Goal: Task Accomplishment & Management: Complete application form

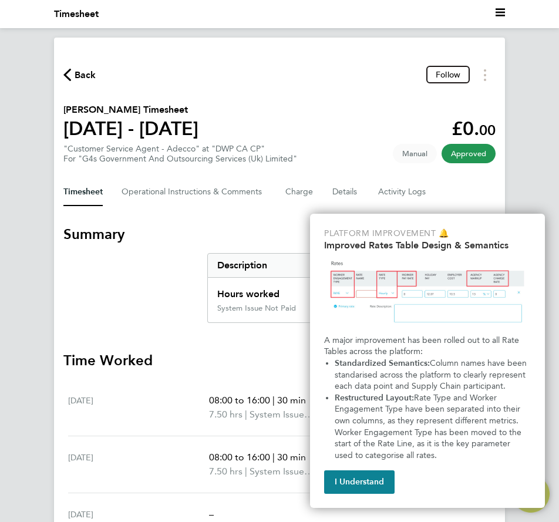
click at [250, 219] on div "Back Follow [PERSON_NAME] Timesheet [DATE] - [DATE] £0. 00 "Customer Service Ag…" at bounding box center [279, 323] width 451 height 570
click at [91, 71] on span "Back" at bounding box center [86, 75] width 22 height 14
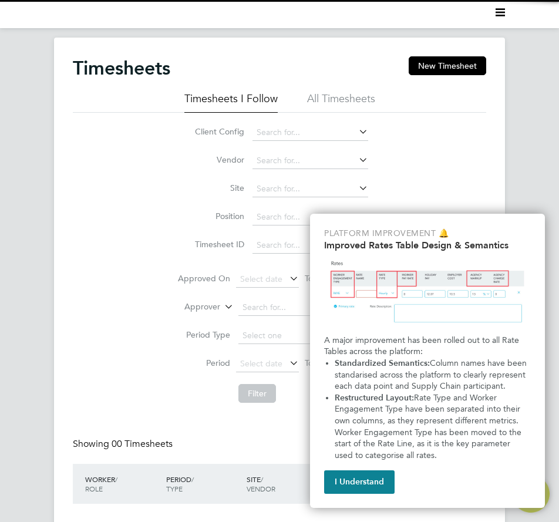
click at [364, 492] on button "I Understand" at bounding box center [359, 483] width 71 height 24
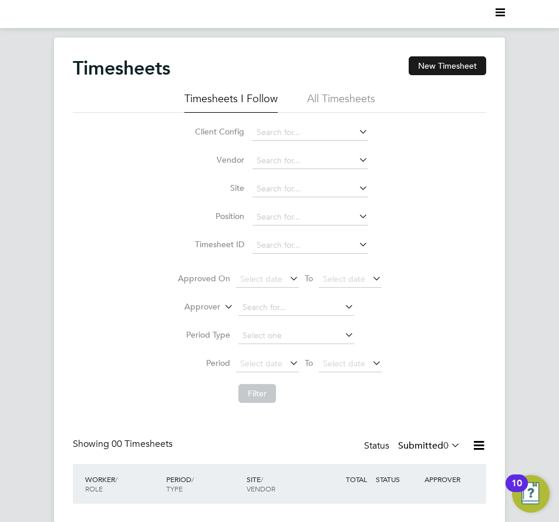
click at [424, 67] on button "New Timesheet" at bounding box center [448, 65] width 78 height 19
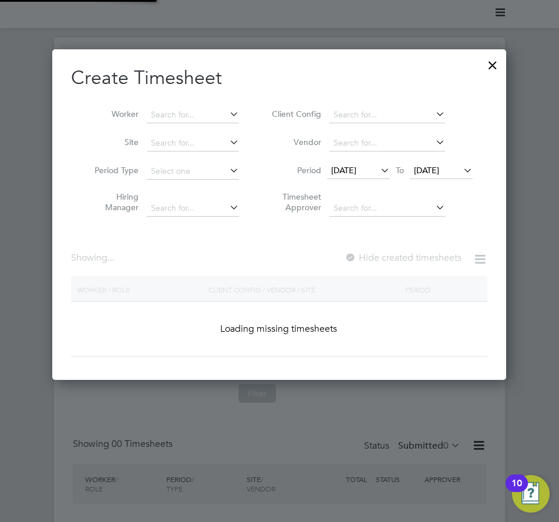
scroll to position [1827, 455]
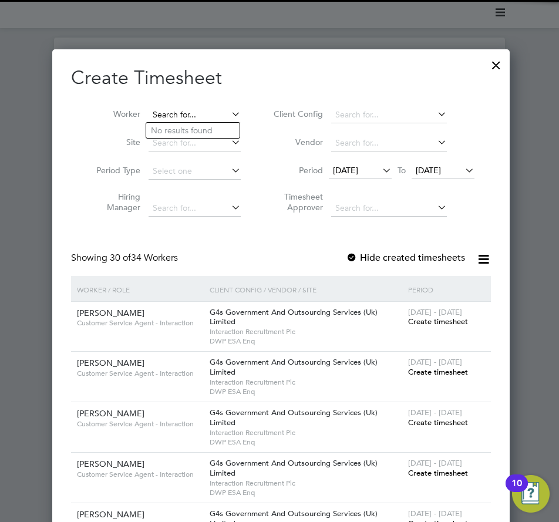
click at [174, 107] on input at bounding box center [195, 115] width 92 height 16
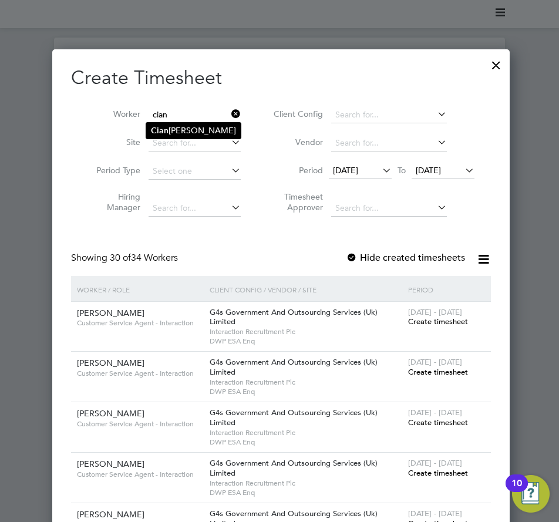
click at [172, 127] on li "[PERSON_NAME]" at bounding box center [193, 131] width 95 height 16
type input "[PERSON_NAME]"
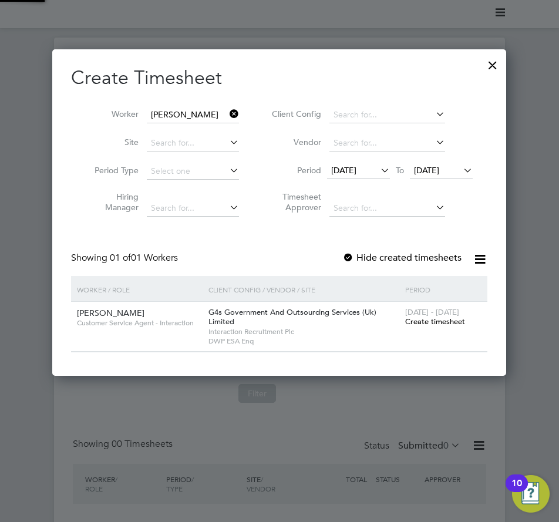
scroll to position [6, 6]
click at [355, 166] on span "[DATE]" at bounding box center [358, 171] width 63 height 16
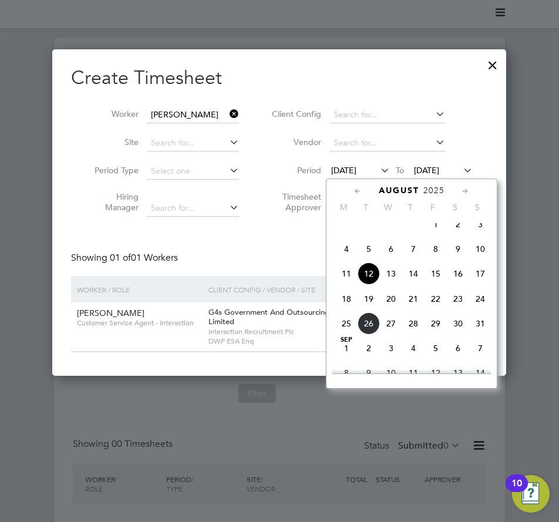
click at [353, 307] on span "18" at bounding box center [346, 299] width 22 height 22
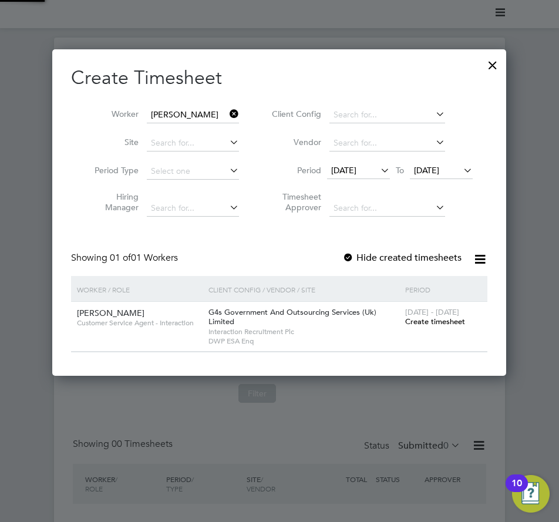
scroll to position [327, 455]
click at [404, 250] on div "Create Timesheet Worker [PERSON_NAME] Site Period Type Hiring Manager Client Co…" at bounding box center [279, 209] width 417 height 287
click at [403, 253] on label "Hide created timesheets" at bounding box center [402, 258] width 119 height 12
click at [409, 256] on label "Hide created timesheets" at bounding box center [402, 258] width 119 height 12
click at [419, 316] on span "[DATE] - [DATE]" at bounding box center [432, 312] width 54 height 10
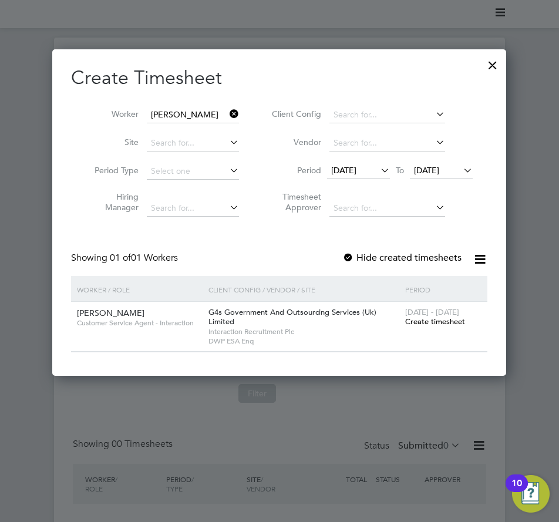
click at [421, 323] on span "Create timesheet" at bounding box center [435, 322] width 60 height 10
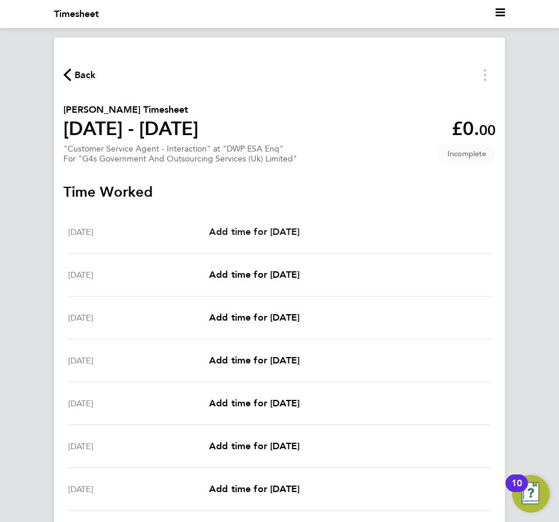
click at [268, 228] on span "Add time for [DATE]" at bounding box center [254, 231] width 90 height 11
select select "30"
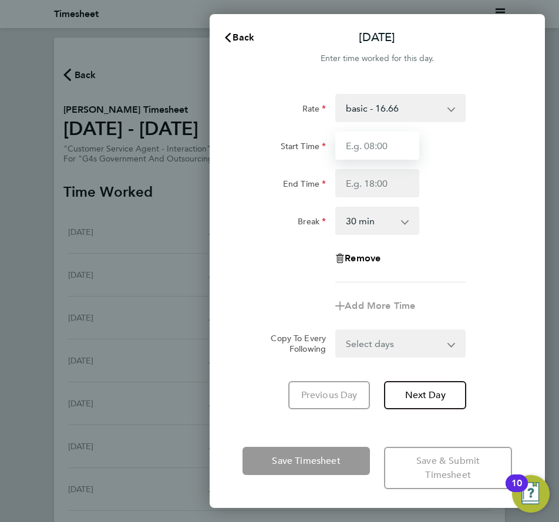
click at [380, 142] on input "Start Time" at bounding box center [376, 146] width 83 height 28
type input "09:00"
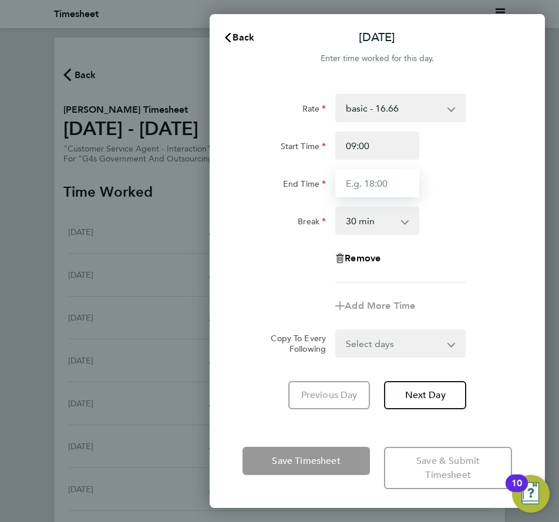
click at [368, 185] on input "End Time" at bounding box center [376, 183] width 83 height 28
type input "17:00"
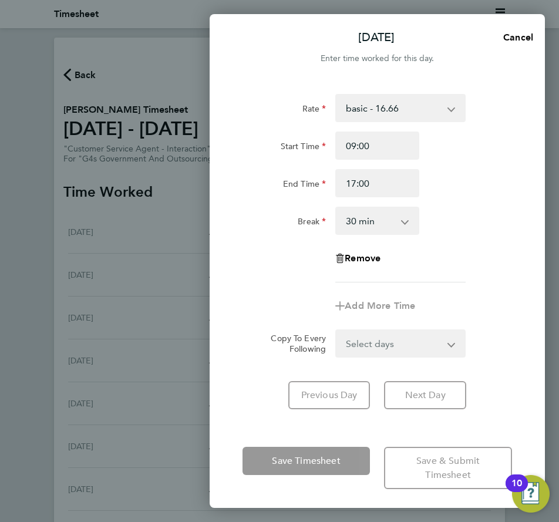
click at [397, 345] on form "Rate basic - 16.66 System Issue Not Paid x1.5 - 24.73 Sick System Issue Paid - …" at bounding box center [378, 226] width 270 height 264
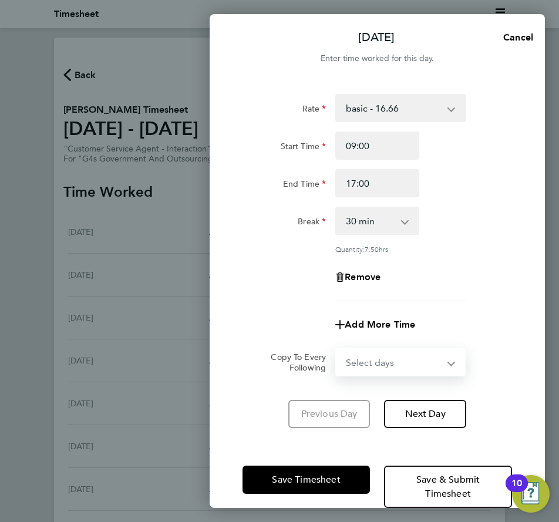
select select "WEEKDAY"
click at [337, 350] on select "Select days Day Weekday (Mon-Fri) Weekend (Sat-Sun) [DATE] [DATE] [DATE] [DATE]…" at bounding box center [394, 363] width 115 height 26
select select "[DATE]"
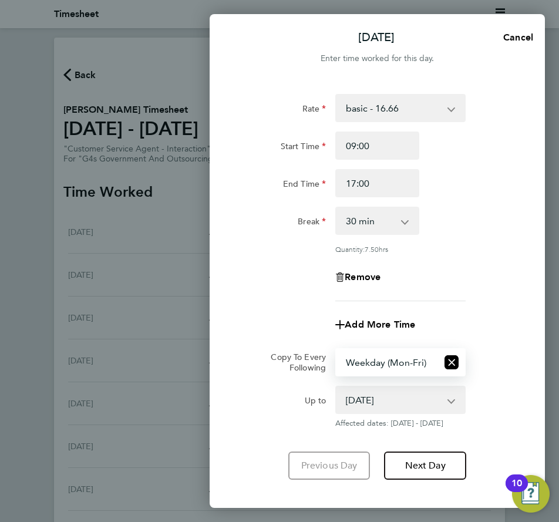
click at [489, 297] on div "Rate basic - 16.66 System Issue Not Paid x1.5 - 24.73 Sick System Issue Paid - …" at bounding box center [378, 197] width 270 height 207
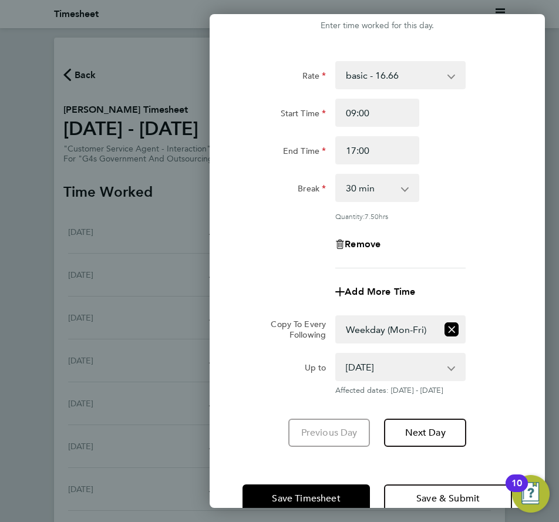
scroll to position [59, 0]
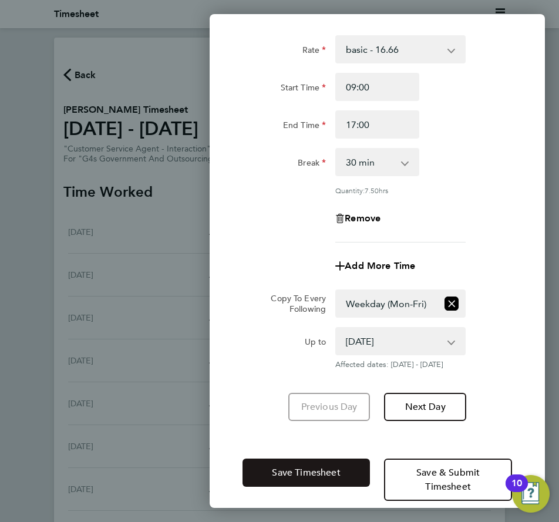
click at [331, 476] on span "Save Timesheet" at bounding box center [306, 473] width 68 height 12
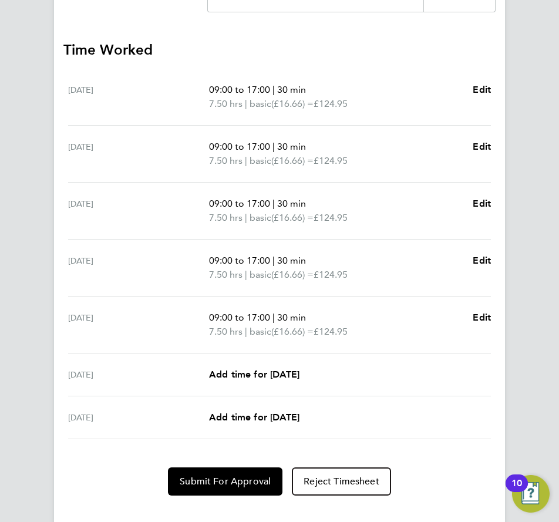
scroll to position [331, 0]
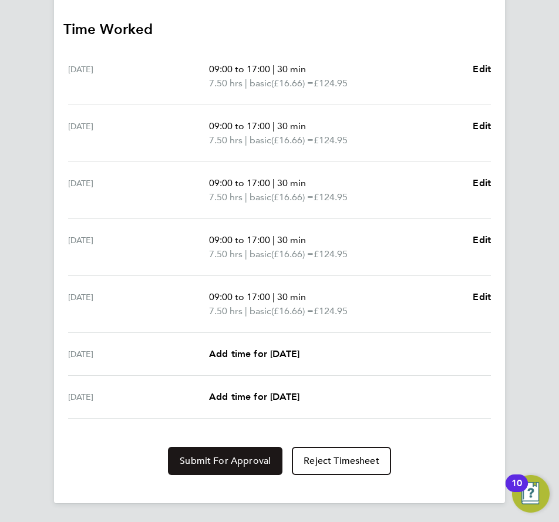
click at [236, 451] on button "Submit For Approval" at bounding box center [225, 461] width 115 height 28
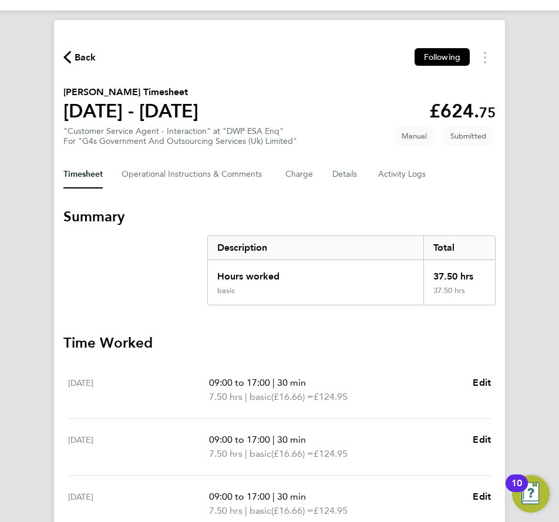
scroll to position [0, 0]
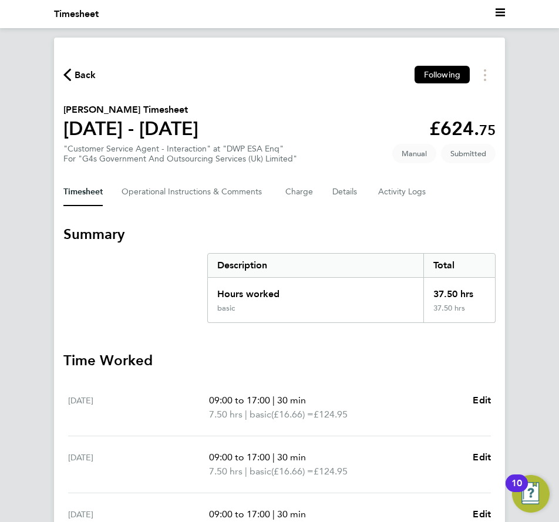
click at [81, 80] on span "Back" at bounding box center [86, 75] width 22 height 14
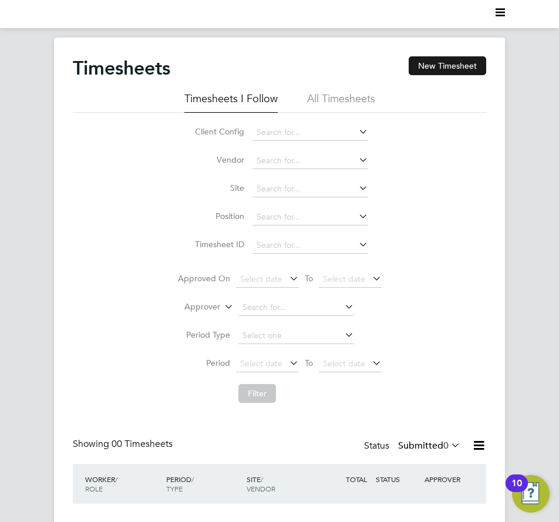
click at [446, 59] on button "New Timesheet" at bounding box center [448, 65] width 78 height 19
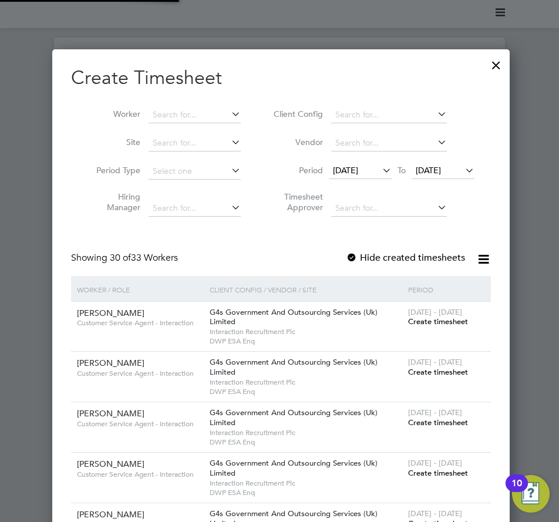
scroll to position [1827, 455]
click at [186, 113] on input at bounding box center [195, 115] width 92 height 16
click at [193, 127] on li "[PERSON_NAME]" at bounding box center [197, 131] width 102 height 16
type input "[PERSON_NAME]"
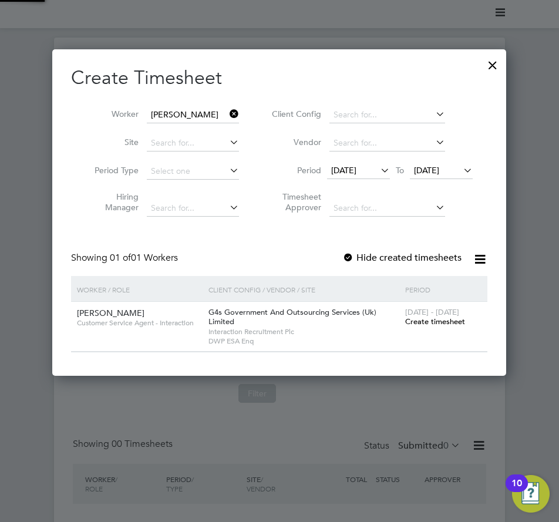
scroll to position [327, 455]
click at [337, 169] on span "[DATE]" at bounding box center [343, 170] width 25 height 11
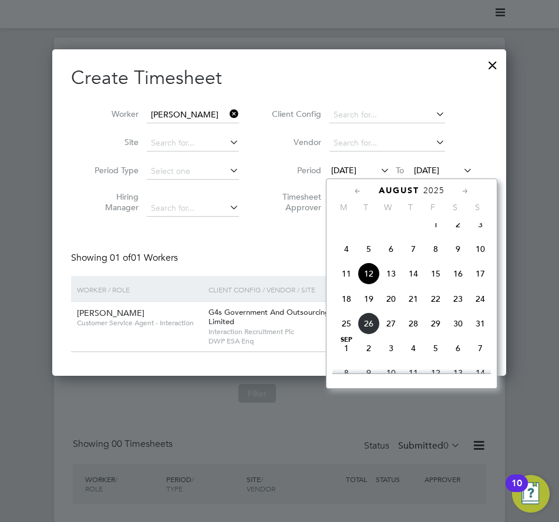
click at [345, 308] on span "18" at bounding box center [346, 299] width 22 height 22
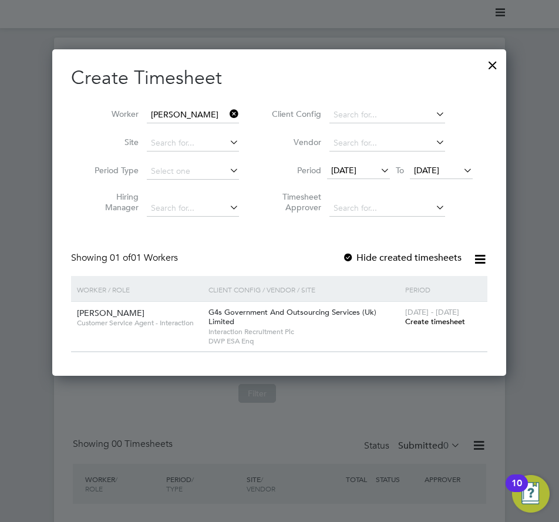
click at [377, 259] on label "Hide created timesheets" at bounding box center [402, 258] width 119 height 12
click at [411, 324] on span "Create timesheet" at bounding box center [435, 322] width 60 height 10
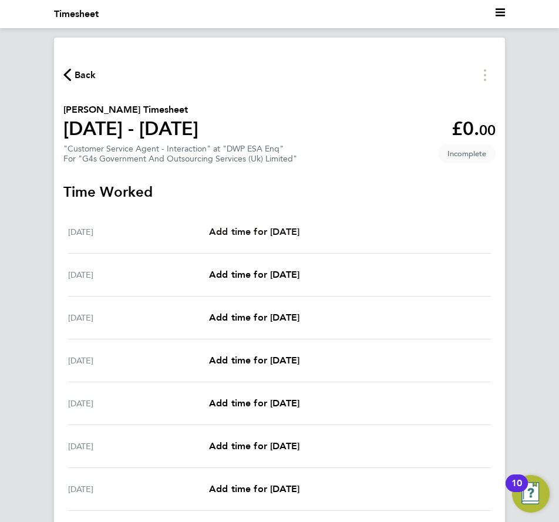
click at [260, 237] on span "Add time for [DATE]" at bounding box center [254, 231] width 90 height 11
select select "30"
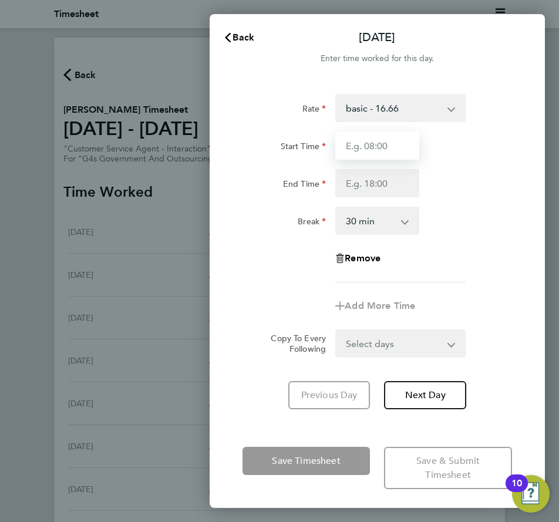
click at [368, 140] on input "Start Time" at bounding box center [376, 146] width 83 height 28
type input "09:00"
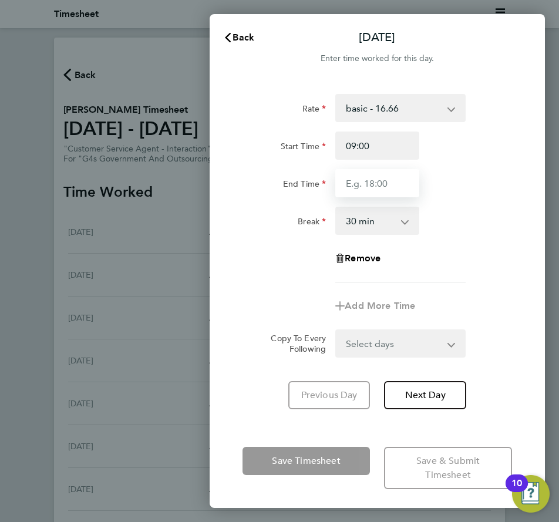
click at [370, 180] on input "End Time" at bounding box center [376, 183] width 83 height 28
type input "17:00"
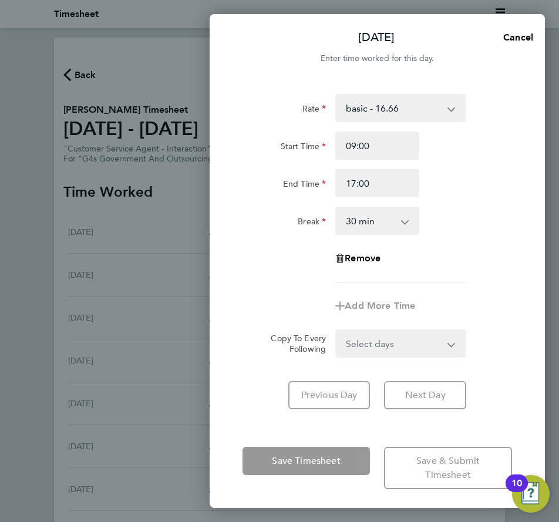
click at [462, 250] on div "Rate basic - 16.66 x1.5 - 24.73 x2 - 32.79 System Issue Not Paid Annual Leave S…" at bounding box center [378, 188] width 270 height 189
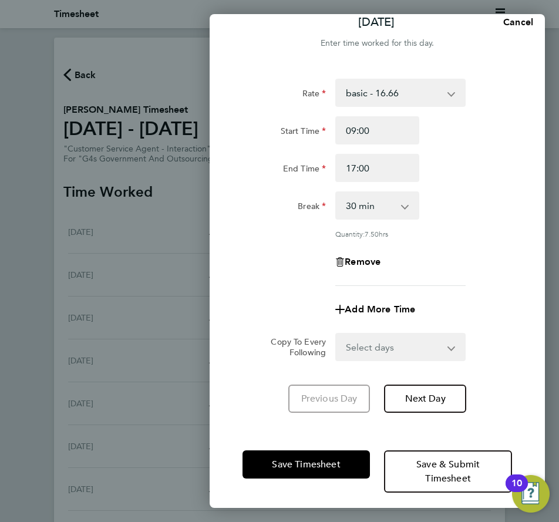
scroll to position [22, 0]
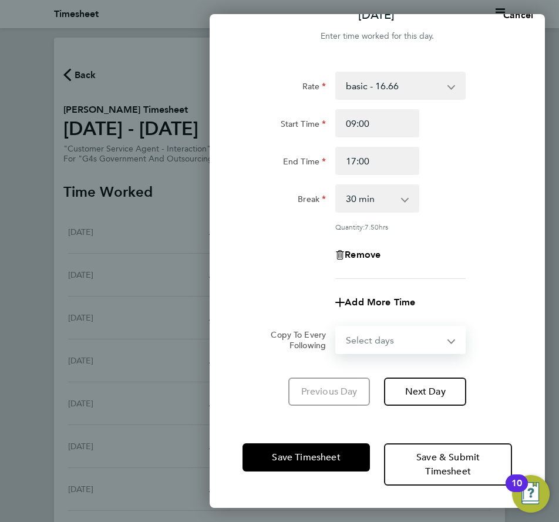
click at [415, 338] on select "Select days Day Weekday (Mon-Fri) Weekend (Sat-Sun) [DATE] [DATE] [DATE] [DATE]…" at bounding box center [394, 340] width 115 height 26
select select "WEEKDAY"
click at [337, 327] on select "Select days Day Weekday (Mon-Fri) Weekend (Sat-Sun) [DATE] [DATE] [DATE] [DATE]…" at bounding box center [394, 340] width 115 height 26
select select "[DATE]"
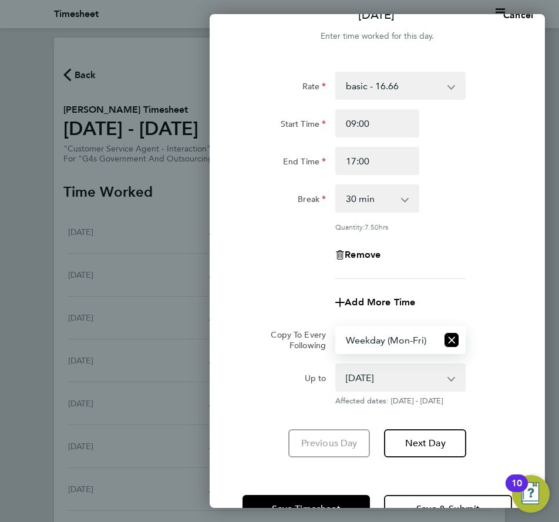
click at [506, 291] on div "Add More Time" at bounding box center [377, 302] width 279 height 28
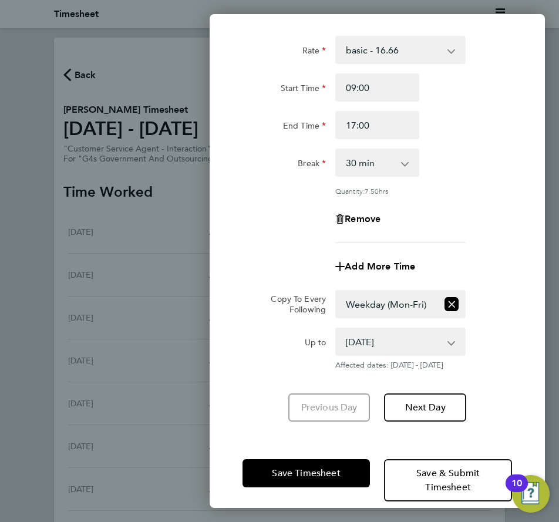
scroll to position [74, 0]
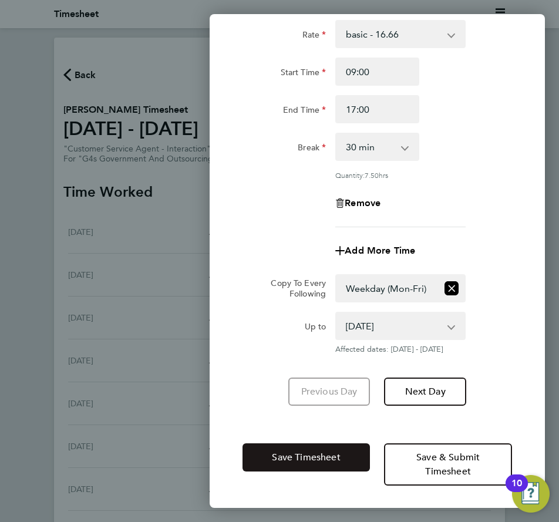
click at [336, 450] on button "Save Timesheet" at bounding box center [307, 458] width 128 height 28
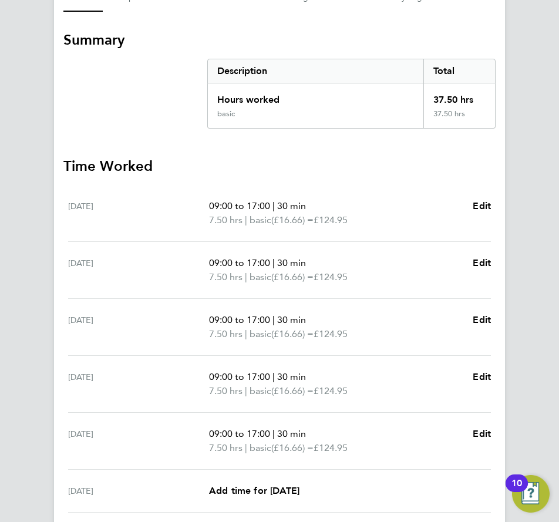
scroll to position [331, 0]
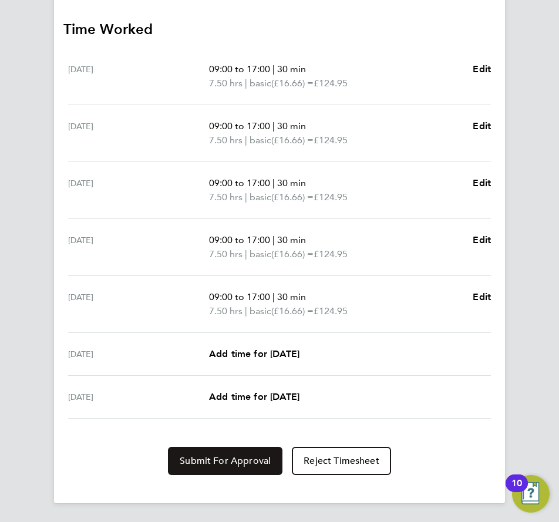
click at [254, 453] on button "Submit For Approval" at bounding box center [225, 461] width 115 height 28
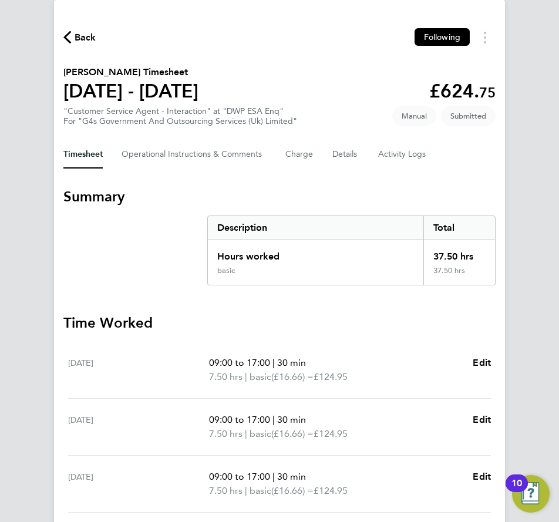
scroll to position [0, 0]
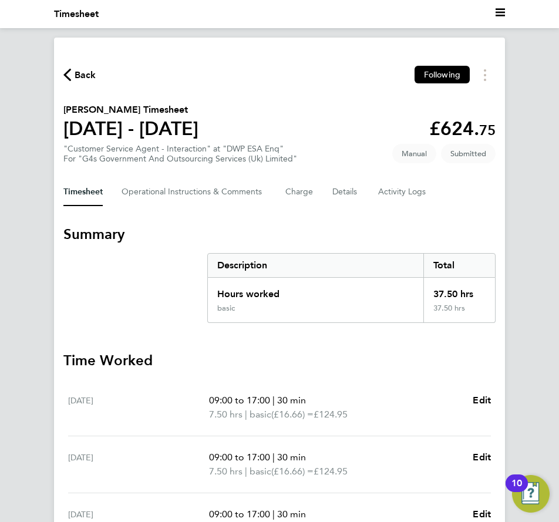
click at [83, 72] on span "Back" at bounding box center [86, 75] width 22 height 14
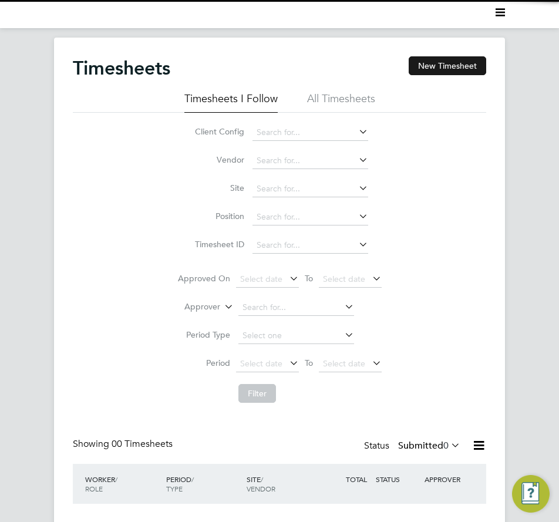
click at [444, 58] on button "New Timesheet" at bounding box center [448, 65] width 78 height 19
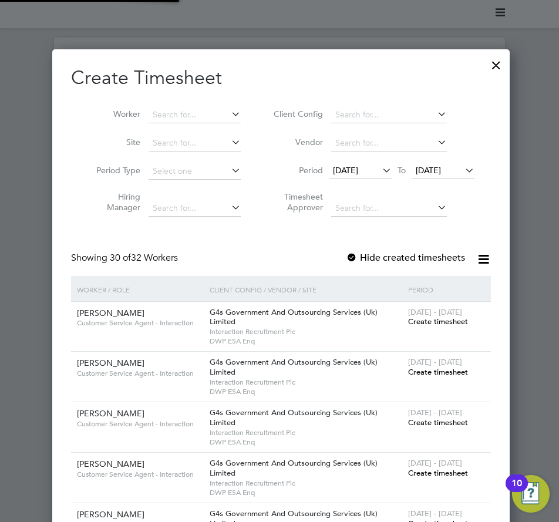
scroll to position [1827, 455]
click at [196, 109] on input at bounding box center [195, 115] width 92 height 16
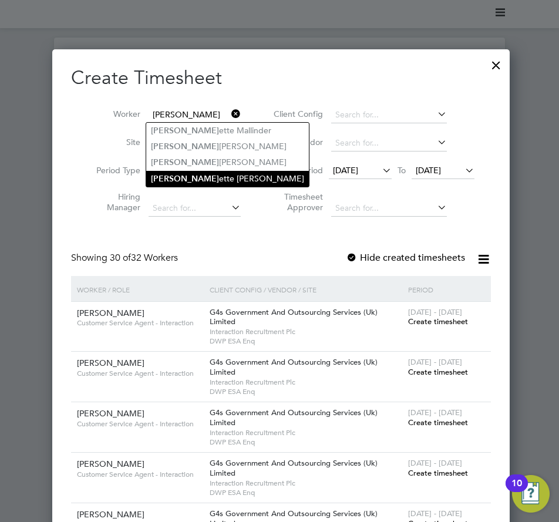
click at [194, 171] on li "[PERSON_NAME] [PERSON_NAME]" at bounding box center [227, 179] width 163 height 16
type input "[PERSON_NAME]"
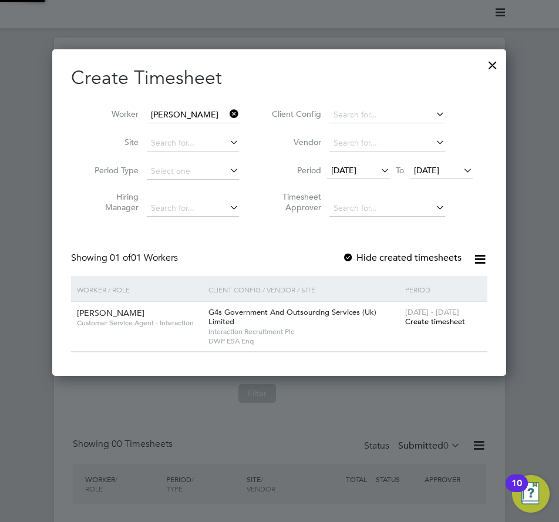
scroll to position [327, 455]
click at [357, 166] on span "[DATE]" at bounding box center [343, 170] width 25 height 11
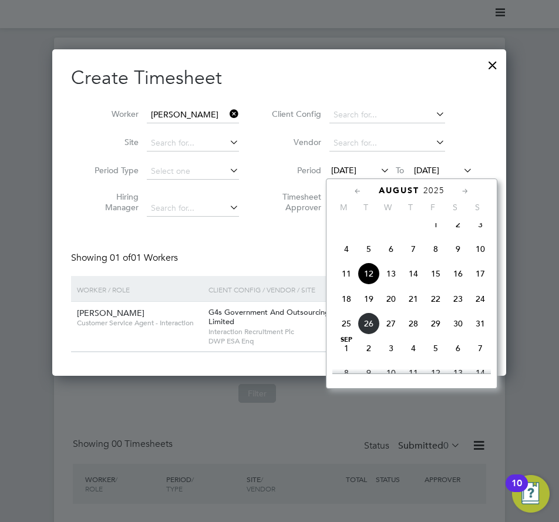
click at [347, 308] on span "18" at bounding box center [346, 299] width 22 height 22
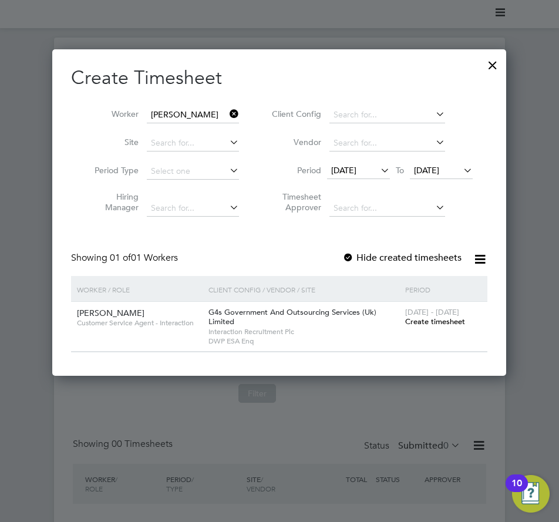
click at [412, 255] on label "Hide created timesheets" at bounding box center [402, 258] width 119 height 12
click at [424, 317] on span "Create timesheet" at bounding box center [435, 322] width 60 height 10
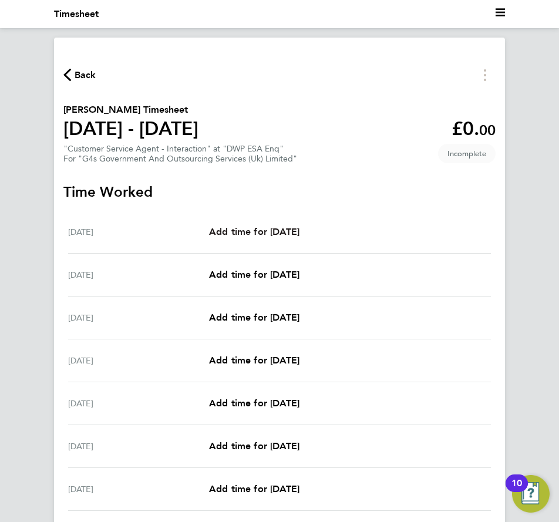
click at [238, 230] on span "Add time for [DATE]" at bounding box center [254, 231] width 90 height 11
select select "30"
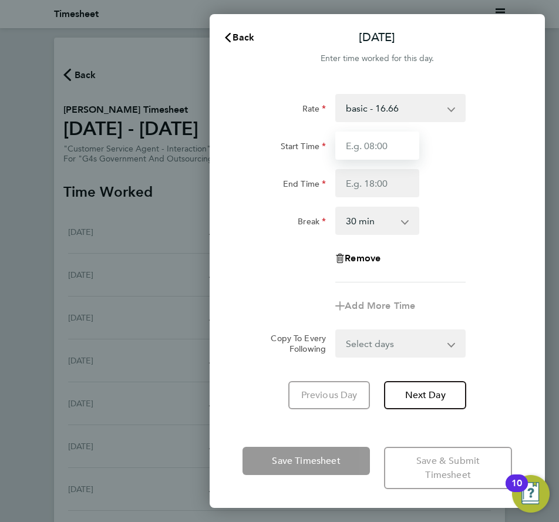
click at [381, 146] on input "Start Time" at bounding box center [376, 146] width 83 height 28
type input "09:00"
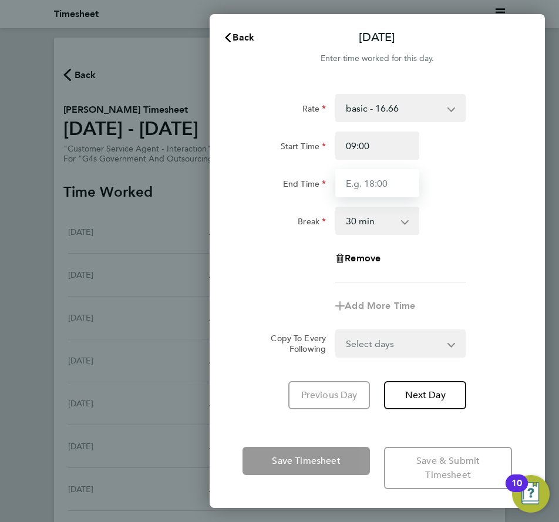
click at [382, 184] on input "End Time" at bounding box center [376, 183] width 83 height 28
type input "17:00"
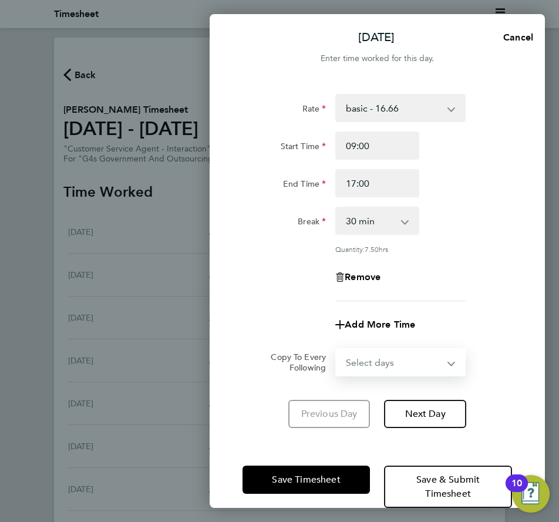
click at [404, 335] on form "Rate basic - 16.66 Annual Leave Sick System Issue Paid - 16.66 x2 - 32.79 Syste…" at bounding box center [378, 235] width 270 height 283
select select "WEEKDAY"
click at [337, 350] on select "Select days Day Weekday (Mon-Fri) Weekend (Sat-Sun) [DATE] [DATE] [DATE] [DATE]…" at bounding box center [394, 363] width 115 height 26
select select "[DATE]"
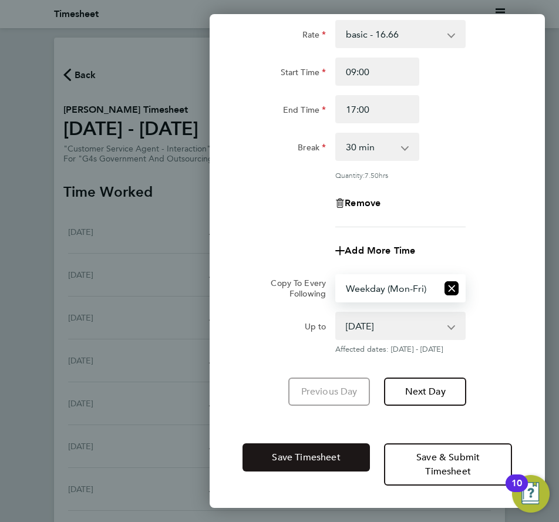
click at [291, 449] on button "Save Timesheet" at bounding box center [307, 458] width 128 height 28
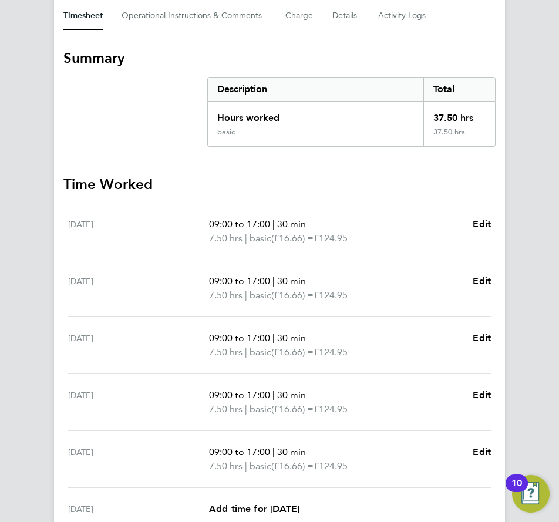
click at [492, 284] on ul "[DATE] 09:00 to 17:00 | 30 min 7.50 hrs | basic (£16.66) = £124.95 Edit [DATE] …" at bounding box center [279, 388] width 432 height 371
click at [490, 280] on span "Edit" at bounding box center [482, 281] width 18 height 11
select select "30"
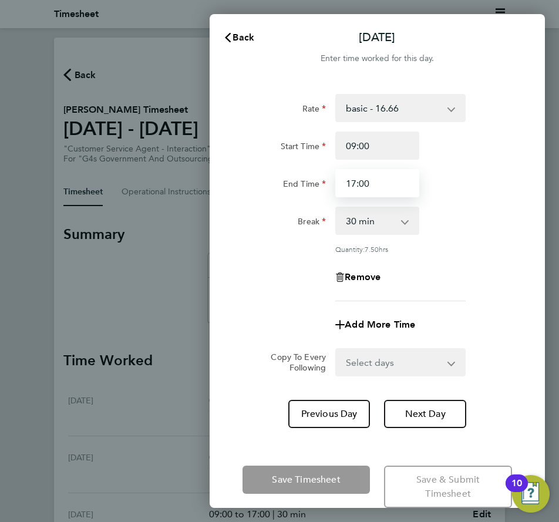
click at [378, 182] on input "17:00" at bounding box center [376, 183] width 83 height 28
type input "17:15"
click at [543, 300] on div "Rate basic - 16.66 Annual Leave Sick System Issue Paid - 16.66 x2 - 32.79 Syste…" at bounding box center [377, 261] width 335 height 362
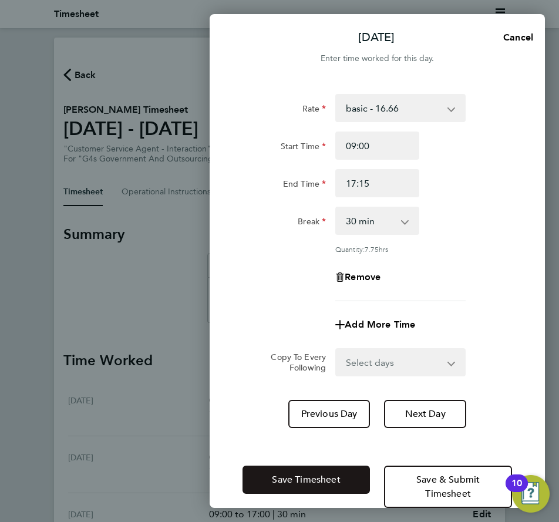
click at [326, 475] on span "Save Timesheet" at bounding box center [306, 480] width 68 height 12
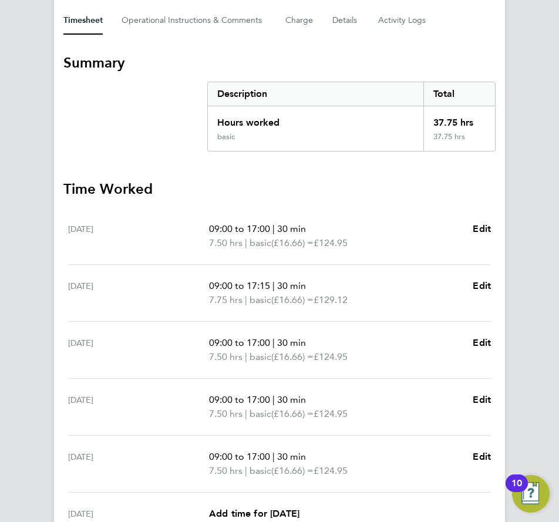
scroll to position [331, 0]
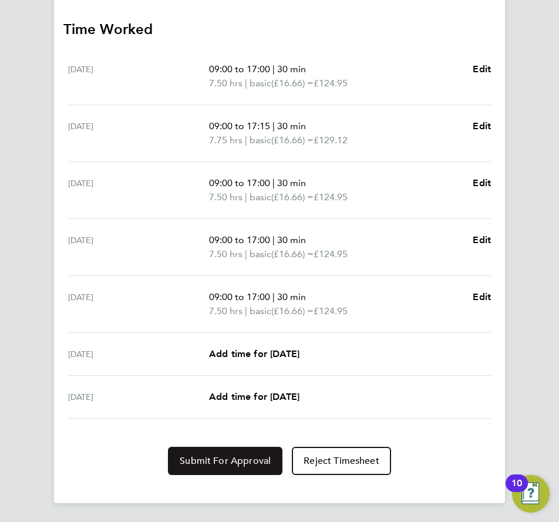
click at [244, 453] on button "Submit For Approval" at bounding box center [225, 461] width 115 height 28
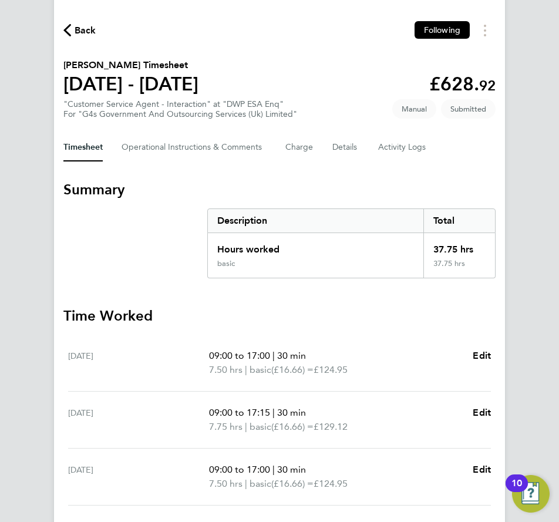
scroll to position [0, 0]
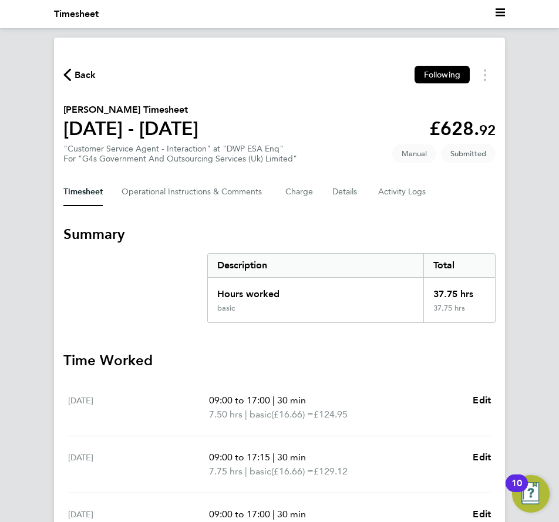
click at [85, 73] on span "Back" at bounding box center [86, 75] width 22 height 14
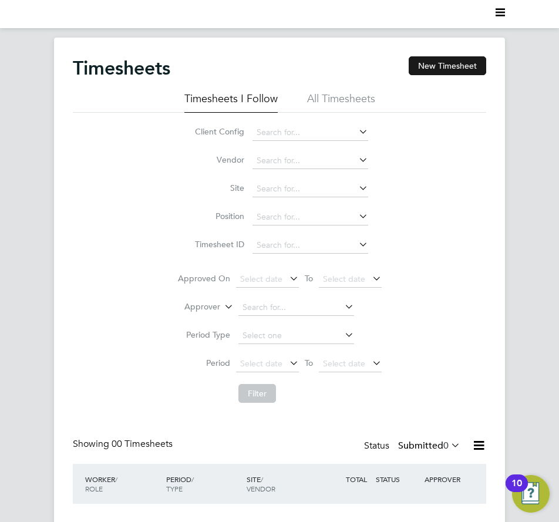
click at [454, 61] on button "New Timesheet" at bounding box center [448, 65] width 78 height 19
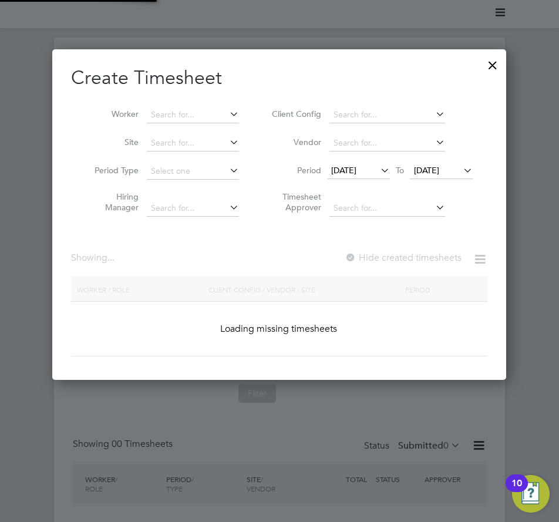
scroll to position [1827, 455]
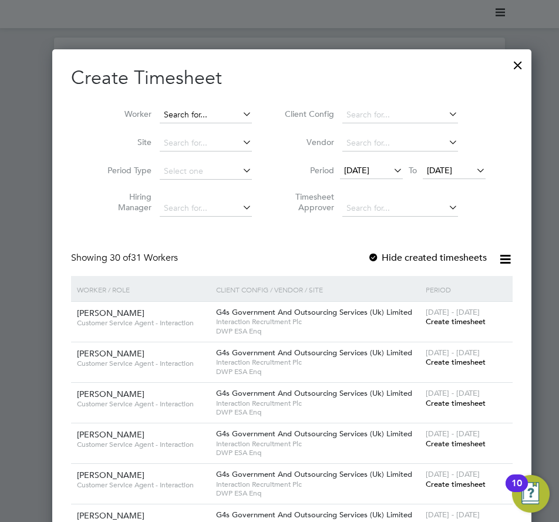
click at [163, 123] on div "Timesheets New Timesheet Timesheets I Follow All Timesheets Client Config Vendo…" at bounding box center [279, 310] width 559 height 545
click at [204, 142] on li "Karam git Randhawa" at bounding box center [197, 147] width 102 height 16
type input "[PERSON_NAME]"
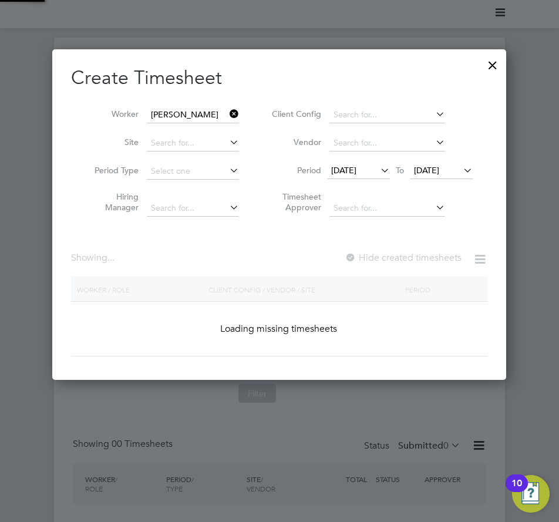
scroll to position [327, 455]
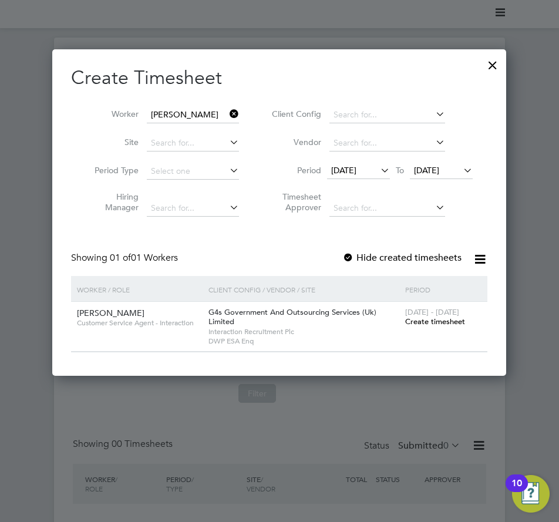
click at [357, 167] on span "[DATE]" at bounding box center [343, 170] width 25 height 11
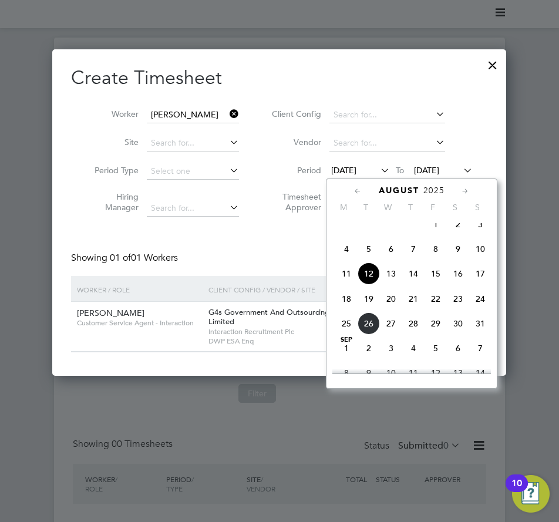
click at [345, 310] on span "18" at bounding box center [346, 299] width 22 height 22
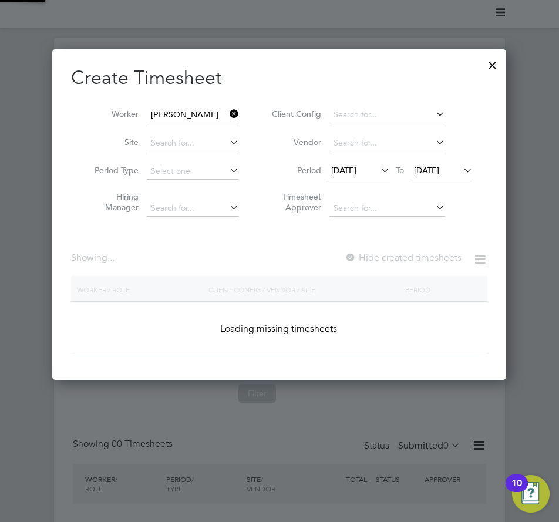
scroll to position [6, 6]
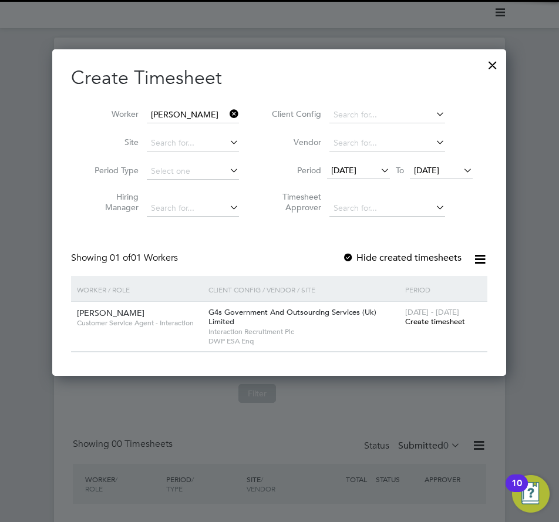
click at [408, 258] on label "Hide created timesheets" at bounding box center [402, 258] width 119 height 12
click at [445, 317] on span "Create timesheet" at bounding box center [435, 322] width 60 height 10
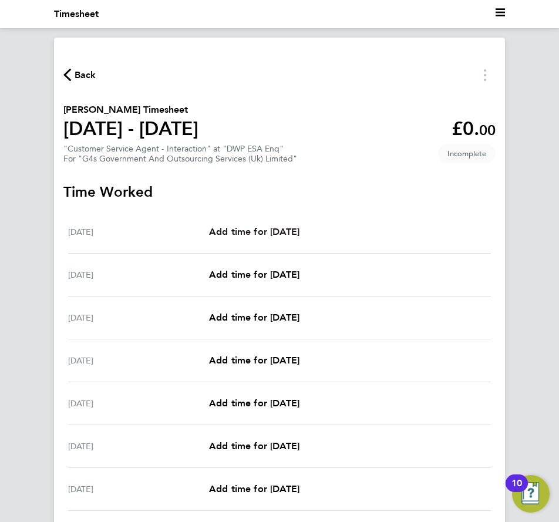
click at [260, 229] on span "Add time for [DATE]" at bounding box center [254, 231] width 90 height 11
select select "30"
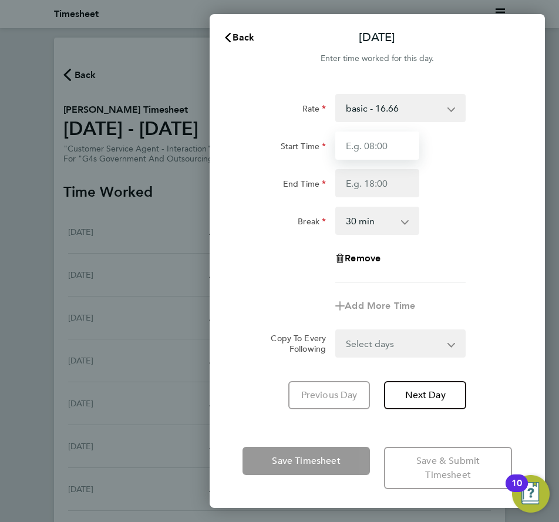
click at [381, 146] on input "Start Time" at bounding box center [376, 146] width 83 height 28
type input "09:00"
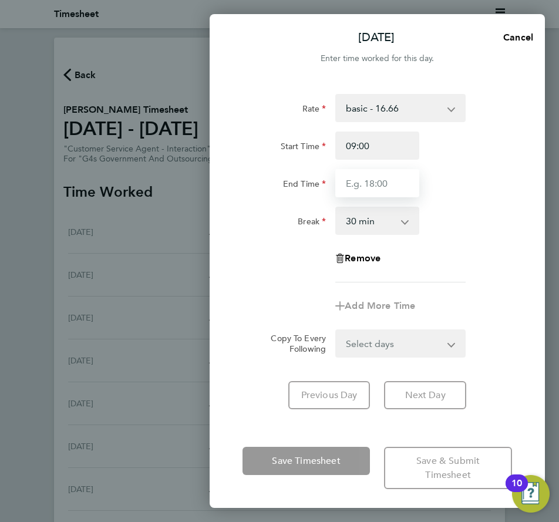
click at [380, 177] on input "End Time" at bounding box center [376, 183] width 83 height 28
type input "17:00"
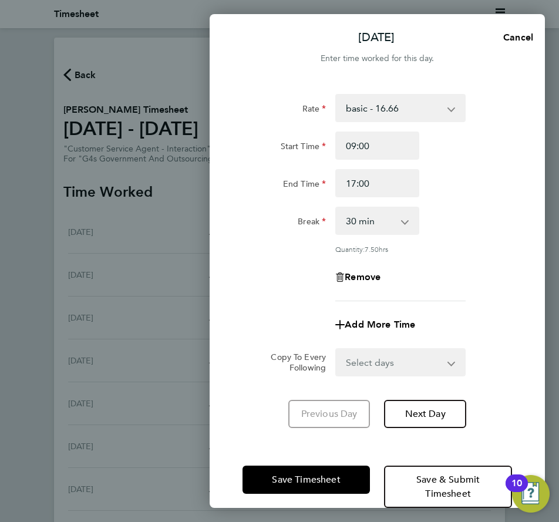
click at [465, 280] on div "Rate basic - 16.66 Annual Leave System Issue Paid - 16.66 x1.5 - 24.73 Bank Hol…" at bounding box center [378, 197] width 270 height 207
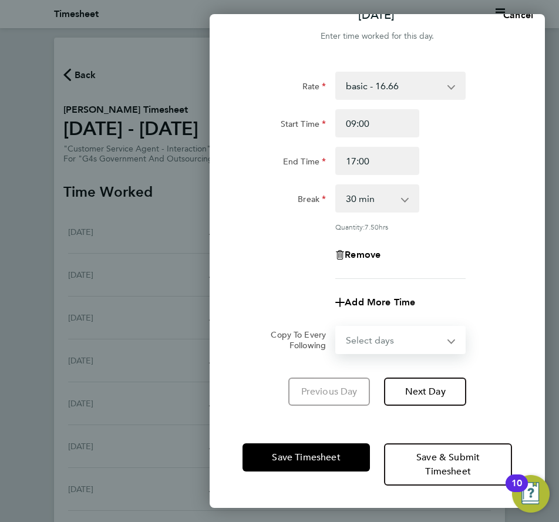
click at [372, 335] on select "Select days Day Weekday (Mon-Fri) Weekend (Sat-Sun) [DATE] [DATE] [DATE] [DATE]…" at bounding box center [394, 340] width 115 height 26
select select "WEEKDAY"
click at [337, 327] on select "Select days Day Weekday (Mon-Fri) Weekend (Sat-Sun) [DATE] [DATE] [DATE] [DATE]…" at bounding box center [394, 340] width 115 height 26
select select "[DATE]"
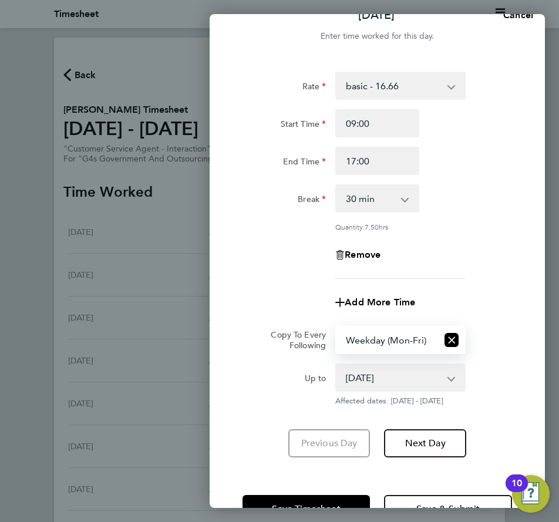
click at [262, 403] on div "Up to" at bounding box center [284, 385] width 93 height 42
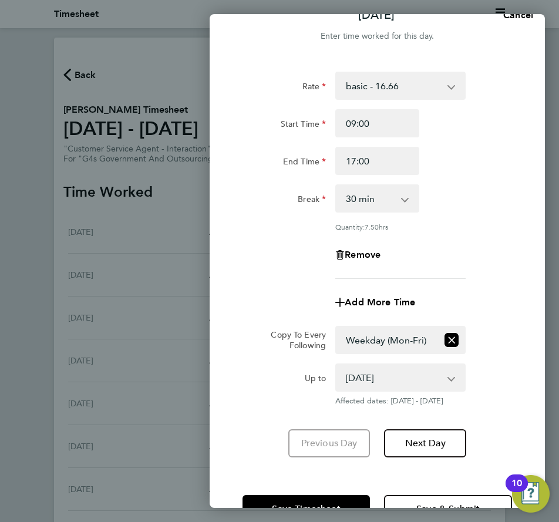
scroll to position [74, 0]
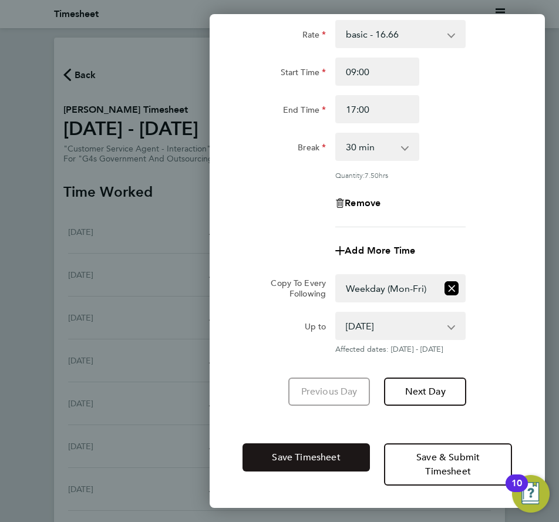
click at [291, 454] on span "Save Timesheet" at bounding box center [306, 458] width 68 height 12
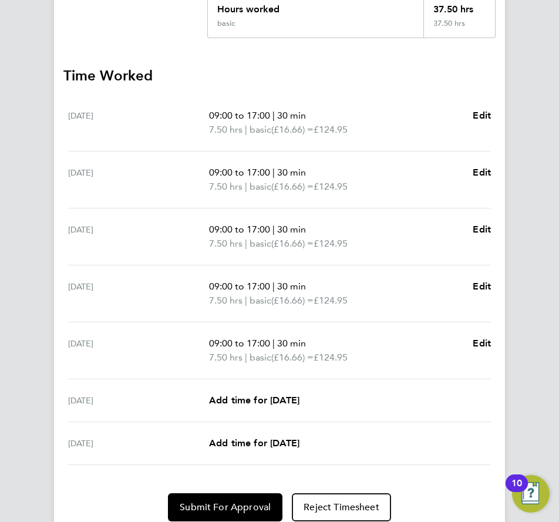
scroll to position [331, 0]
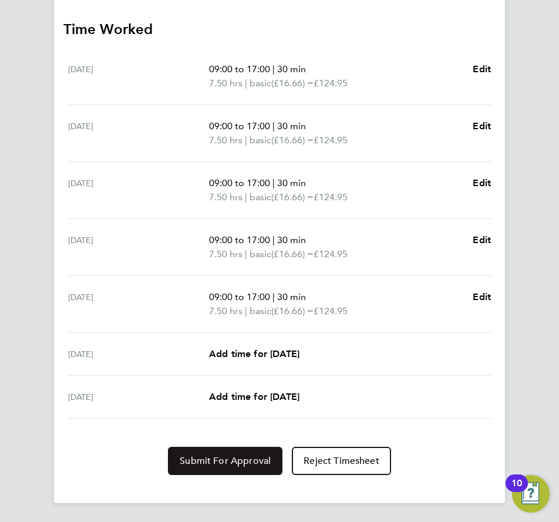
click at [263, 458] on span "Submit For Approval" at bounding box center [225, 461] width 91 height 12
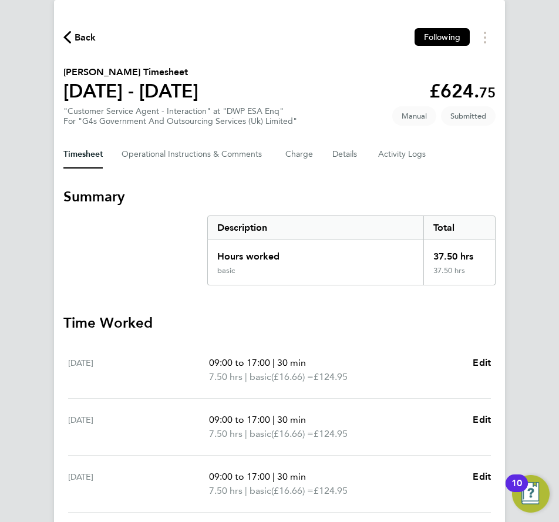
scroll to position [0, 0]
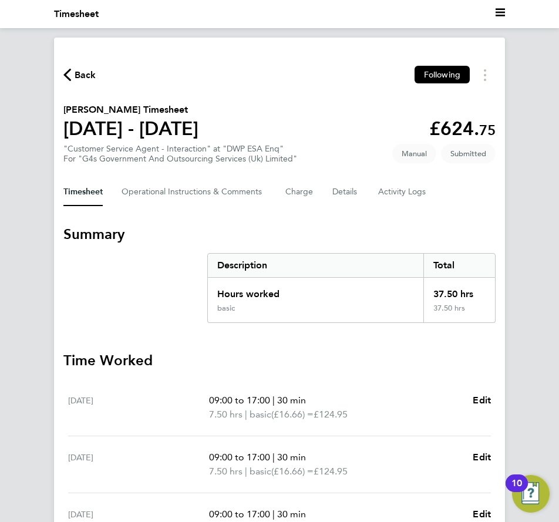
click at [84, 75] on span "Back" at bounding box center [86, 75] width 22 height 14
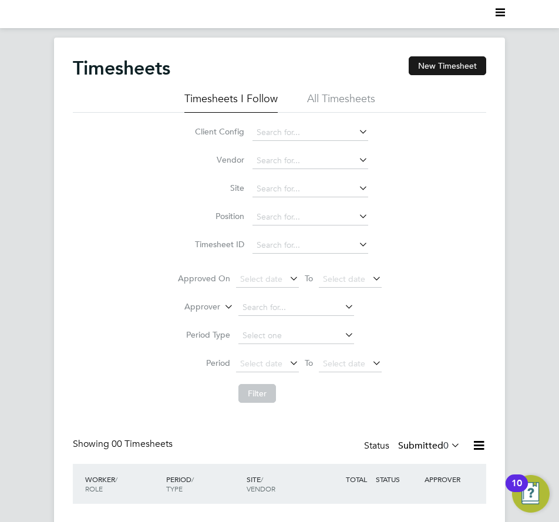
click at [459, 58] on button "New Timesheet" at bounding box center [448, 65] width 78 height 19
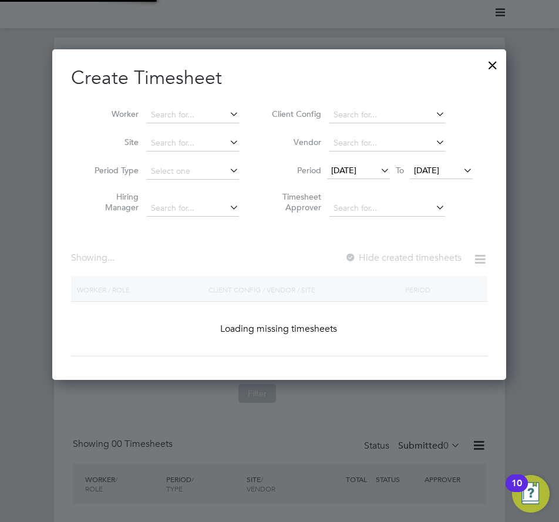
scroll to position [1791, 455]
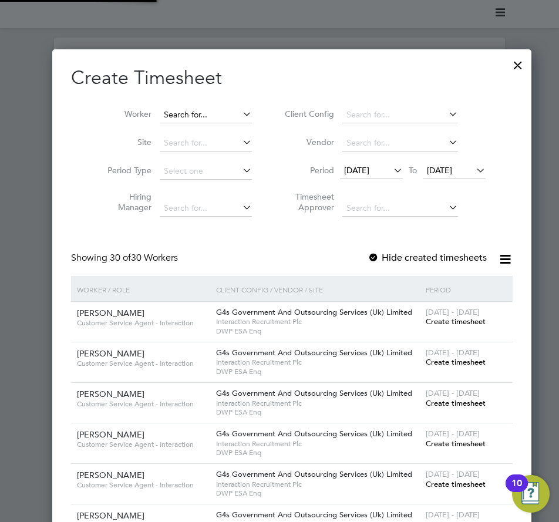
click at [214, 117] on input at bounding box center [206, 115] width 92 height 16
click at [186, 152] on li "[PERSON_NAME]" at bounding box center [218, 147] width 145 height 16
type input "[PERSON_NAME]"
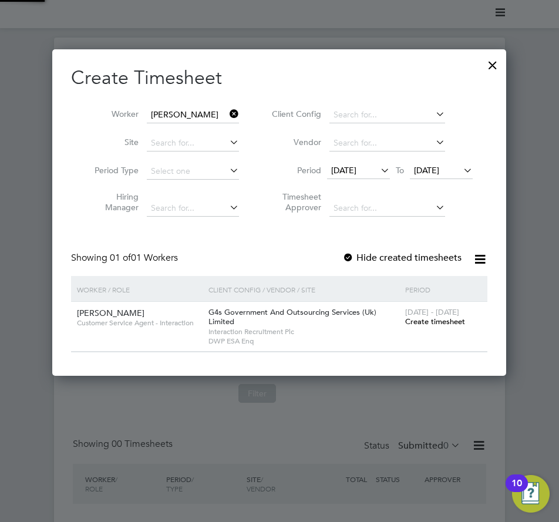
scroll to position [327, 455]
click at [348, 170] on span "[DATE]" at bounding box center [343, 170] width 25 height 11
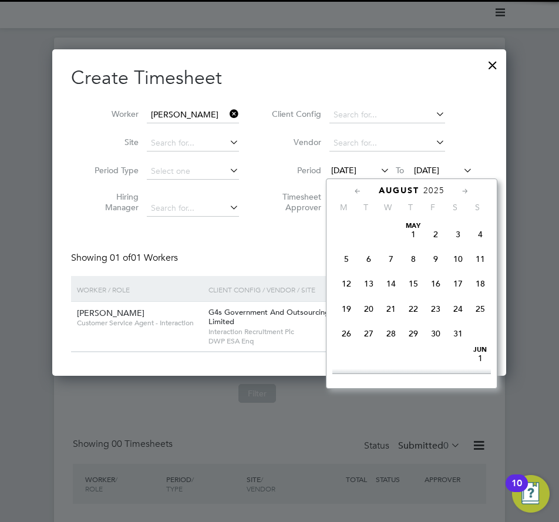
scroll to position [407, 0]
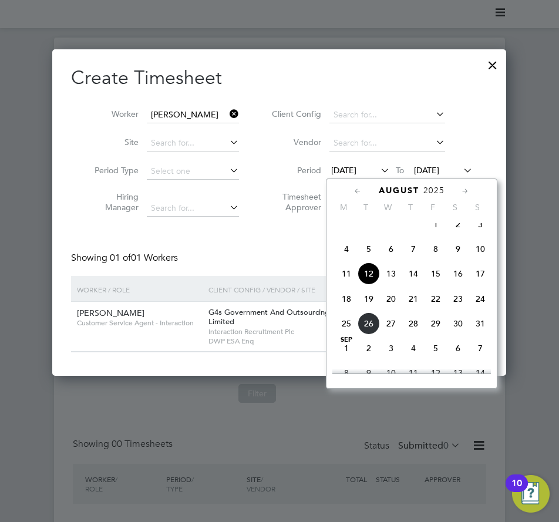
click at [351, 306] on span "18" at bounding box center [346, 299] width 22 height 22
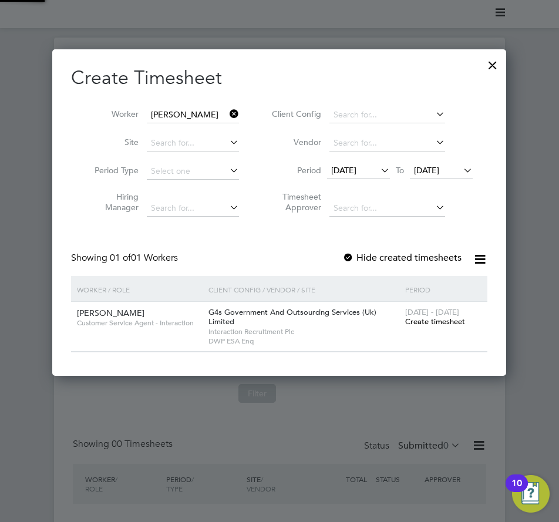
scroll to position [327, 455]
click at [406, 258] on label "Hide created timesheets" at bounding box center [402, 258] width 119 height 12
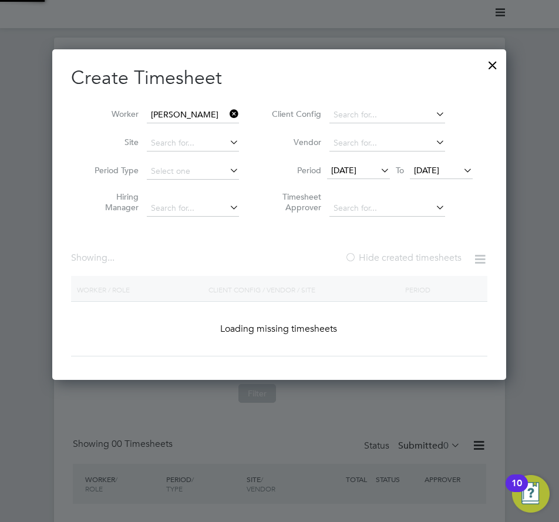
scroll to position [6, 6]
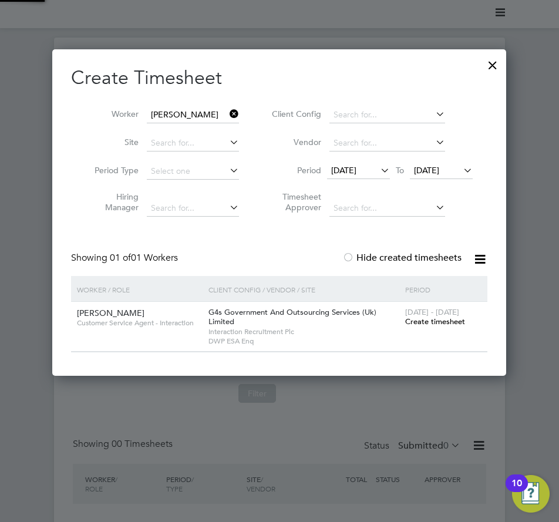
click at [427, 319] on span "Create timesheet" at bounding box center [435, 322] width 60 height 10
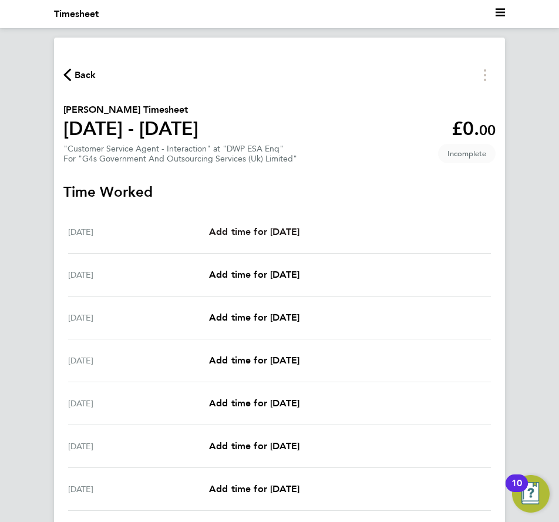
click at [250, 233] on span "Add time for [DATE]" at bounding box center [254, 231] width 90 height 11
select select "30"
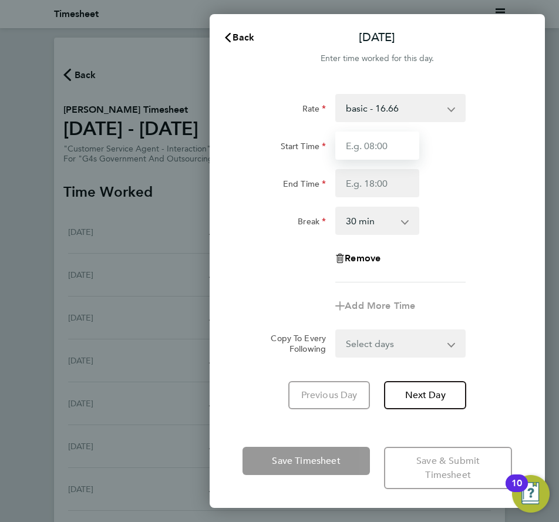
click at [374, 145] on input "Start Time" at bounding box center [376, 146] width 83 height 28
type input "09:00"
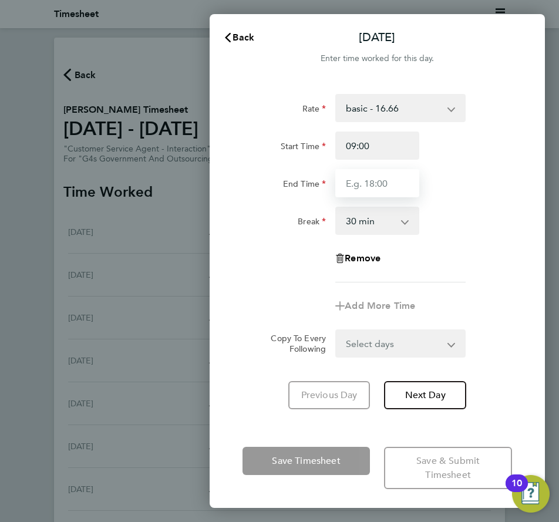
click at [357, 180] on input "End Time" at bounding box center [376, 183] width 83 height 28
type input "17:00"
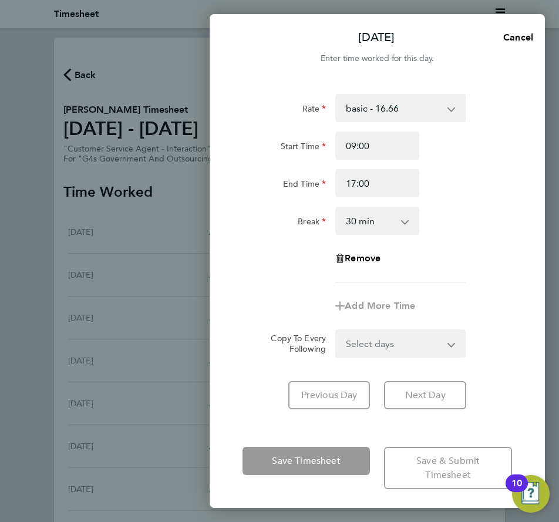
click at [448, 227] on div "Break 0 min 15 min 30 min 45 min 60 min 75 min 90 min" at bounding box center [377, 221] width 279 height 28
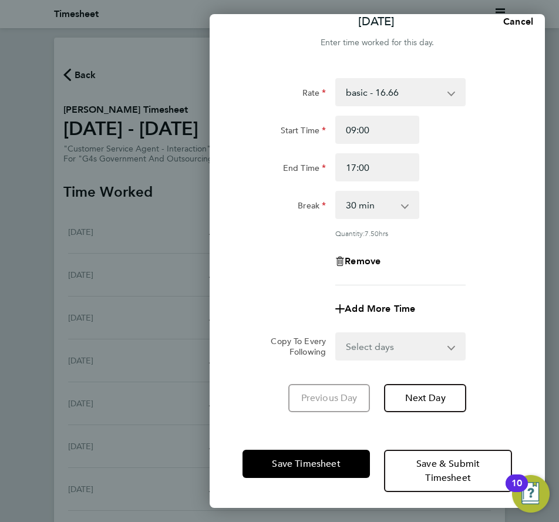
scroll to position [22, 0]
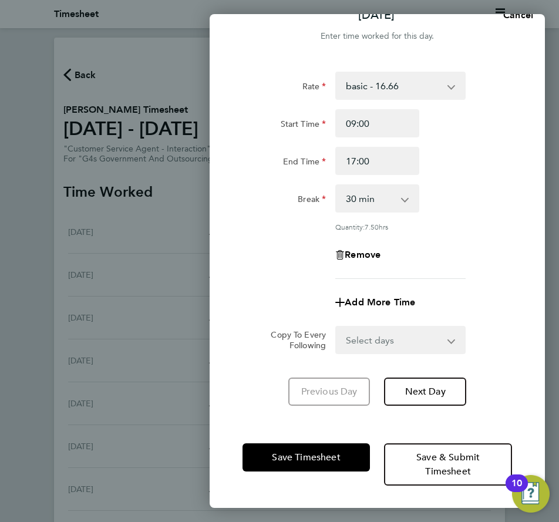
click at [409, 330] on select "Select days Day Weekday (Mon-Fri) Weekend (Sat-Sun) [DATE] [DATE] [DATE] [DATE]…" at bounding box center [394, 340] width 115 height 26
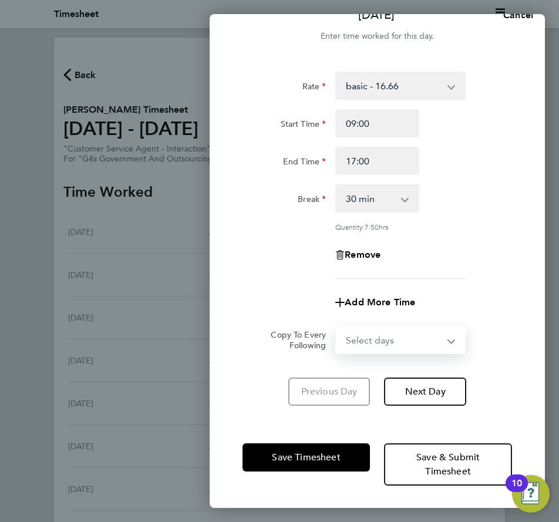
select select "WEEKDAY"
click at [337, 327] on select "Select days Day Weekday (Mon-Fri) Weekend (Sat-Sun) [DATE] [DATE] [DATE] [DATE]…" at bounding box center [394, 340] width 115 height 26
select select "[DATE]"
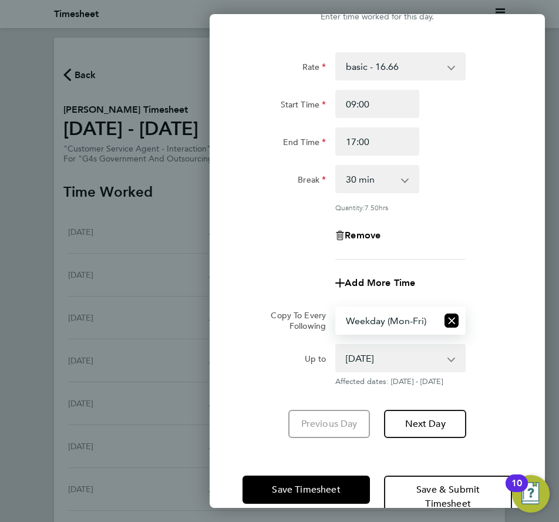
scroll to position [74, 0]
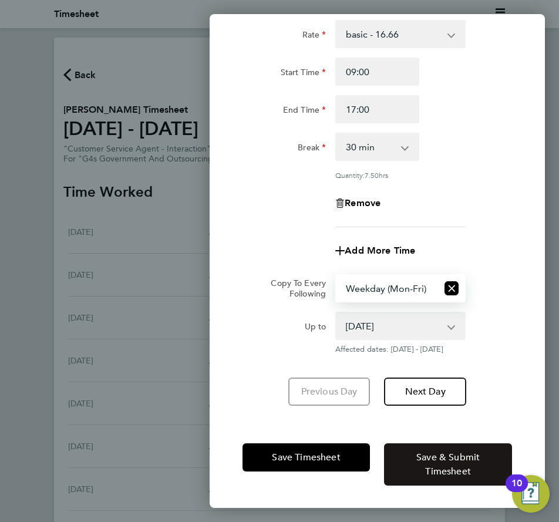
click at [442, 475] on span "Save & Submit Timesheet" at bounding box center [448, 465] width 63 height 26
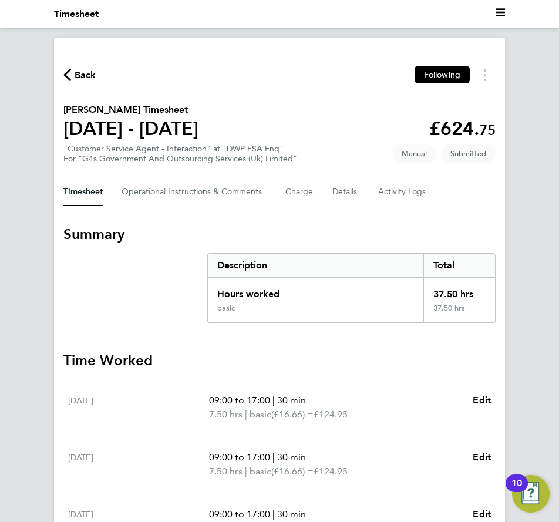
click at [83, 71] on span "Back" at bounding box center [86, 75] width 22 height 14
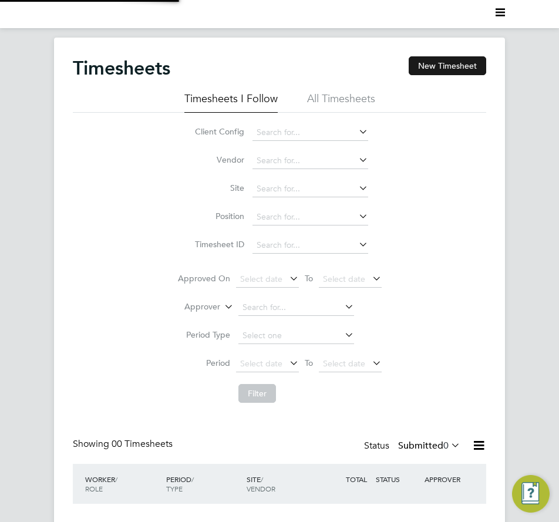
click at [433, 67] on button "New Timesheet" at bounding box center [448, 65] width 78 height 19
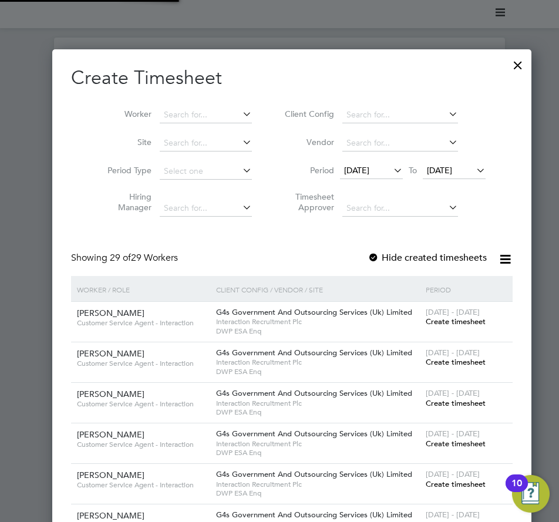
scroll to position [1741, 455]
click at [193, 108] on input at bounding box center [206, 115] width 92 height 16
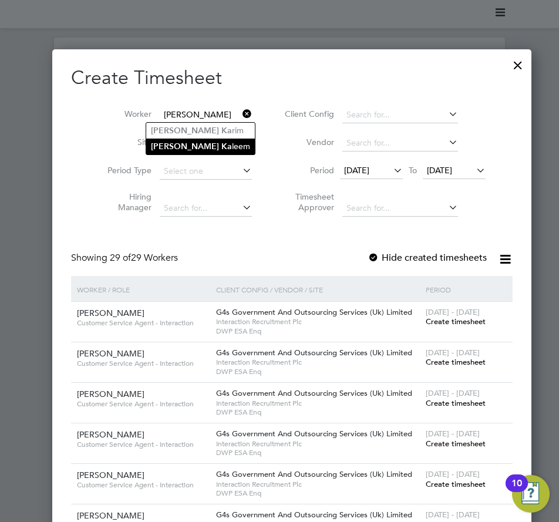
click at [211, 140] on li "[PERSON_NAME] [PERSON_NAME]" at bounding box center [200, 147] width 109 height 16
type input "[PERSON_NAME]"
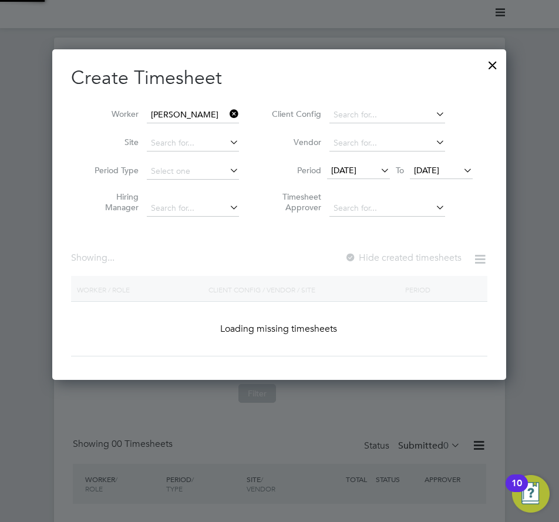
scroll to position [327, 455]
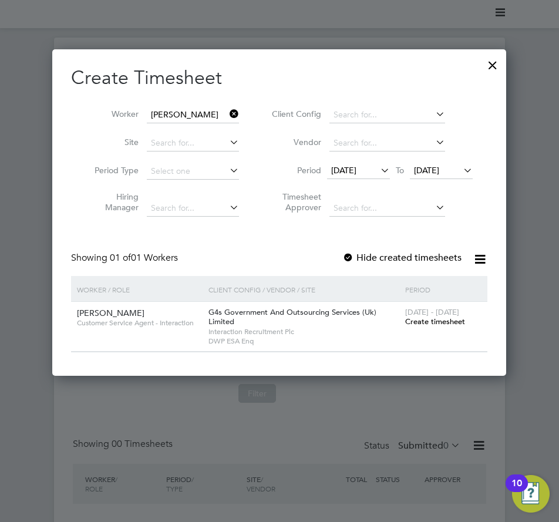
click at [357, 173] on span "[DATE]" at bounding box center [343, 170] width 25 height 11
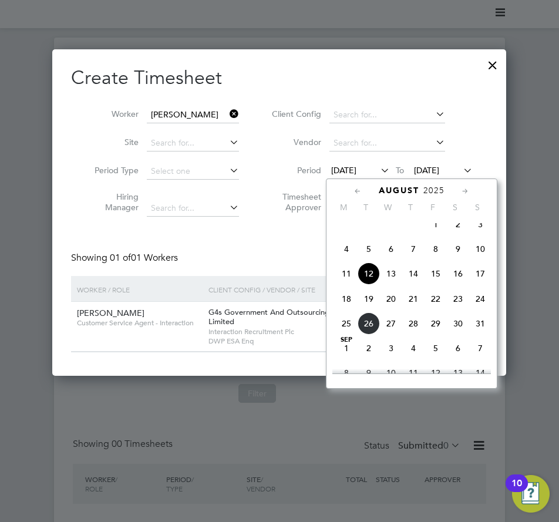
click at [351, 306] on span "18" at bounding box center [346, 299] width 22 height 22
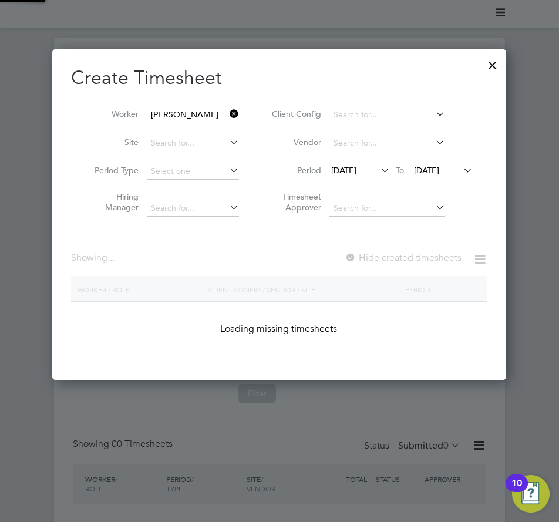
scroll to position [327, 455]
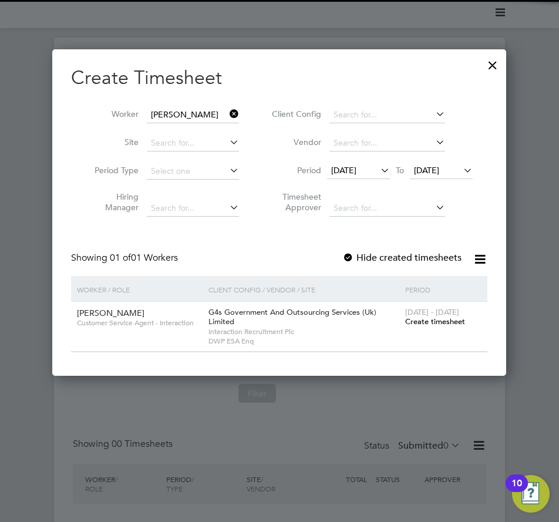
click at [420, 256] on label "Hide created timesheets" at bounding box center [402, 258] width 119 height 12
click at [422, 320] on span "Create timesheet" at bounding box center [435, 322] width 60 height 10
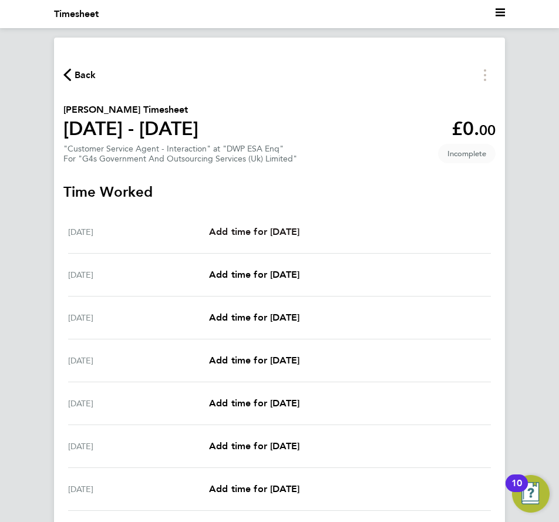
click at [276, 231] on span "Add time for [DATE]" at bounding box center [254, 231] width 90 height 11
select select "30"
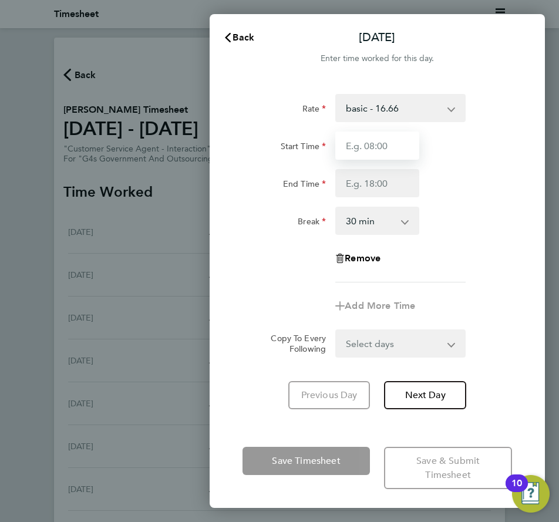
click at [386, 143] on input "Start Time" at bounding box center [376, 146] width 83 height 28
type input "09:00"
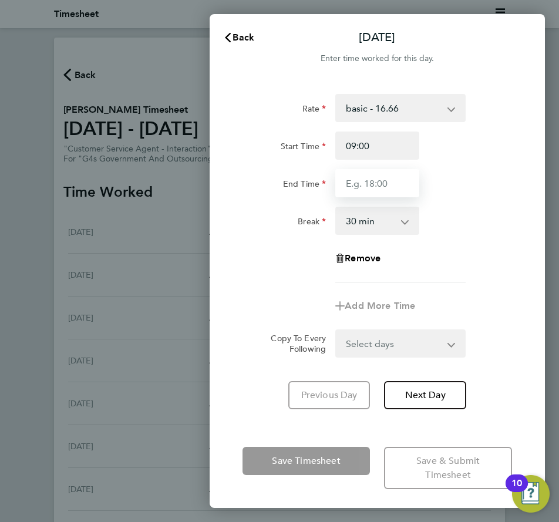
click at [389, 182] on input "End Time" at bounding box center [376, 183] width 83 height 28
type input "17:00"
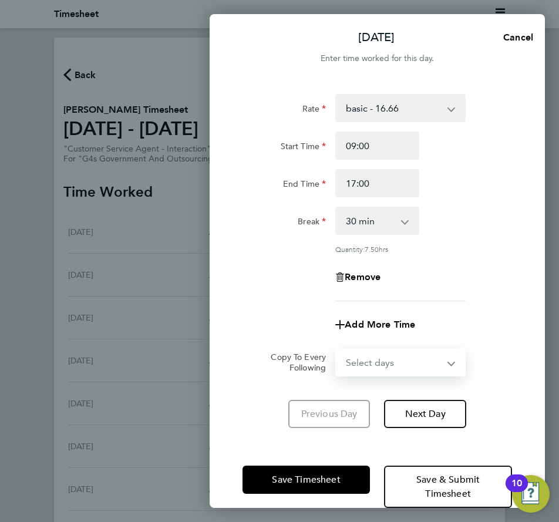
click at [415, 346] on form "Rate basic - 16.66 Sick Annual Leave x2 - 32.79 Bank Holiday System Issue Not P…" at bounding box center [378, 235] width 270 height 283
select select "WEEKDAY"
click at [337, 350] on select "Select days Day Weekday (Mon-Fri) Weekend (Sat-Sun) [DATE] [DATE] [DATE] [DATE]…" at bounding box center [394, 363] width 115 height 26
select select "[DATE]"
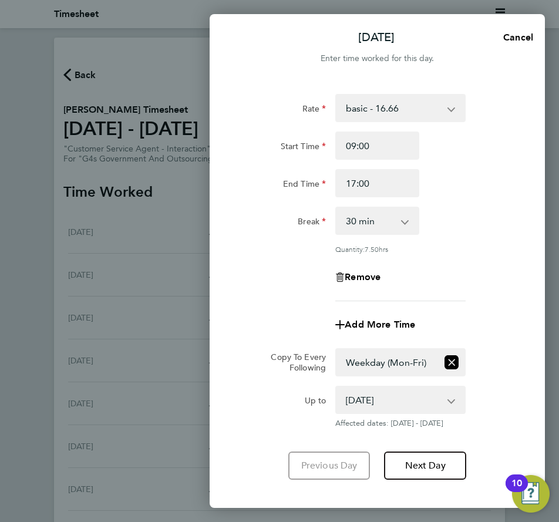
click at [504, 365] on div "Copy To Every Following Select days Day Weekday (Mon-Fri) Weekend (Sat-Sun) [DA…" at bounding box center [377, 362] width 279 height 28
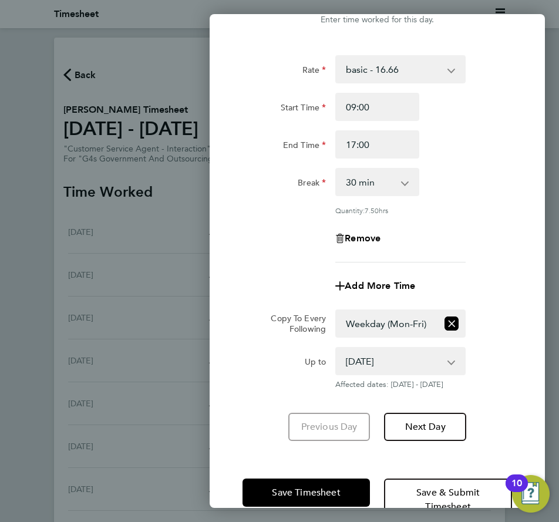
scroll to position [74, 0]
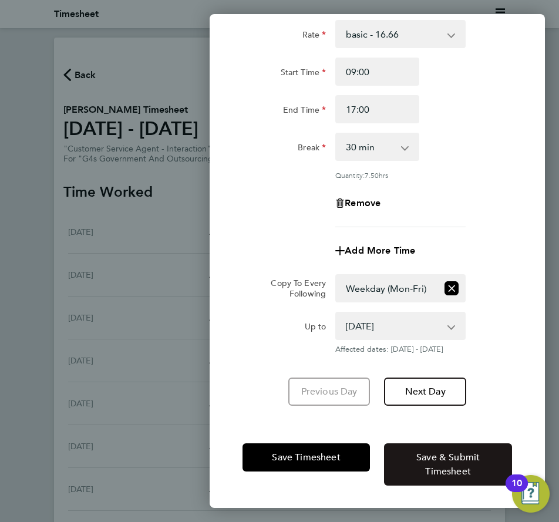
click at [470, 465] on span "Save & Submit Timesheet" at bounding box center [448, 465] width 63 height 26
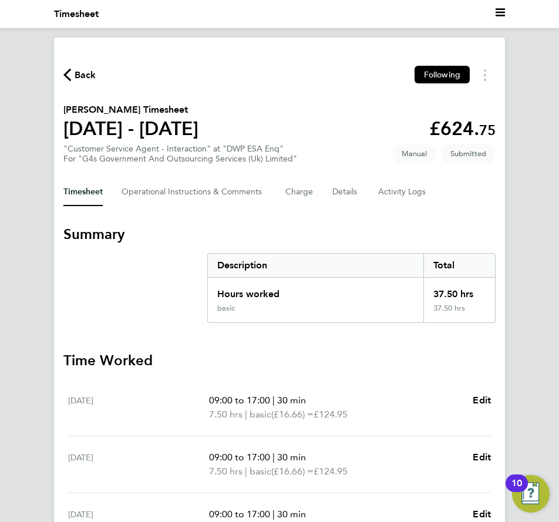
click at [81, 75] on span "Back" at bounding box center [86, 75] width 22 height 14
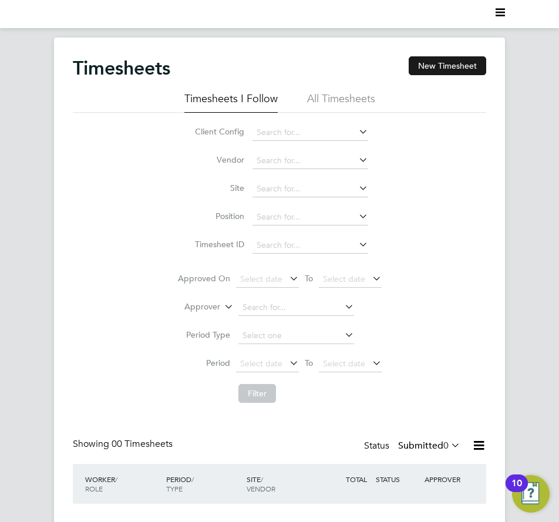
click at [422, 68] on button "New Timesheet" at bounding box center [448, 65] width 78 height 19
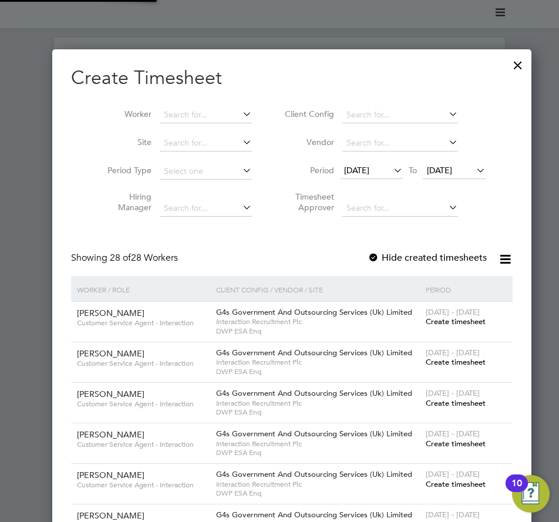
scroll to position [1690, 455]
click at [183, 118] on input at bounding box center [206, 115] width 92 height 16
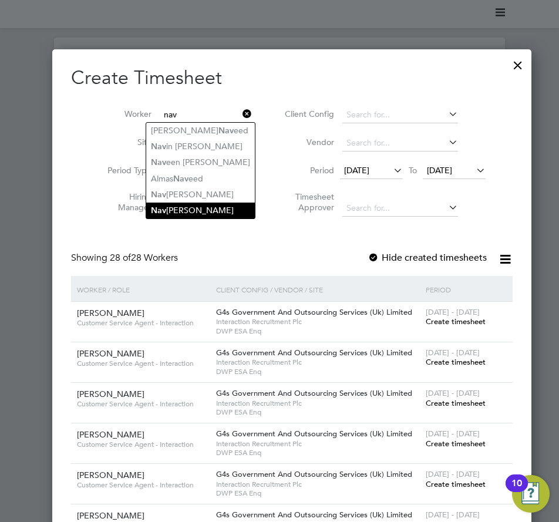
click at [202, 204] on li "Nav jot Kaur" at bounding box center [200, 211] width 109 height 16
type input "[PERSON_NAME]"
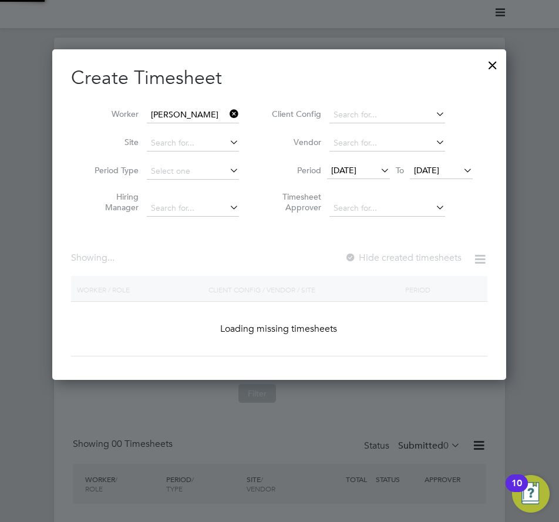
scroll to position [327, 455]
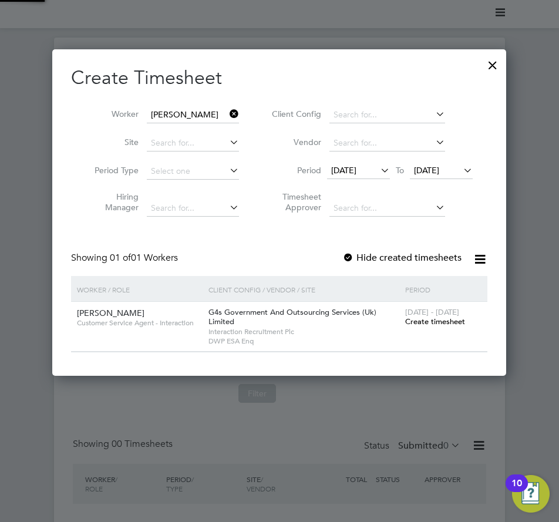
click at [340, 171] on span "[DATE]" at bounding box center [343, 170] width 25 height 11
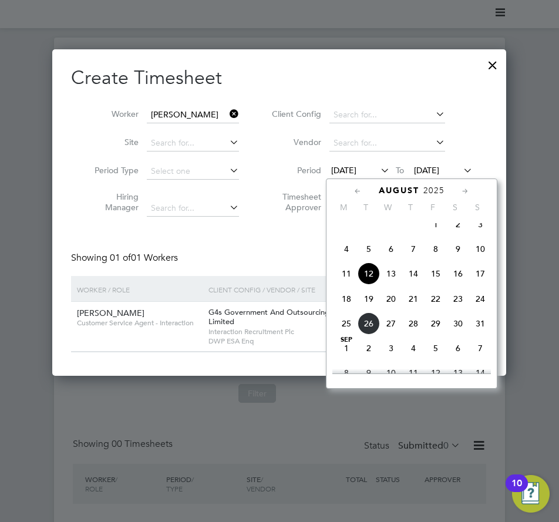
click at [350, 310] on span "18" at bounding box center [346, 299] width 22 height 22
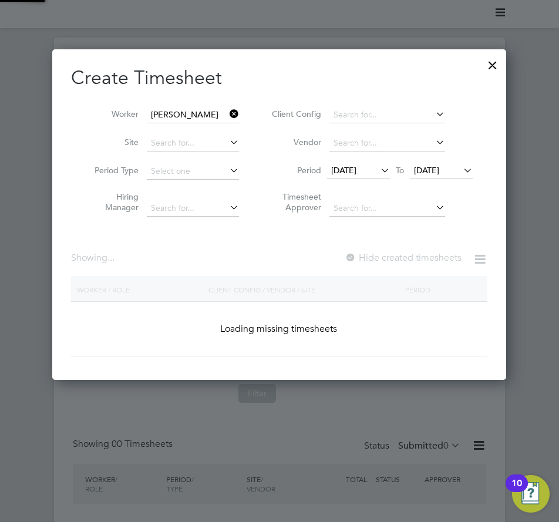
scroll to position [327, 455]
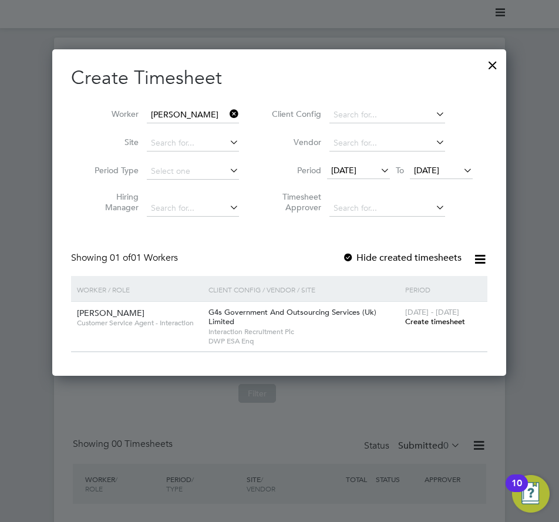
click at [393, 263] on label "Hide created timesheets" at bounding box center [402, 258] width 119 height 12
click at [431, 317] on span "Create timesheet" at bounding box center [435, 322] width 60 height 10
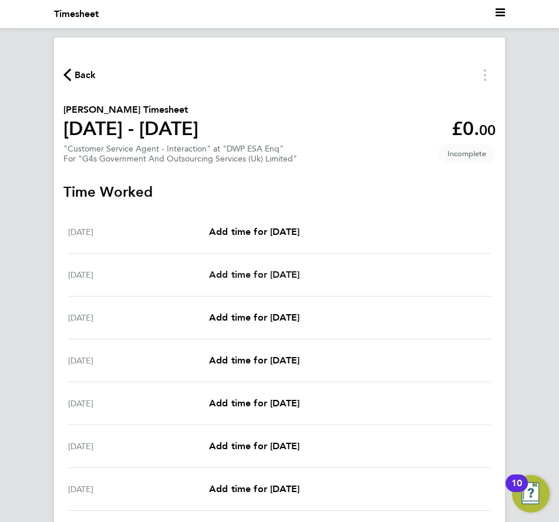
scroll to position [59, 0]
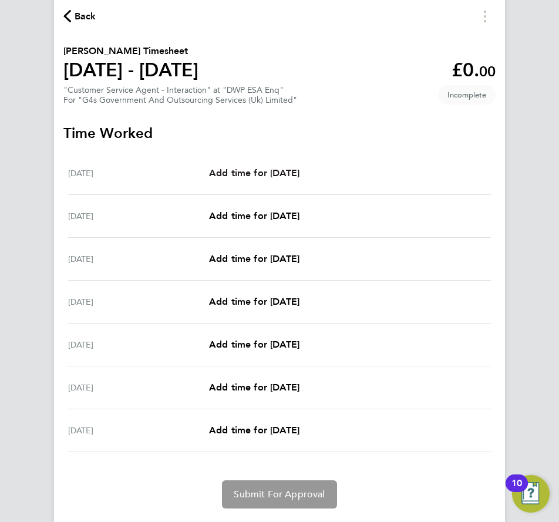
click at [263, 171] on span "Add time for [DATE]" at bounding box center [254, 172] width 90 height 11
select select "30"
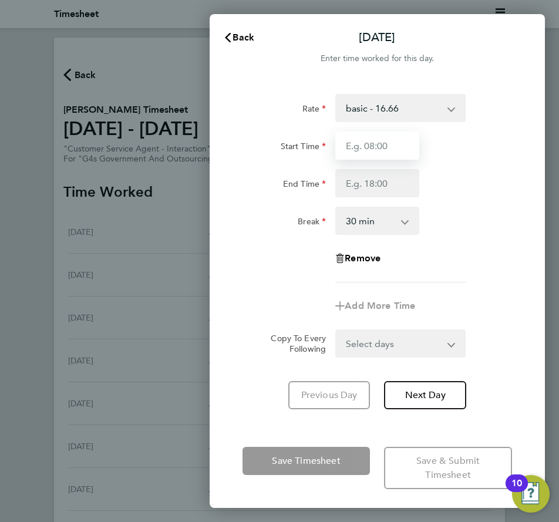
click at [361, 150] on input "Start Time" at bounding box center [376, 146] width 83 height 28
type input "09:00"
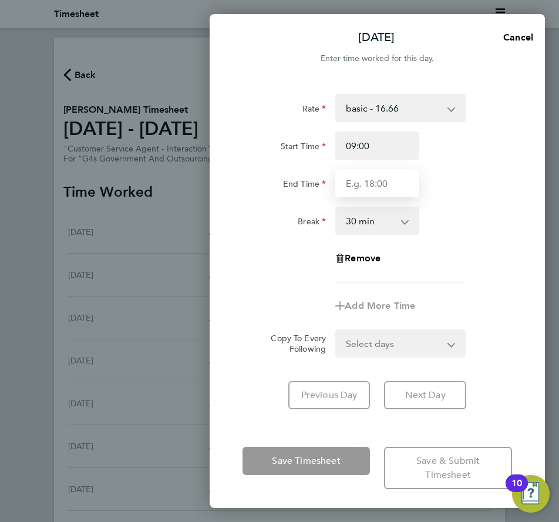
click at [378, 186] on input "End Time" at bounding box center [376, 183] width 83 height 28
type input "11:00"
drag, startPoint x: 399, startPoint y: 190, endPoint x: 182, endPoint y: 194, distance: 217.4
click at [182, 194] on div "[DATE] Cancel Enter time worked for this day. Rate basic - 16.66 x1.5 - 24.73 S…" at bounding box center [279, 261] width 559 height 522
click at [381, 197] on input "End Time" at bounding box center [376, 183] width 83 height 28
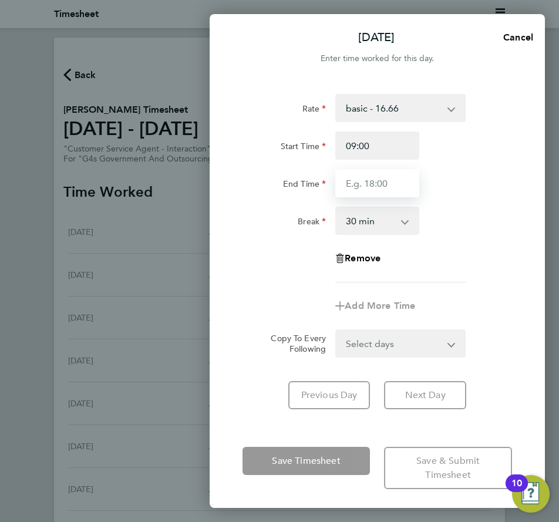
type input "17:00"
click at [525, 240] on div "Rate basic - 16.66 x1.5 - 24.73 System Issue Not Paid System Issue Paid - 16.66…" at bounding box center [377, 252] width 335 height 344
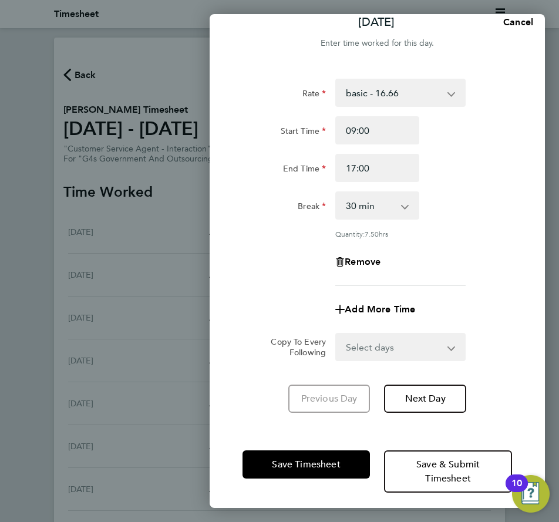
scroll to position [22, 0]
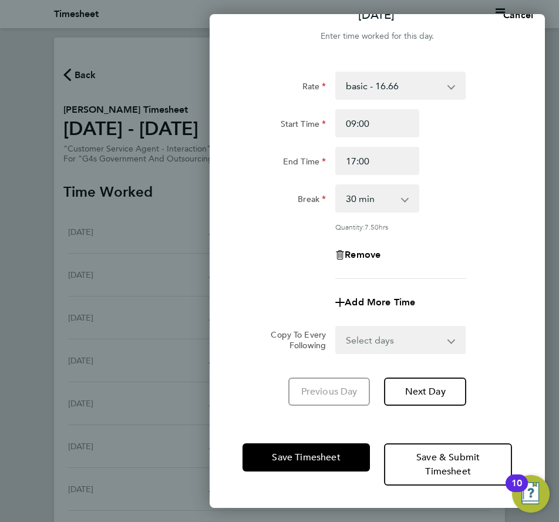
click at [396, 341] on select "Select days Day Weekday (Mon-Fri) Weekend (Sat-Sun) [DATE] [DATE] [DATE] [DATE]…" at bounding box center [394, 340] width 115 height 26
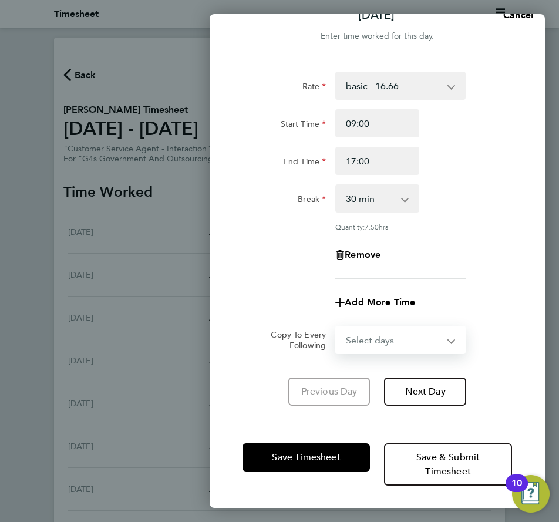
select select "WEEKDAY"
click at [337, 327] on select "Select days Day Weekday (Mon-Fri) Weekend (Sat-Sun) [DATE] [DATE] [DATE] [DATE]…" at bounding box center [394, 340] width 115 height 26
select select "[DATE]"
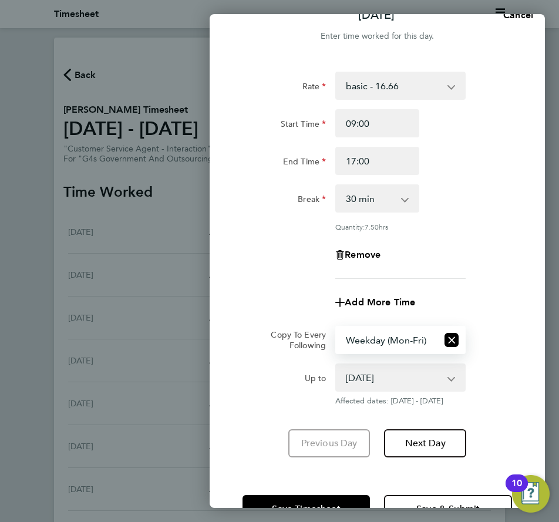
click at [519, 344] on div "Rate basic - 16.66 x1.5 - 24.73 System Issue Not Paid System Issue Paid - 16.66…" at bounding box center [377, 265] width 335 height 414
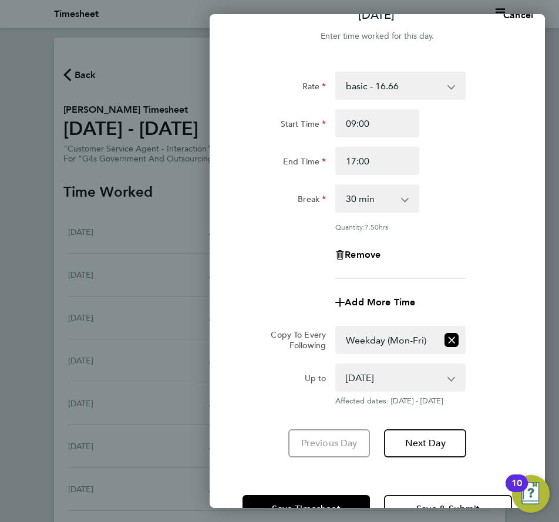
scroll to position [74, 0]
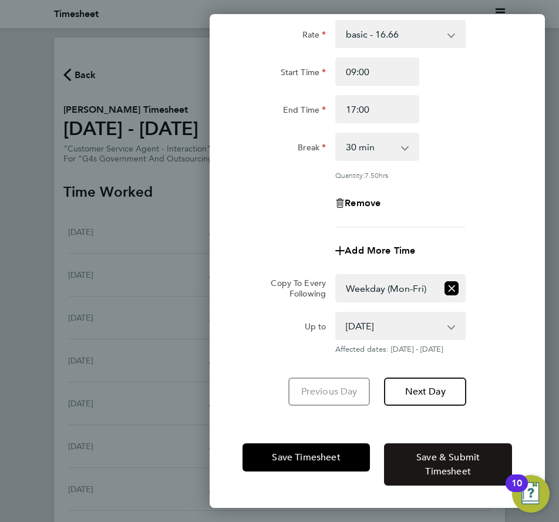
click at [414, 461] on button "Save & Submit Timesheet" at bounding box center [448, 465] width 128 height 42
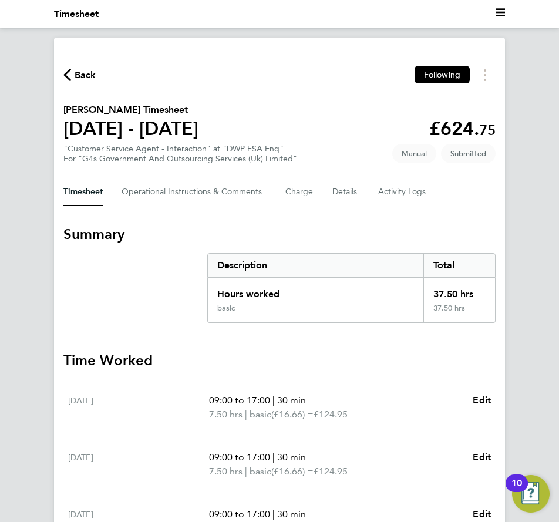
click at [81, 77] on span "Back" at bounding box center [86, 75] width 22 height 14
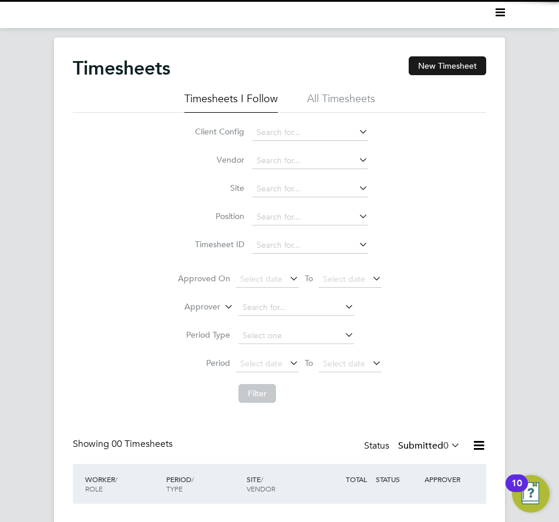
click at [444, 64] on button "New Timesheet" at bounding box center [448, 65] width 78 height 19
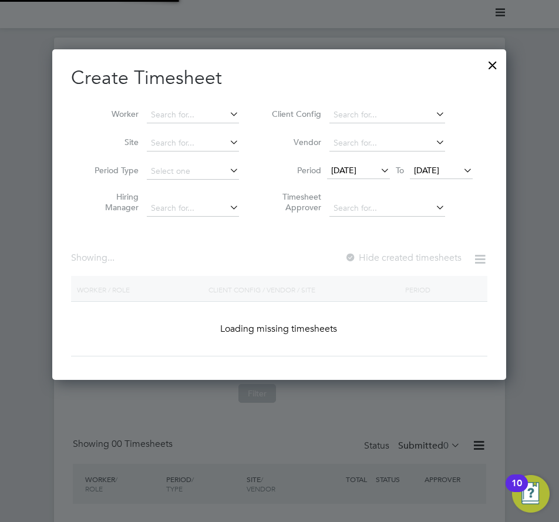
scroll to position [1640, 455]
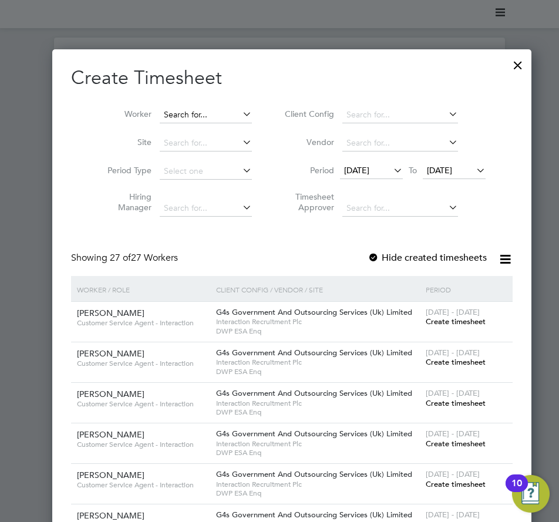
click at [169, 115] on input at bounding box center [206, 115] width 92 height 16
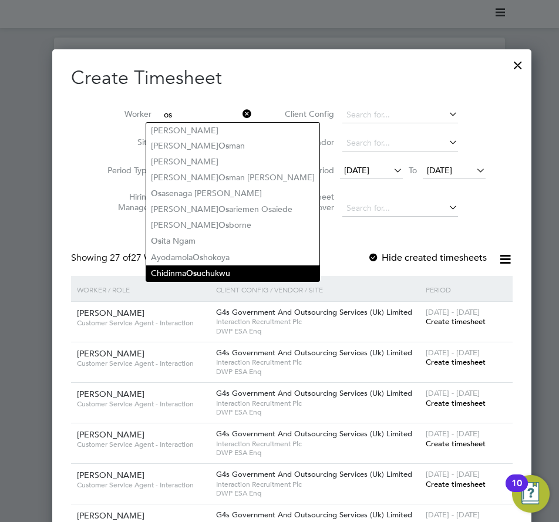
click at [181, 267] on li "Chidinma Os uchukwu" at bounding box center [232, 274] width 173 height 16
type input "[PERSON_NAME]"
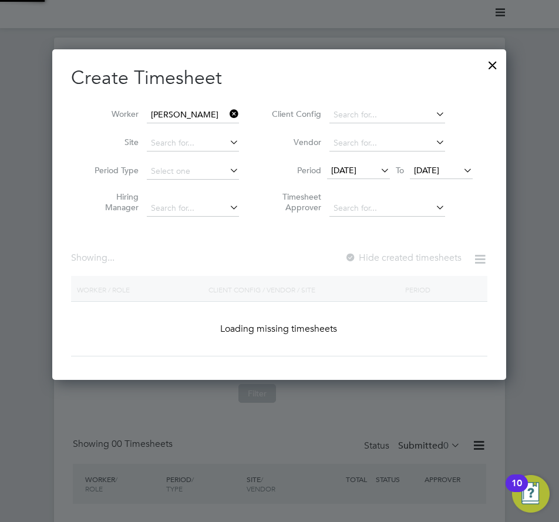
scroll to position [6, 6]
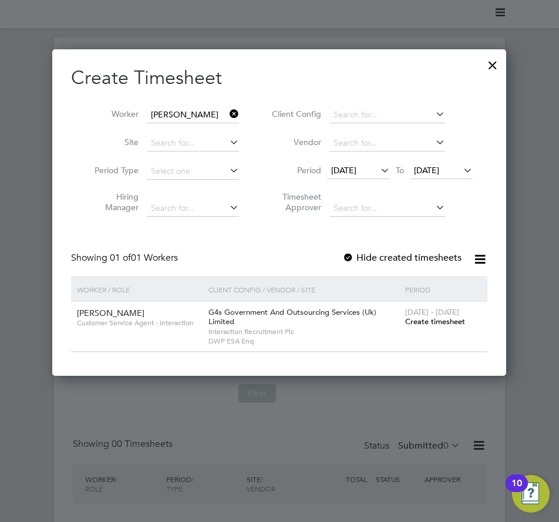
click at [357, 173] on span "[DATE]" at bounding box center [343, 170] width 25 height 11
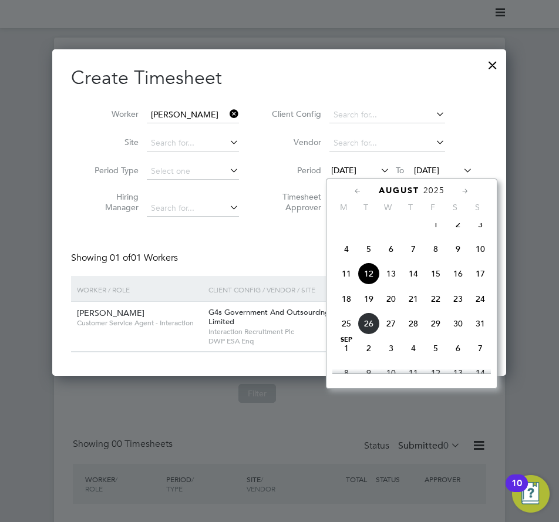
click at [355, 309] on span "18" at bounding box center [346, 299] width 22 height 22
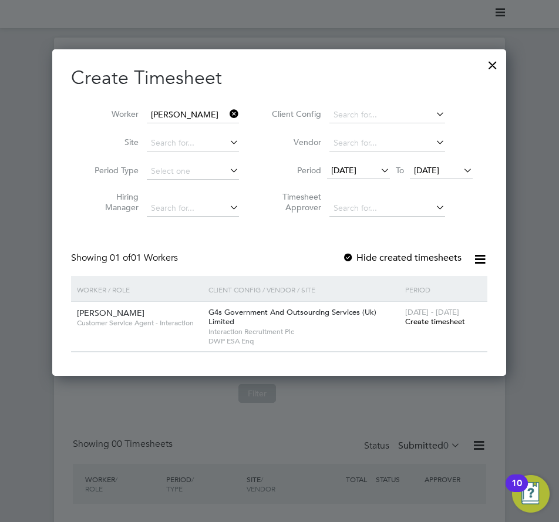
click at [431, 258] on label "Hide created timesheets" at bounding box center [402, 258] width 119 height 12
click at [419, 318] on span "Create timesheet" at bounding box center [435, 322] width 60 height 10
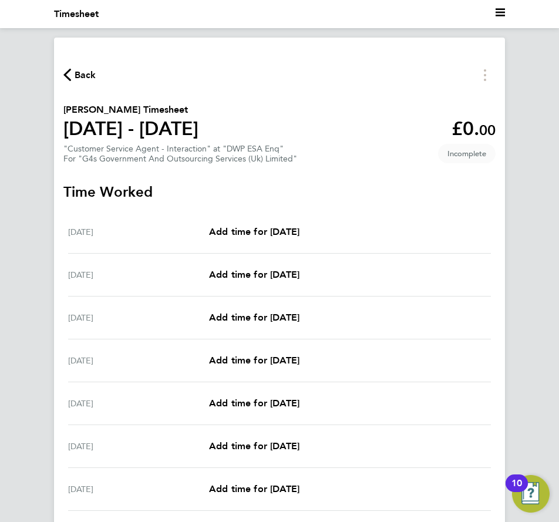
click at [272, 223] on div "[DATE] Add time for [DATE] Add time for [DATE]" at bounding box center [279, 232] width 423 height 43
click at [274, 229] on span "Add time for [DATE]" at bounding box center [254, 231] width 90 height 11
select select "30"
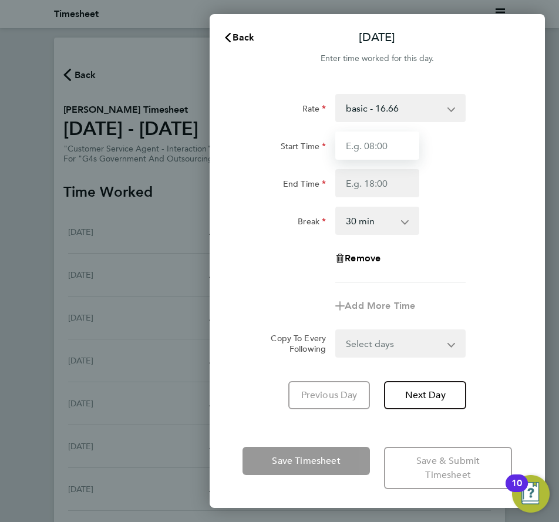
click at [364, 149] on input "Start Time" at bounding box center [376, 146] width 83 height 28
type input "09:00"
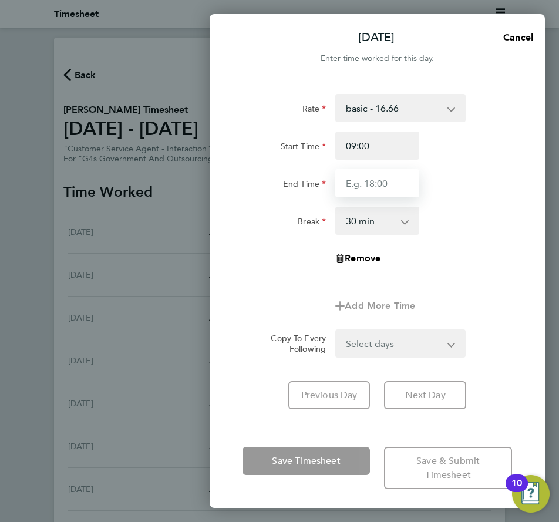
click at [367, 182] on input "End Time" at bounding box center [376, 183] width 83 height 28
type input "17:00"
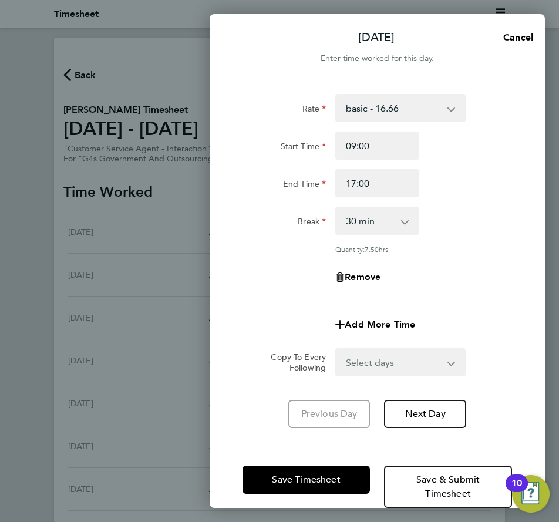
click at [458, 223] on div "Break 0 min 15 min 30 min 45 min 60 min 75 min 90 min" at bounding box center [377, 221] width 279 height 28
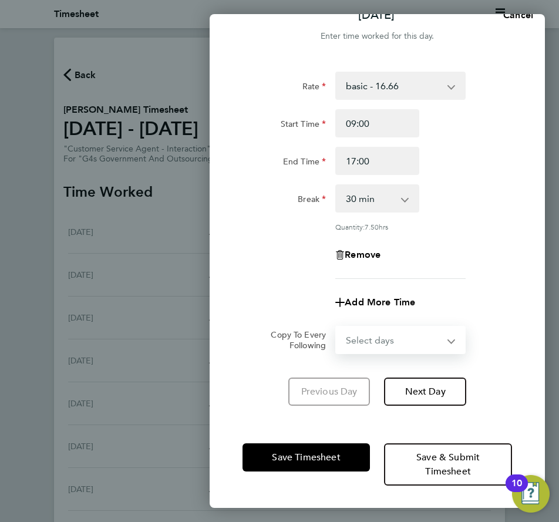
click at [423, 338] on select "Select days Day Weekday (Mon-Fri) Weekend (Sat-Sun) [DATE] [DATE] [DATE] [DATE]…" at bounding box center [394, 340] width 115 height 26
select select "WEEKDAY"
click at [337, 327] on select "Select days Day Weekday (Mon-Fri) Weekend (Sat-Sun) [DATE] [DATE] [DATE] [DATE]…" at bounding box center [394, 340] width 115 height 26
select select "[DATE]"
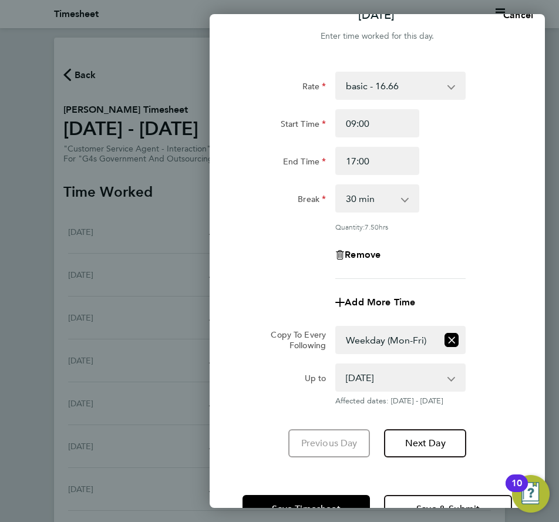
click at [488, 304] on div "Add More Time" at bounding box center [377, 302] width 279 height 28
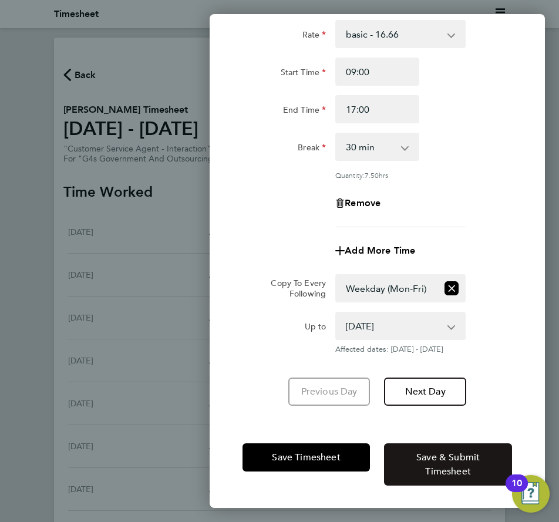
click at [451, 446] on button "Save & Submit Timesheet" at bounding box center [448, 465] width 128 height 42
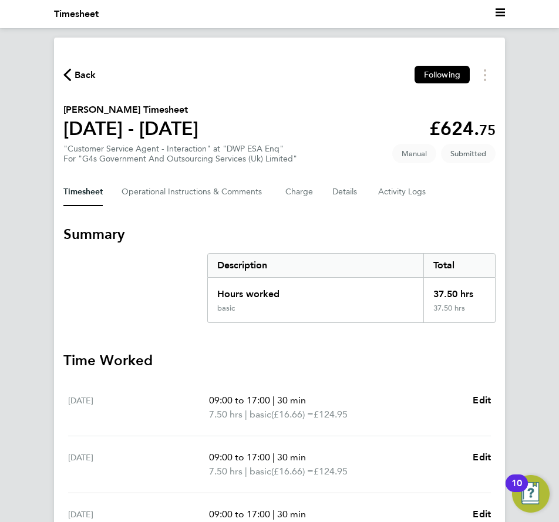
click at [86, 70] on span "Back" at bounding box center [86, 75] width 22 height 14
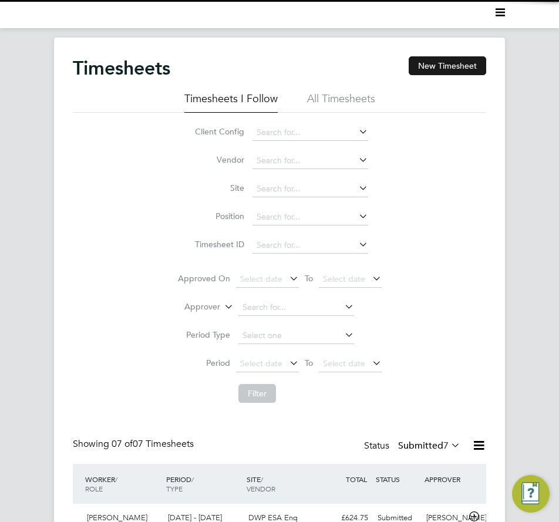
click at [429, 70] on button "New Timesheet" at bounding box center [448, 65] width 78 height 19
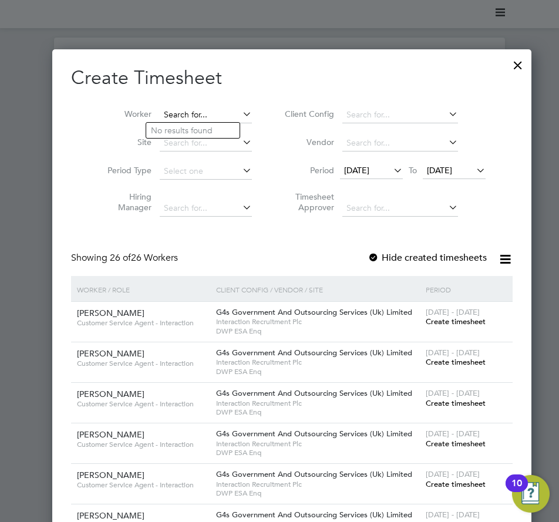
click at [180, 118] on input at bounding box center [206, 115] width 92 height 16
click at [174, 127] on li "Poart ia Coo" at bounding box center [192, 131] width 93 height 16
type input "Poartia Coo"
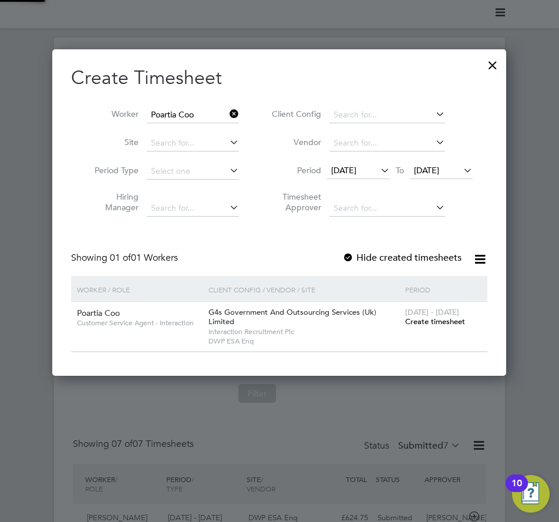
click at [357, 172] on span "[DATE]" at bounding box center [343, 170] width 25 height 11
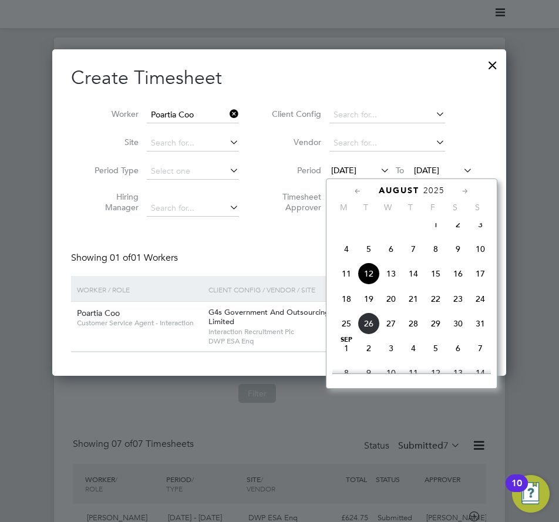
click at [350, 310] on span "18" at bounding box center [346, 299] width 22 height 22
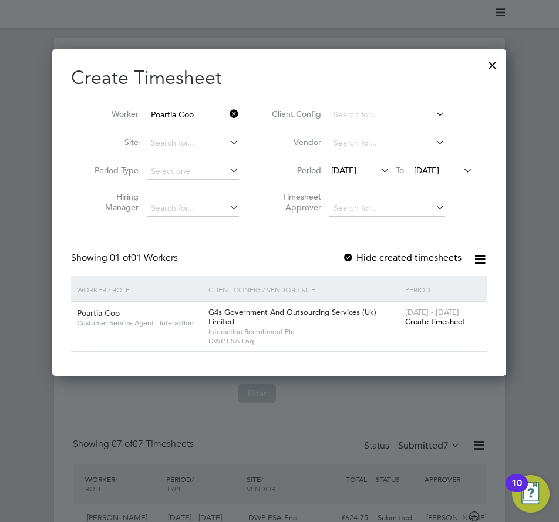
click at [414, 259] on label "Hide created timesheets" at bounding box center [402, 258] width 119 height 12
click at [421, 320] on span "Create timesheet" at bounding box center [435, 322] width 60 height 10
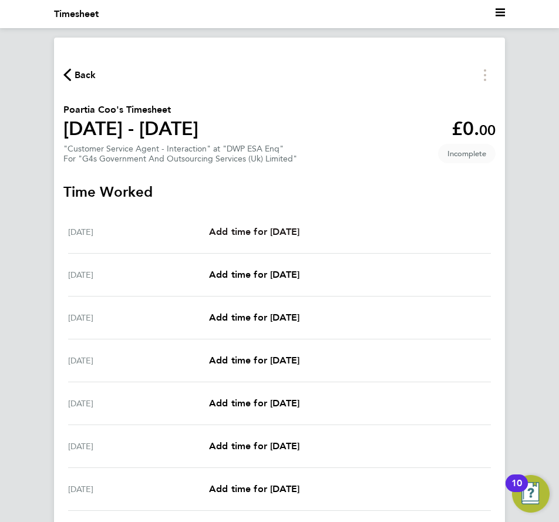
click at [278, 229] on span "Add time for [DATE]" at bounding box center [254, 231] width 90 height 11
select select "30"
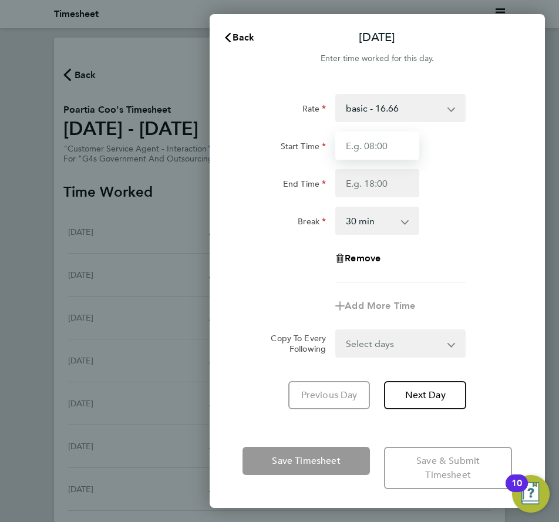
click at [371, 149] on input "Start Time" at bounding box center [376, 146] width 83 height 28
type input "09:00"
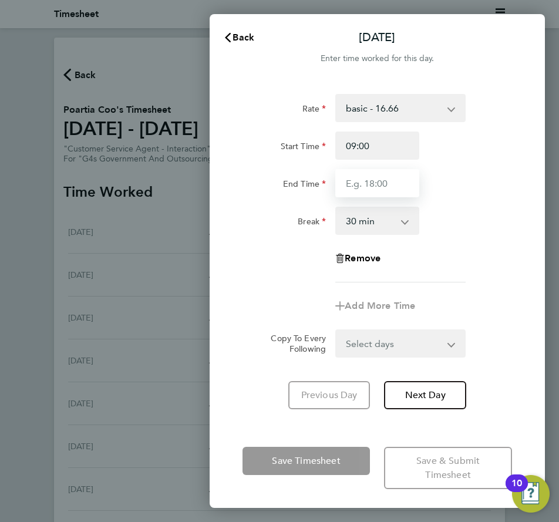
drag, startPoint x: 375, startPoint y: 183, endPoint x: 379, endPoint y: 194, distance: 11.9
click at [375, 183] on input "End Time" at bounding box center [376, 183] width 83 height 28
type input "17:00"
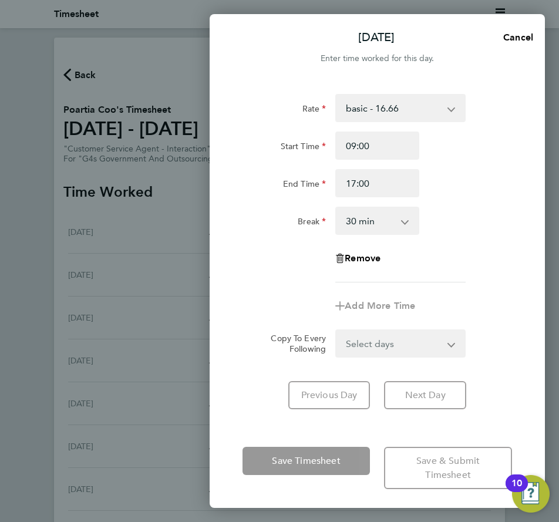
click at [473, 272] on div "Remove" at bounding box center [377, 258] width 279 height 28
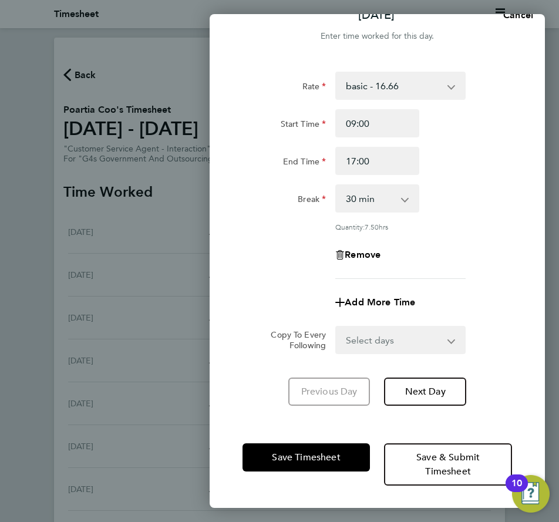
click at [408, 337] on select "Select days Day Weekday (Mon-Fri) Weekend (Sat-Sun) [DATE] [DATE] [DATE] [DATE]…" at bounding box center [394, 340] width 115 height 26
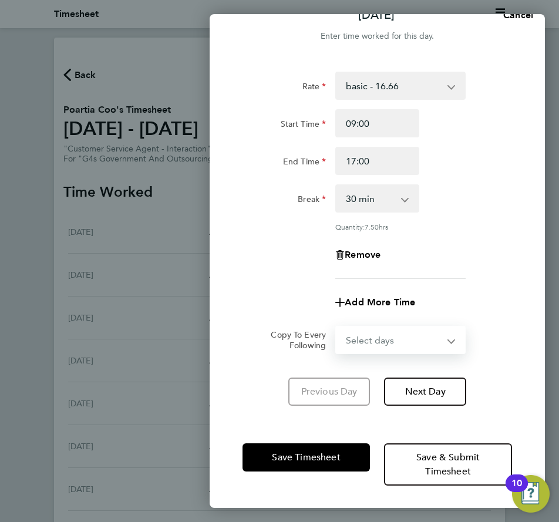
select select "WEEKDAY"
click at [337, 327] on select "Select days Day Weekday (Mon-Fri) Weekend (Sat-Sun) [DATE] [DATE] [DATE] [DATE]…" at bounding box center [394, 340] width 115 height 26
select select "[DATE]"
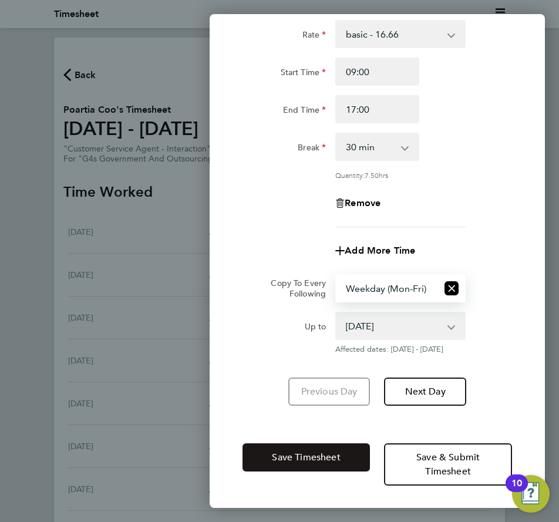
click at [329, 459] on span "Save Timesheet" at bounding box center [306, 458] width 68 height 12
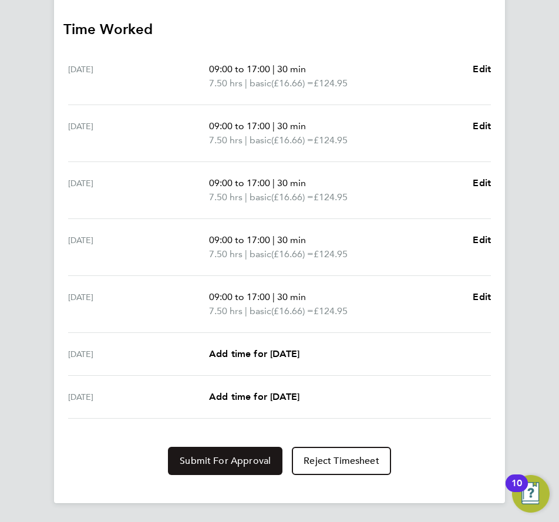
click at [219, 473] on button "Submit For Approval" at bounding box center [225, 461] width 115 height 28
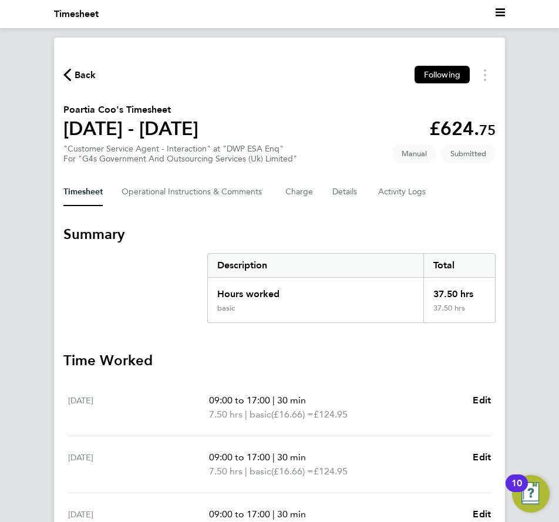
click at [88, 71] on span "Back" at bounding box center [86, 75] width 22 height 14
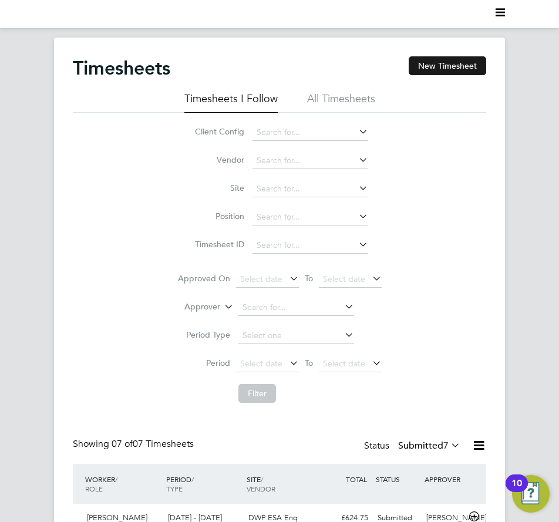
click at [450, 71] on button "New Timesheet" at bounding box center [448, 65] width 78 height 19
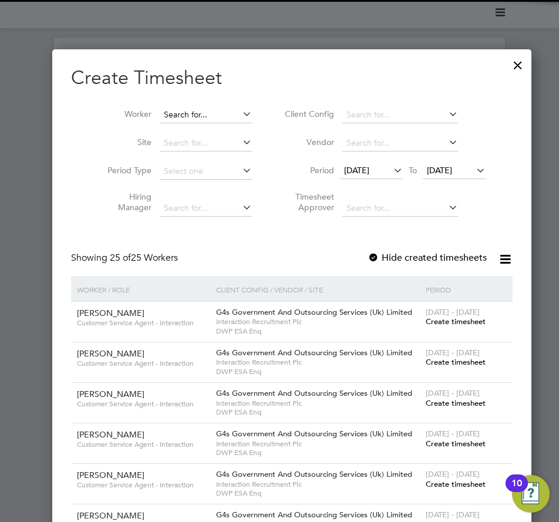
click at [191, 115] on input at bounding box center [206, 115] width 92 height 16
click at [197, 132] on li "[PERSON_NAME]" at bounding box center [195, 131] width 99 height 16
type input "[PERSON_NAME]"
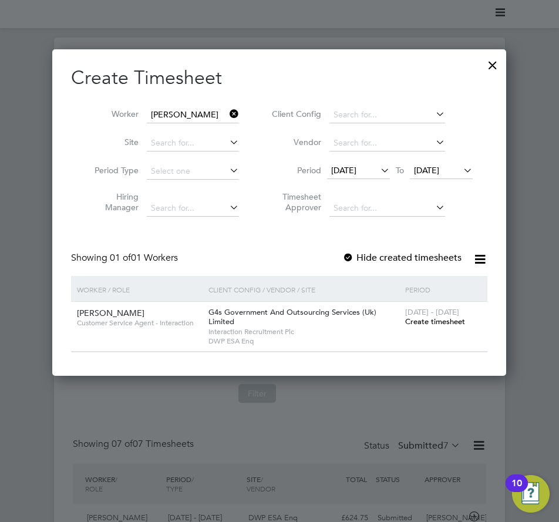
click at [357, 170] on span "[DATE]" at bounding box center [343, 170] width 25 height 11
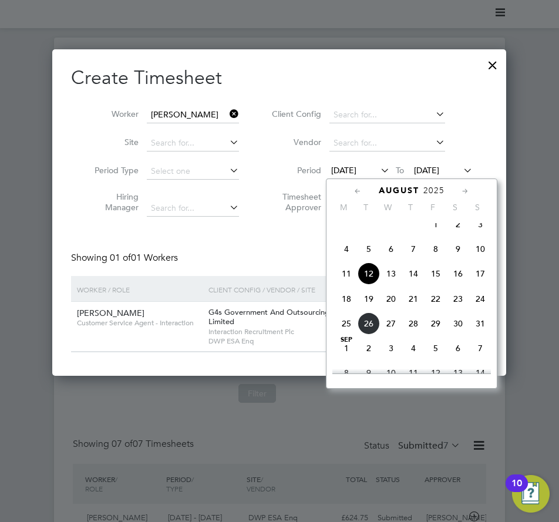
click at [343, 310] on span "18" at bounding box center [346, 299] width 22 height 22
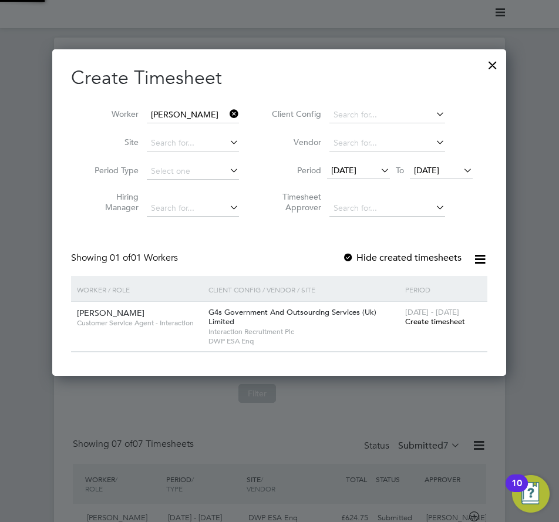
click at [405, 262] on label "Hide created timesheets" at bounding box center [402, 258] width 119 height 12
click at [421, 320] on span "Create timesheet" at bounding box center [435, 322] width 60 height 10
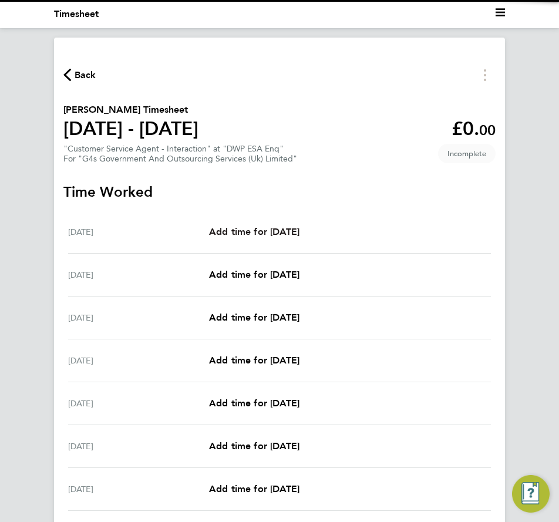
click at [261, 226] on span "Add time for [DATE]" at bounding box center [254, 231] width 90 height 11
select select "30"
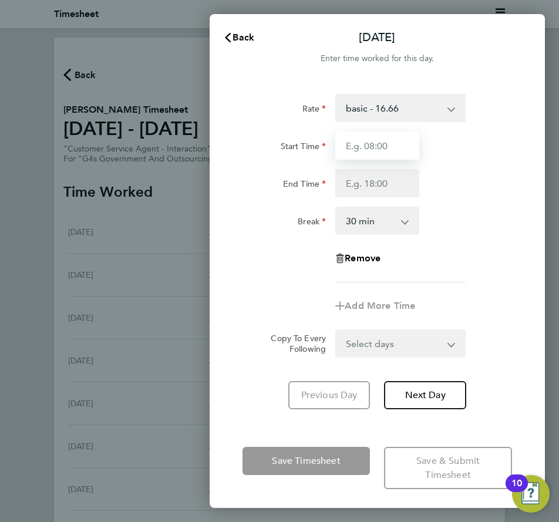
click at [381, 143] on input "Start Time" at bounding box center [376, 146] width 83 height 28
click at [370, 139] on input "Start Time" at bounding box center [376, 146] width 83 height 28
type input "08:00"
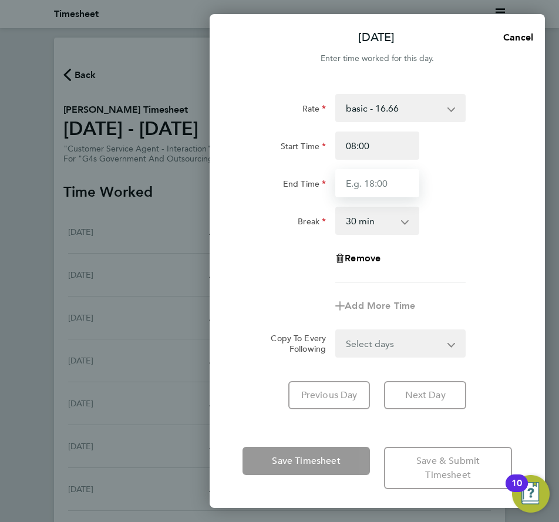
click at [365, 184] on input "End Time" at bounding box center [376, 183] width 83 height 28
click at [383, 180] on input "End Time" at bounding box center [376, 183] width 83 height 28
type input "13:00"
click at [490, 267] on div "Remove" at bounding box center [377, 258] width 279 height 28
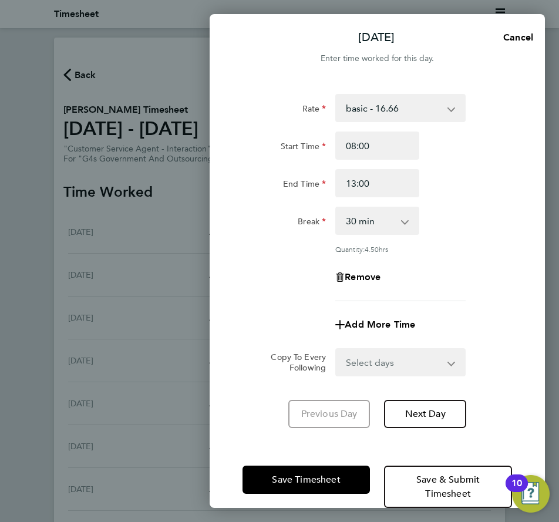
click at [408, 354] on select "Select days Day Weekday (Mon-Fri) Weekend (Sat-Sun) [DATE] [DATE] [DATE] [DATE]…" at bounding box center [394, 363] width 115 height 26
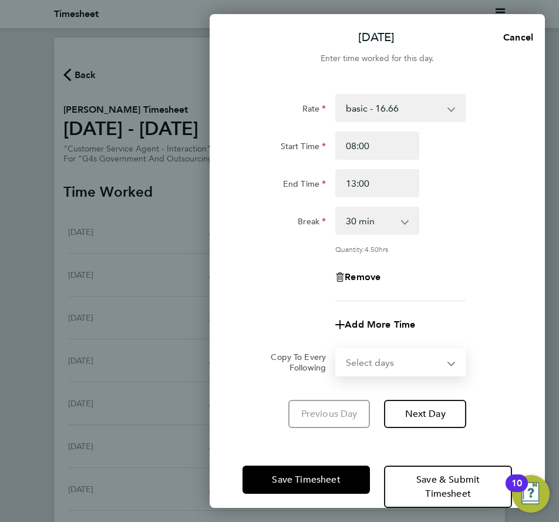
select select "WEEKDAY"
click at [337, 350] on select "Select days Day Weekday (Mon-Fri) Weekend (Sat-Sun) [DATE] [DATE] [DATE] [DATE]…" at bounding box center [394, 363] width 115 height 26
select select "[DATE]"
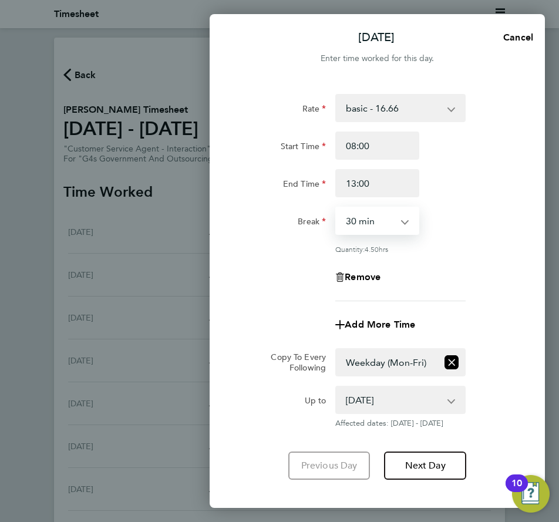
click at [378, 228] on select "0 min 15 min 30 min 45 min 60 min 75 min 90 min" at bounding box center [370, 221] width 67 height 26
select select "0"
click at [337, 208] on select "0 min 15 min 30 min 45 min 60 min 75 min 90 min" at bounding box center [370, 221] width 67 height 26
click at [425, 252] on div "Quantity: 5.00 hrs" at bounding box center [400, 248] width 130 height 9
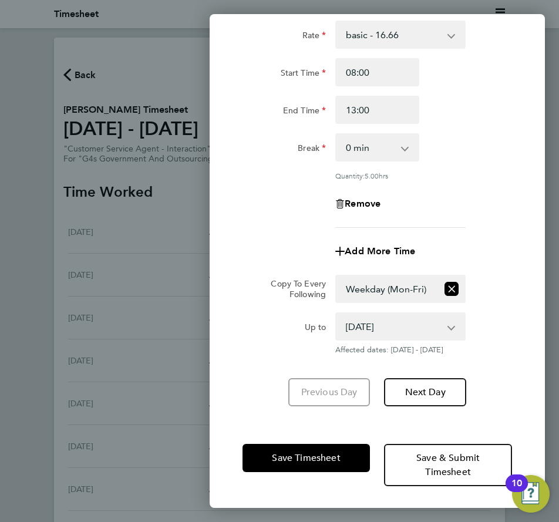
scroll to position [74, 0]
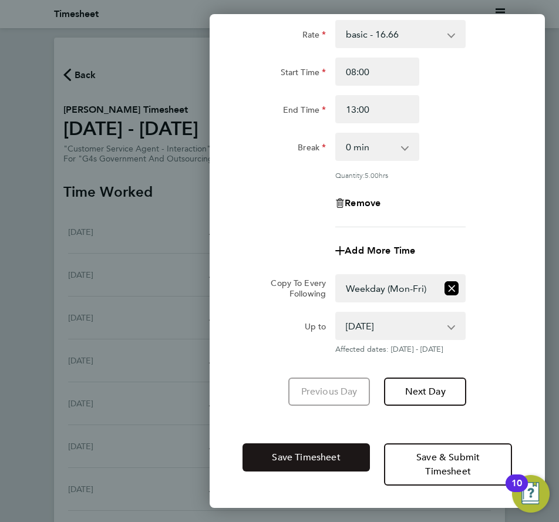
click at [350, 460] on button "Save Timesheet" at bounding box center [307, 458] width 128 height 28
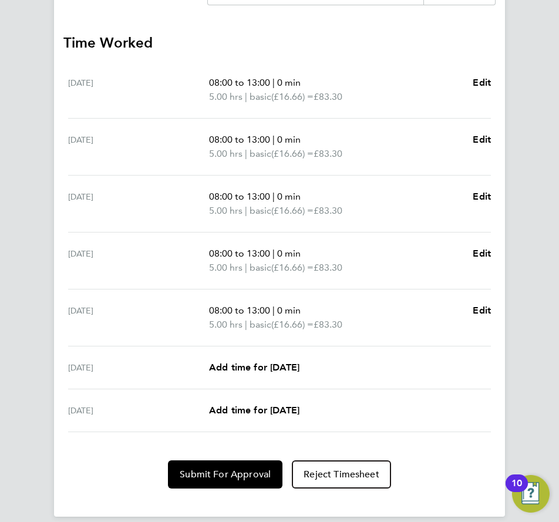
scroll to position [331, 0]
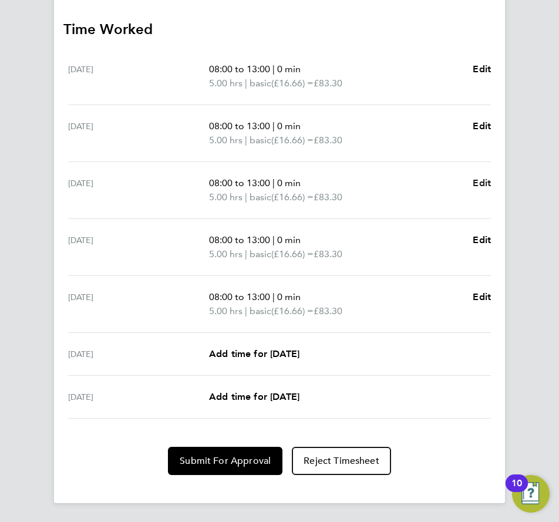
click at [479, 179] on span "Edit" at bounding box center [482, 182] width 18 height 11
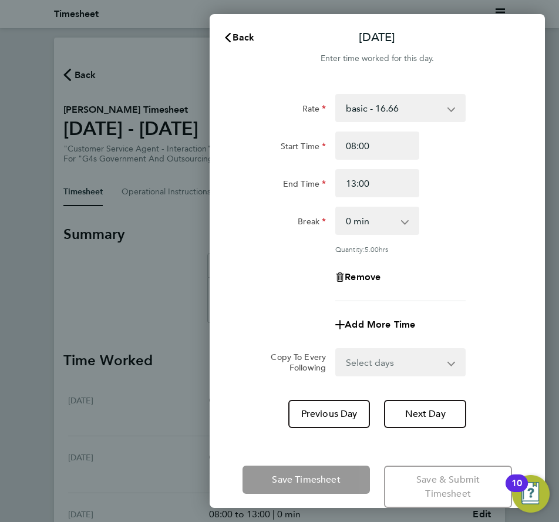
click at [362, 98] on select "basic - 16.66 x2 - 32.79 System Issue Not Paid Sick x1.5 - 24.73 Annual Leave B…" at bounding box center [394, 108] width 114 height 26
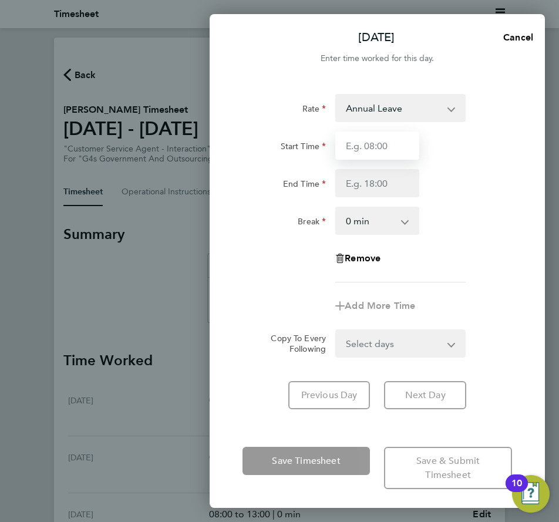
click at [373, 146] on input "Start Time" at bounding box center [376, 146] width 83 height 28
type input "08:00"
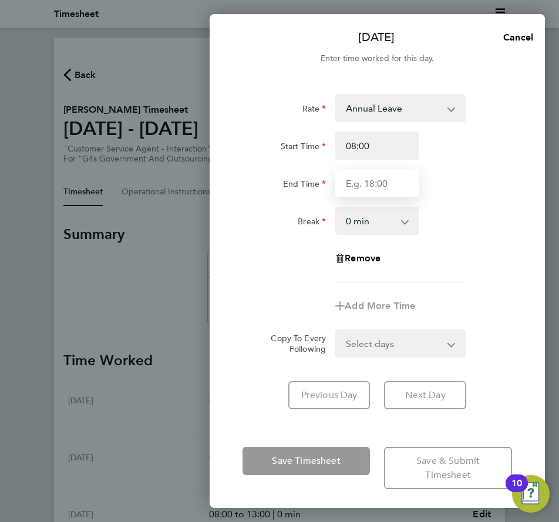
click at [366, 170] on input "End Time" at bounding box center [376, 183] width 83 height 28
type input "13:00"
click at [466, 234] on div "Break 0 min 15 min 30 min 45 min 60 min 75 min 90 min" at bounding box center [377, 221] width 279 height 28
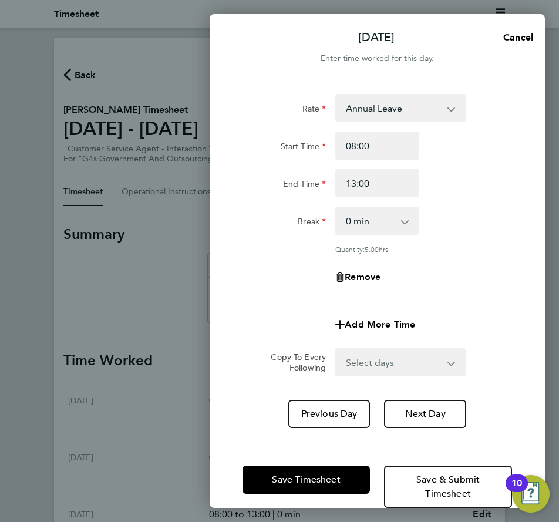
scroll to position [22, 0]
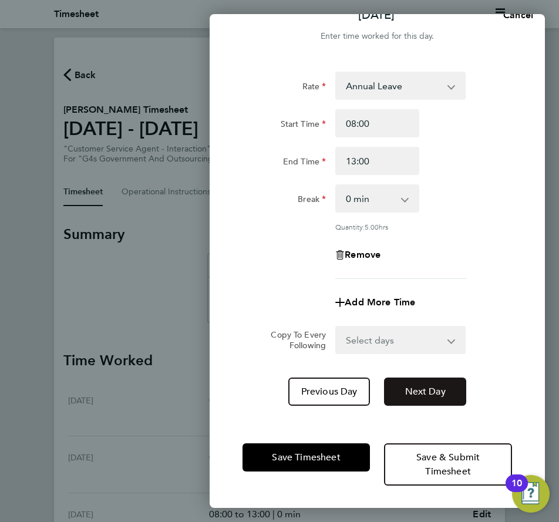
click at [412, 391] on span "Next Day" at bounding box center [425, 392] width 41 height 12
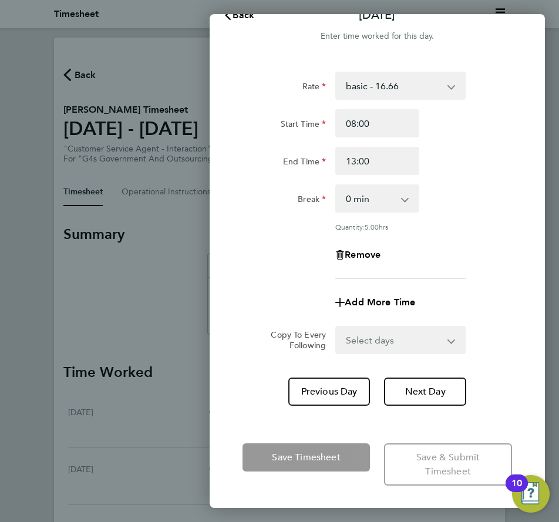
click at [398, 82] on select "basic - 16.66 x2 - 32.79 System Issue Not Paid Sick x1.5 - 24.73 Annual Leave B…" at bounding box center [394, 86] width 114 height 26
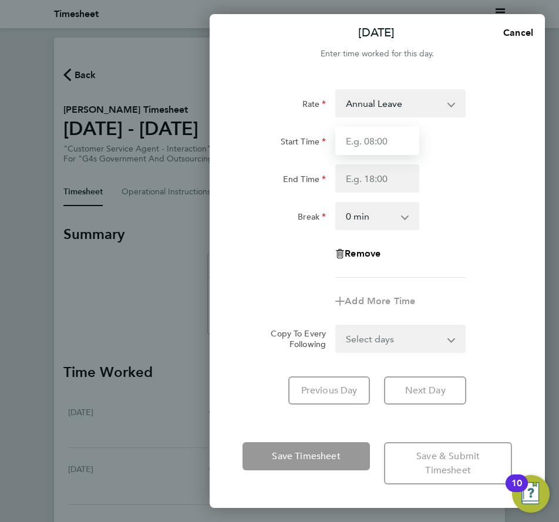
click at [351, 137] on input "Start Time" at bounding box center [376, 141] width 83 height 28
type input "08:00"
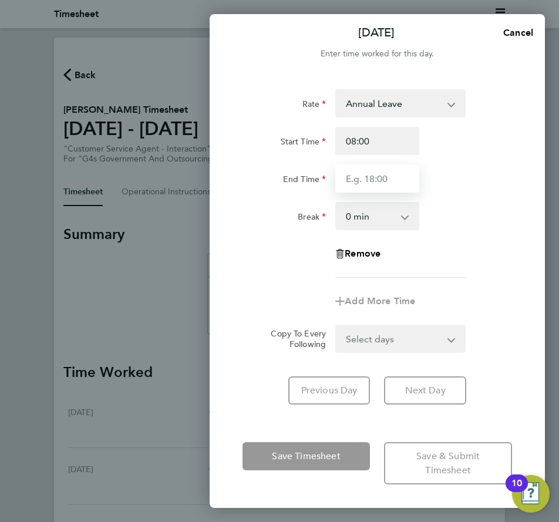
click at [367, 180] on input "End Time" at bounding box center [376, 179] width 83 height 28
type input "13:00"
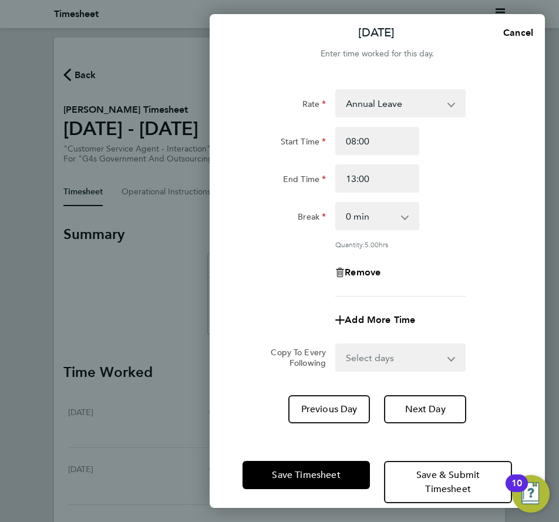
click at [456, 260] on div "Remove" at bounding box center [377, 273] width 279 height 28
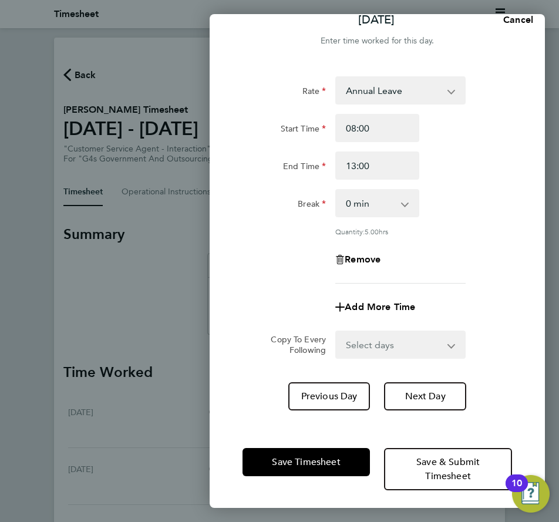
scroll to position [22, 0]
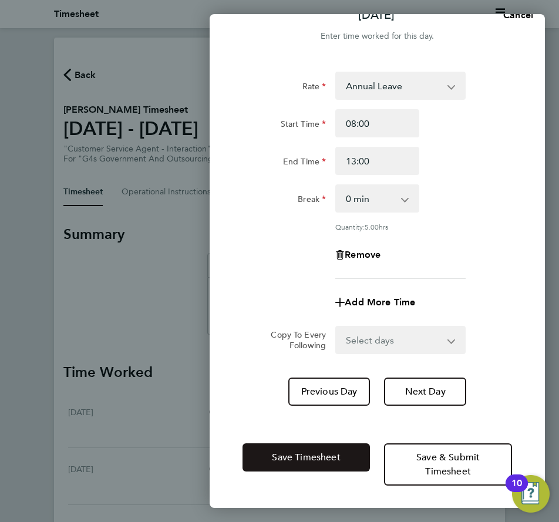
click at [337, 456] on span "Save Timesheet" at bounding box center [306, 458] width 68 height 12
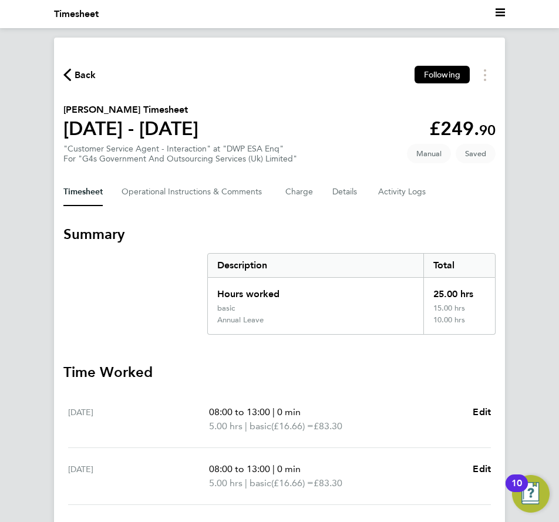
click at [74, 78] on span "Back" at bounding box center [79, 74] width 33 height 11
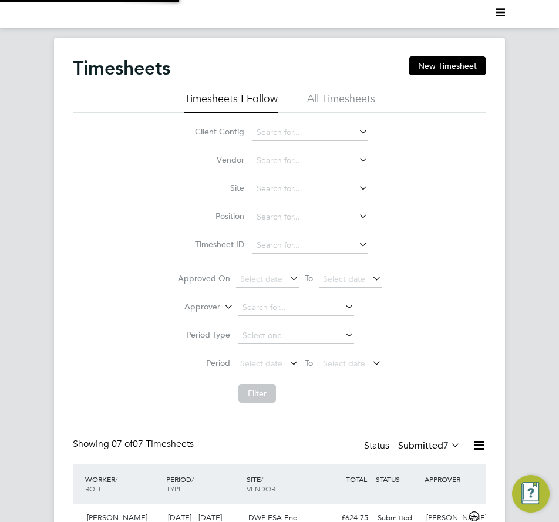
scroll to position [39, 81]
click at [457, 64] on button "New Timesheet" at bounding box center [448, 65] width 78 height 19
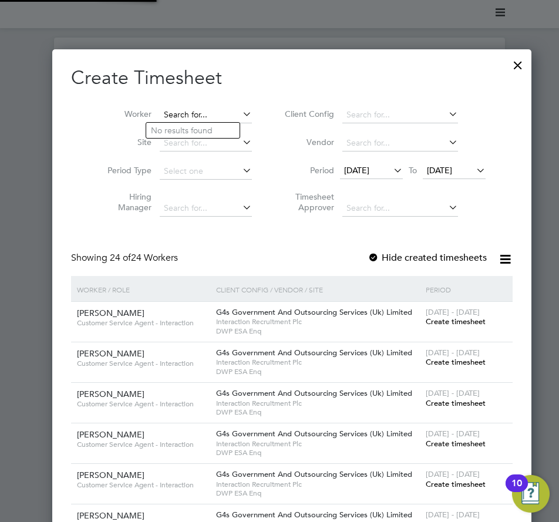
click at [169, 121] on input at bounding box center [206, 115] width 92 height 16
click at [196, 155] on li "[PERSON_NAME]" at bounding box center [218, 163] width 145 height 16
type input "[PERSON_NAME]"
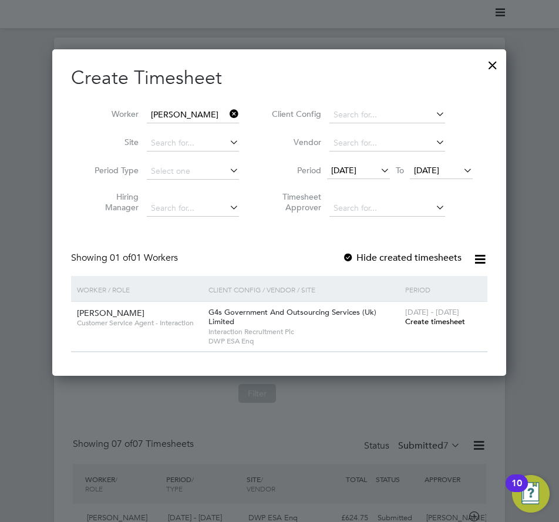
click at [354, 169] on span "[DATE]" at bounding box center [343, 170] width 25 height 11
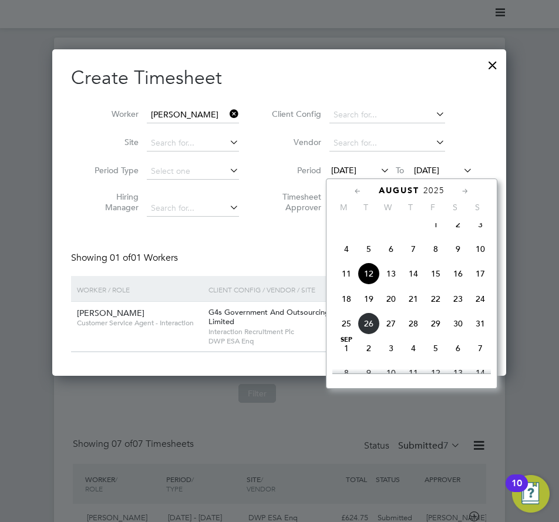
click at [351, 304] on span "18" at bounding box center [346, 299] width 22 height 22
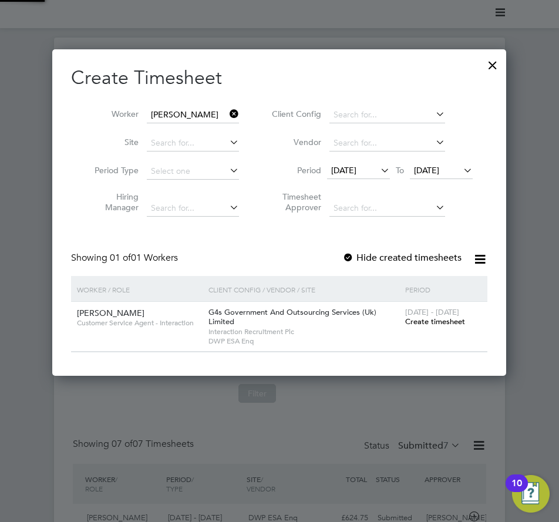
click at [362, 247] on div "Create Timesheet Worker [PERSON_NAME] Site Period Type Hiring Manager Client Co…" at bounding box center [279, 209] width 417 height 287
click at [364, 256] on label "Hide created timesheets" at bounding box center [402, 258] width 119 height 12
click at [427, 321] on span "Create timesheet" at bounding box center [435, 322] width 60 height 10
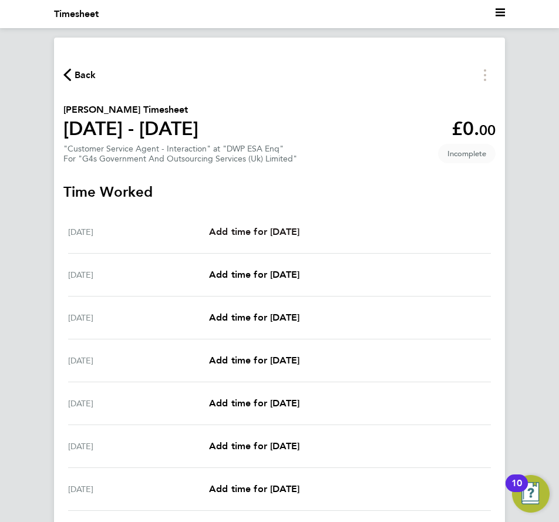
click at [281, 237] on link "Add time for [DATE]" at bounding box center [254, 232] width 90 height 14
select select "30"
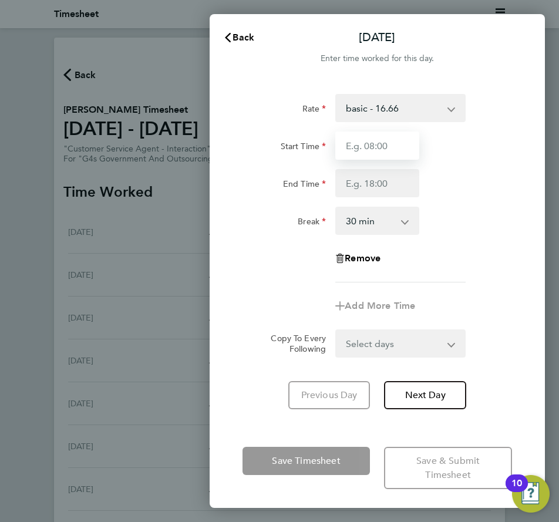
click at [371, 148] on input "Start Time" at bounding box center [376, 146] width 83 height 28
type input "09:00"
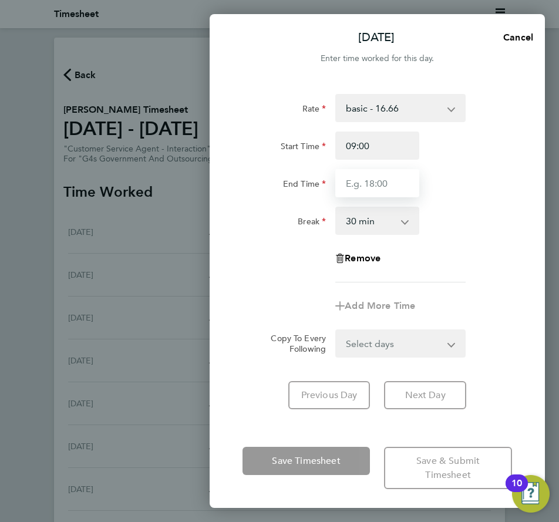
click at [375, 175] on input "End Time" at bounding box center [376, 183] width 83 height 28
type input "17:00"
click at [383, 342] on form "Rate basic - 16.66 System Issue Not Paid x1.5 - 24.73 Annual Leave x2 - 32.79 B…" at bounding box center [378, 226] width 270 height 264
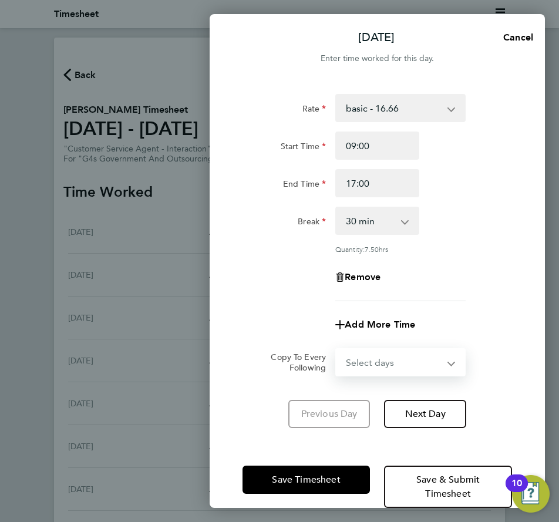
select select "WEEKDAY"
click at [337, 350] on select "Select days Day Weekday (Mon-Fri) Weekend (Sat-Sun) [DATE] [DATE] [DATE] [DATE]…" at bounding box center [394, 363] width 115 height 26
select select "[DATE]"
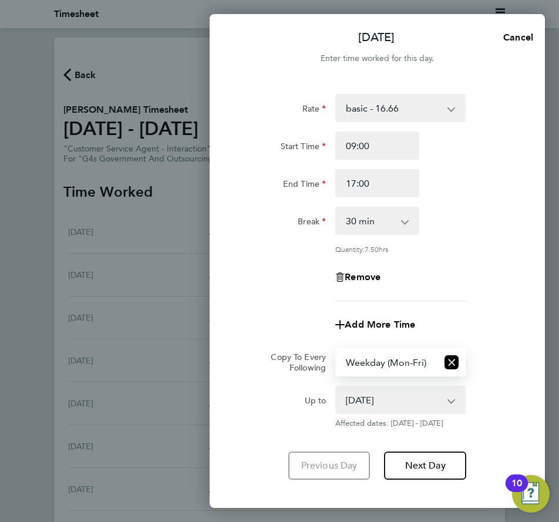
click at [487, 300] on app-timesheet-line-form-group "Rate basic - 16.66 System Issue Not Paid x1.5 - 24.73 Annual Leave x2 - 32.79 B…" at bounding box center [378, 216] width 270 height 245
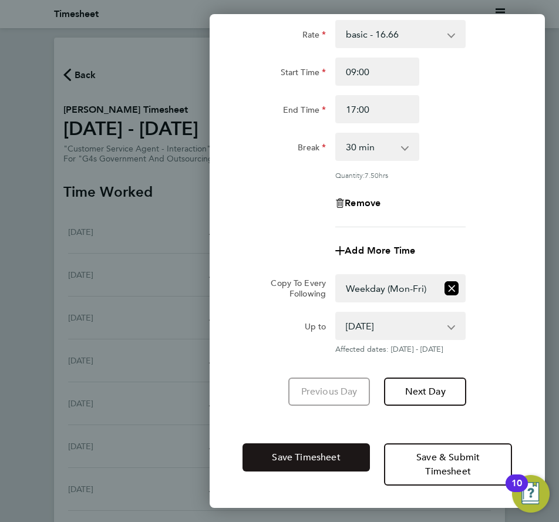
click at [347, 449] on button "Save Timesheet" at bounding box center [307, 458] width 128 height 28
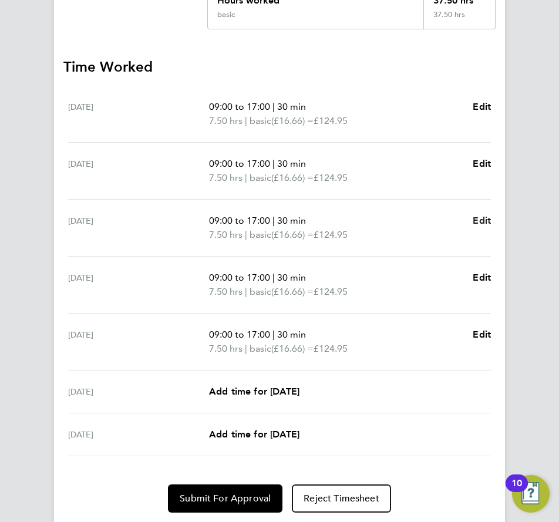
click at [481, 215] on span "Edit" at bounding box center [482, 220] width 18 height 11
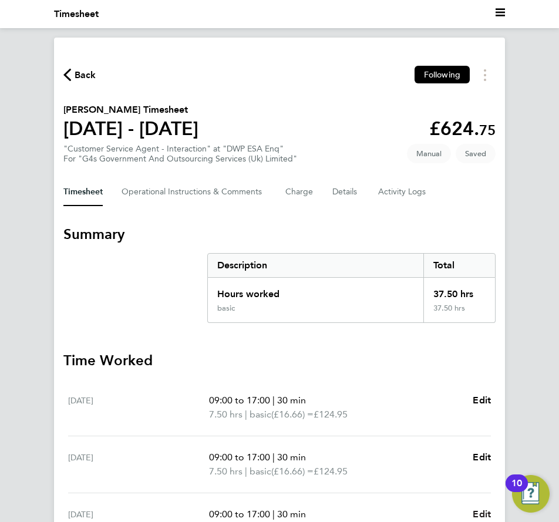
select select "30"
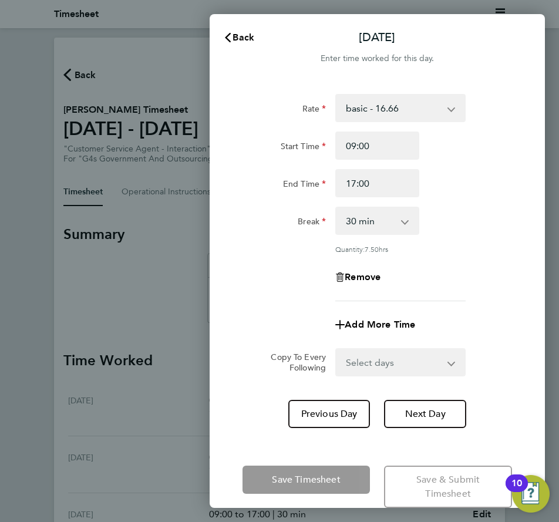
click at [367, 111] on select "basic - 16.66 System Issue Not Paid x1.5 - 24.73 Annual Leave x2 - 32.79 Bank H…" at bounding box center [394, 108] width 114 height 26
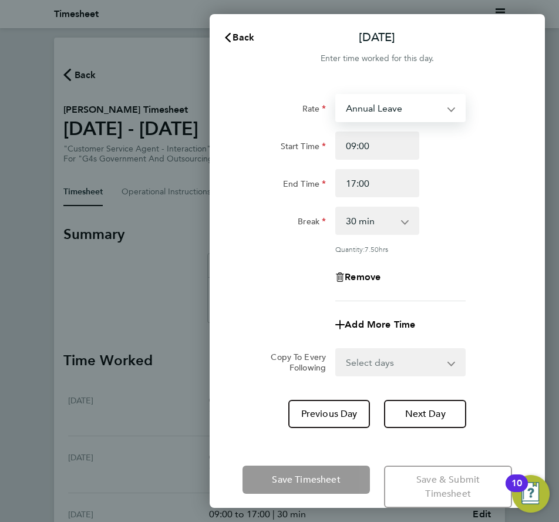
select select "30"
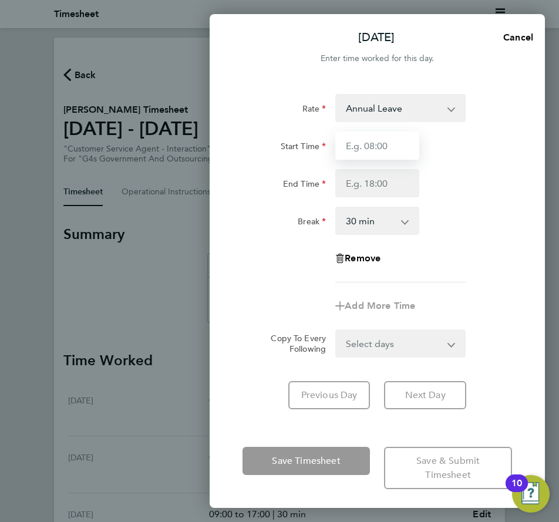
click at [373, 141] on input "Start Time" at bounding box center [376, 146] width 83 height 28
type input "09:00"
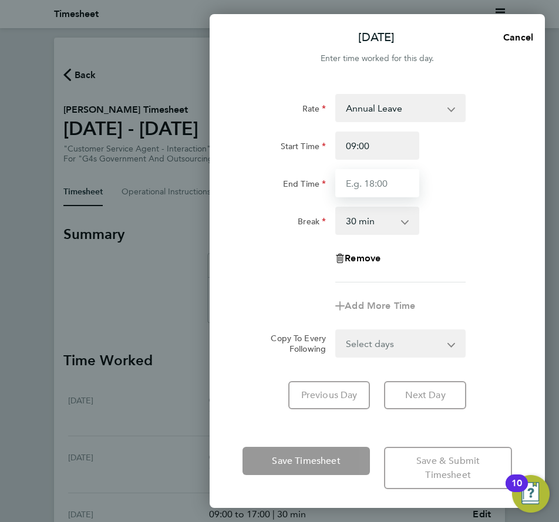
click at [379, 180] on input "End Time" at bounding box center [376, 183] width 83 height 28
type input "17:00"
click at [464, 205] on div "Rate Annual Leave System Issue Not Paid x1.5 - 24.73 x2 - 32.79 Bank Holiday Sy…" at bounding box center [378, 188] width 270 height 189
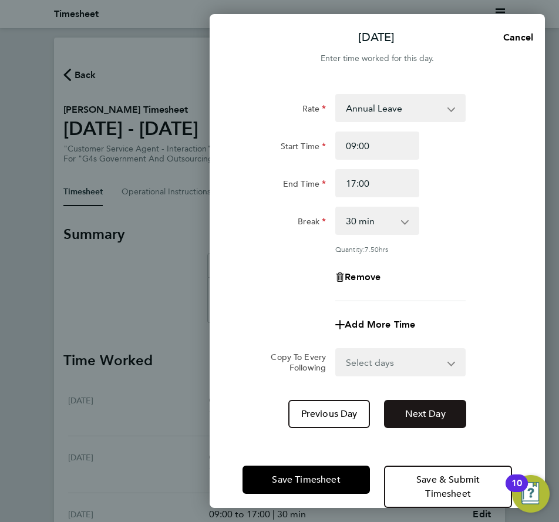
click at [427, 419] on button "Next Day" at bounding box center [425, 414] width 82 height 28
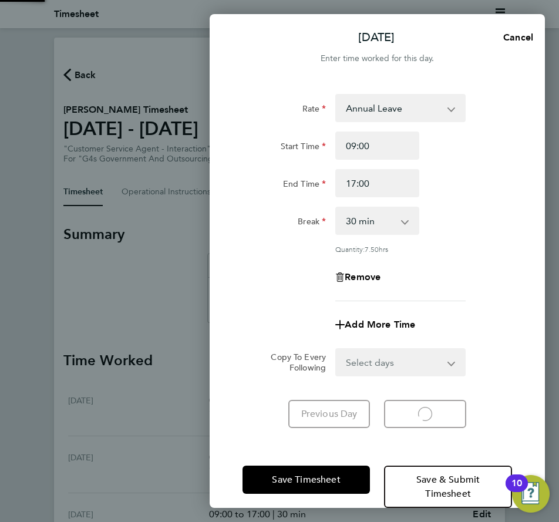
select select "30"
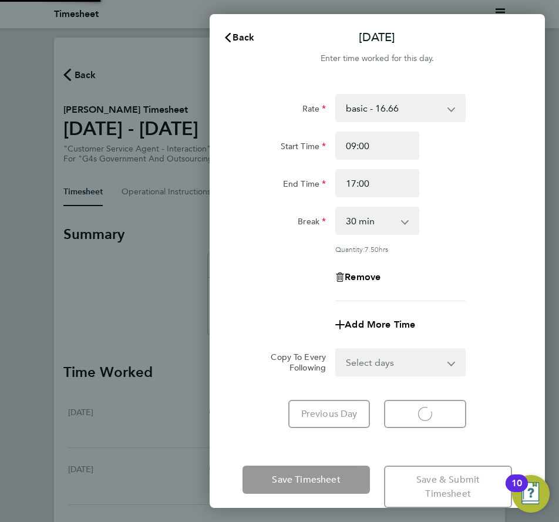
select select "30"
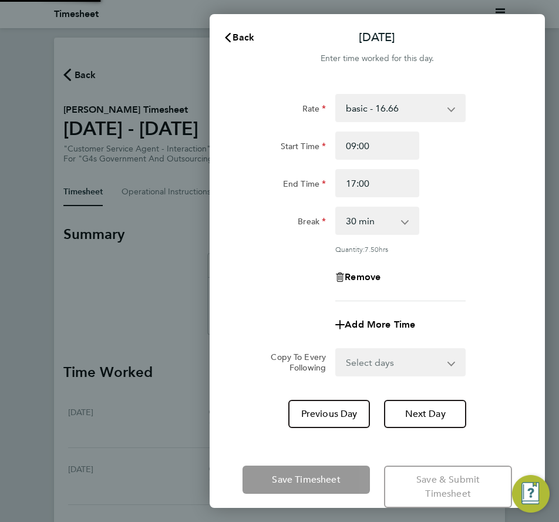
click at [384, 107] on select "basic - 16.66 System Issue Not Paid x1.5 - 24.73 Annual Leave x2 - 32.79 Bank H…" at bounding box center [394, 108] width 114 height 26
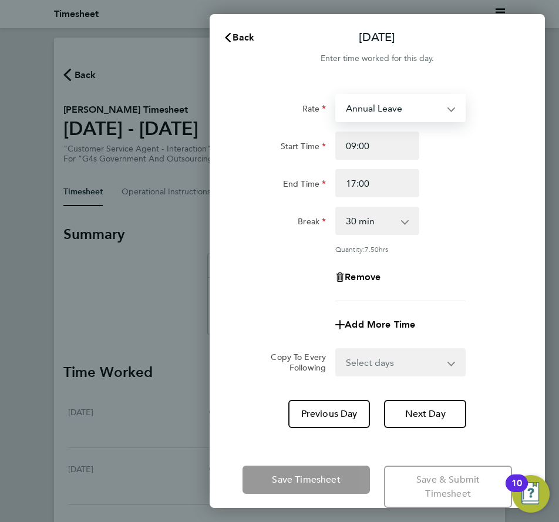
select select "30"
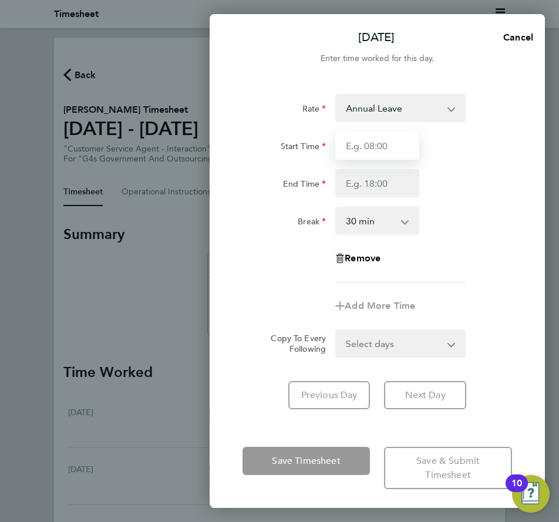
drag, startPoint x: 372, startPoint y: 149, endPoint x: 372, endPoint y: 160, distance: 10.6
click at [372, 149] on input "Start Time" at bounding box center [376, 146] width 83 height 28
type input "09:00"
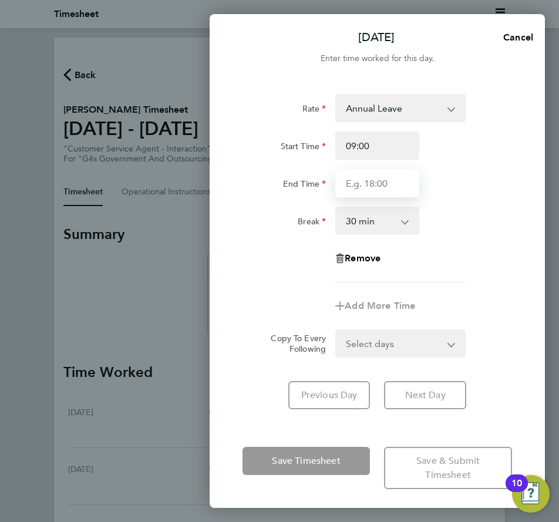
click at [367, 181] on input "End Time" at bounding box center [376, 183] width 83 height 28
type input "17:00"
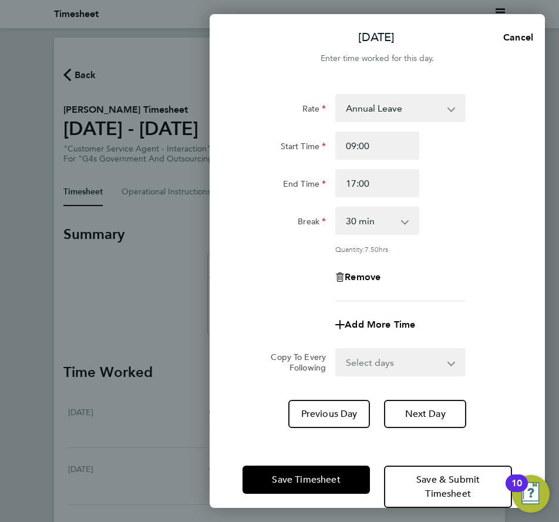
click at [457, 221] on div "Break 0 min 15 min 30 min 45 min 60 min 75 min 90 min" at bounding box center [377, 221] width 279 height 28
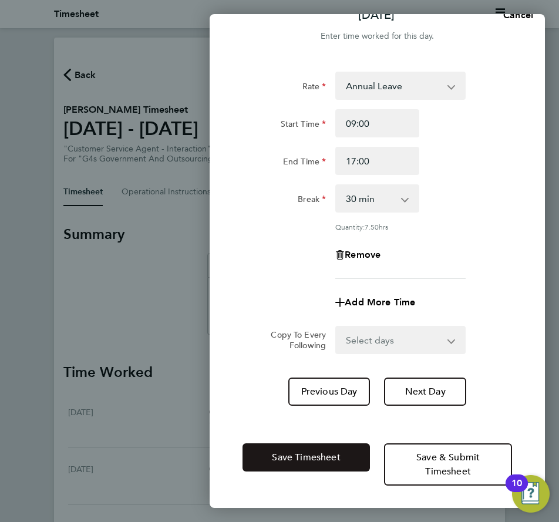
click at [341, 461] on button "Save Timesheet" at bounding box center [307, 458] width 128 height 28
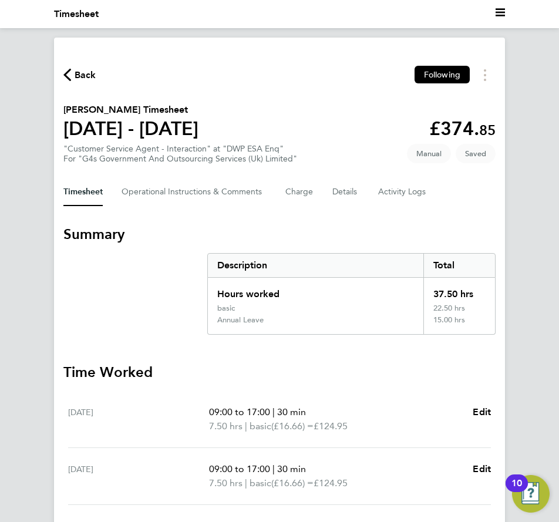
click at [189, 56] on div "Back Following [PERSON_NAME] Timesheet [DATE] - [DATE] £374. 85 "Customer Servi…" at bounding box center [279, 442] width 451 height 809
click at [85, 75] on span "Back" at bounding box center [86, 75] width 22 height 14
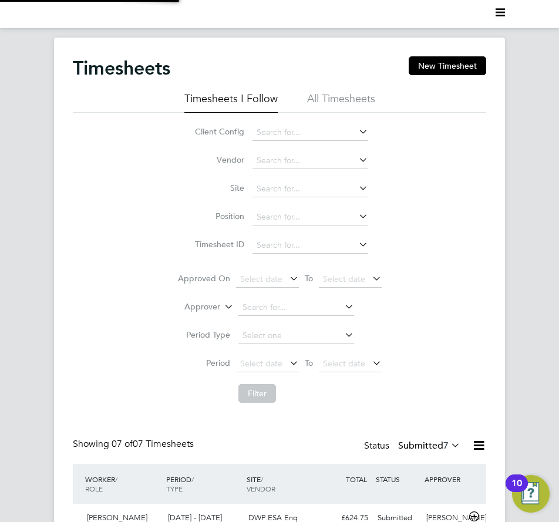
scroll to position [39, 81]
click at [458, 61] on button "New Timesheet" at bounding box center [448, 65] width 78 height 19
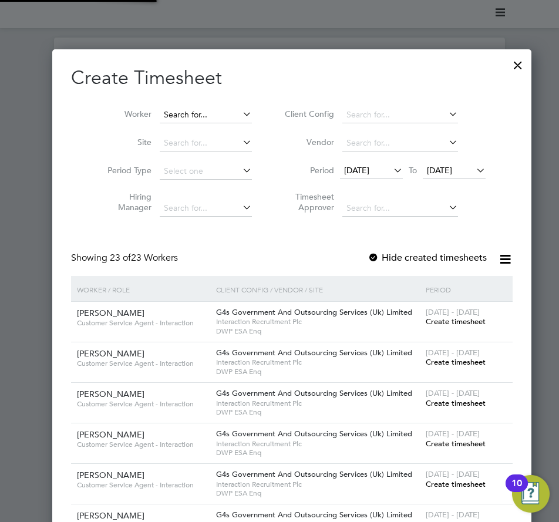
click at [186, 113] on input at bounding box center [206, 115] width 92 height 16
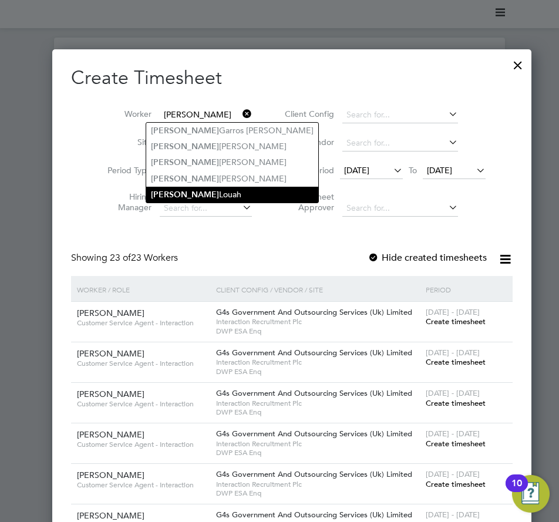
click at [198, 194] on li "[PERSON_NAME]" at bounding box center [232, 195] width 172 height 16
type input "[PERSON_NAME]"
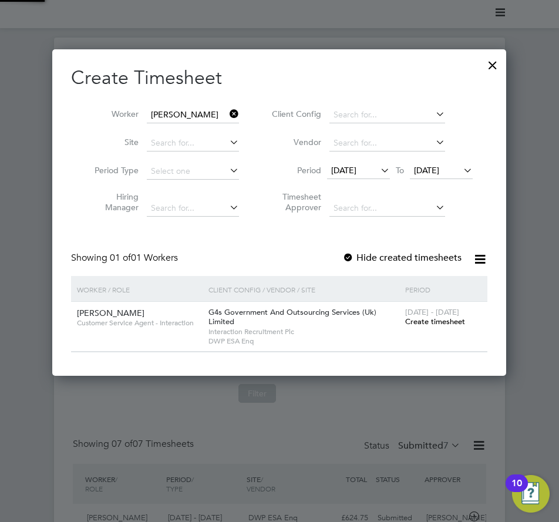
click at [345, 169] on span "[DATE]" at bounding box center [343, 170] width 25 height 11
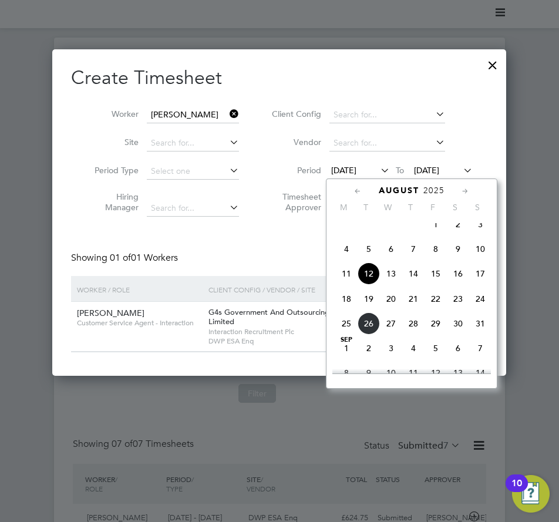
click at [352, 306] on span "18" at bounding box center [346, 299] width 22 height 22
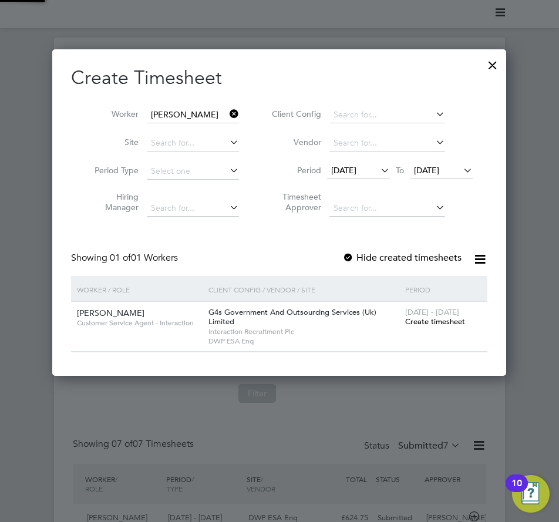
click at [392, 259] on label "Hide created timesheets" at bounding box center [402, 258] width 119 height 12
click at [429, 323] on span "Create timesheet" at bounding box center [435, 322] width 60 height 10
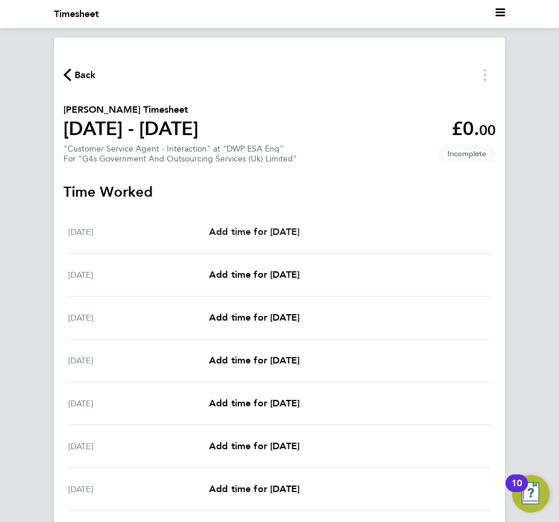
click at [270, 231] on span "Add time for [DATE]" at bounding box center [254, 231] width 90 height 11
select select "30"
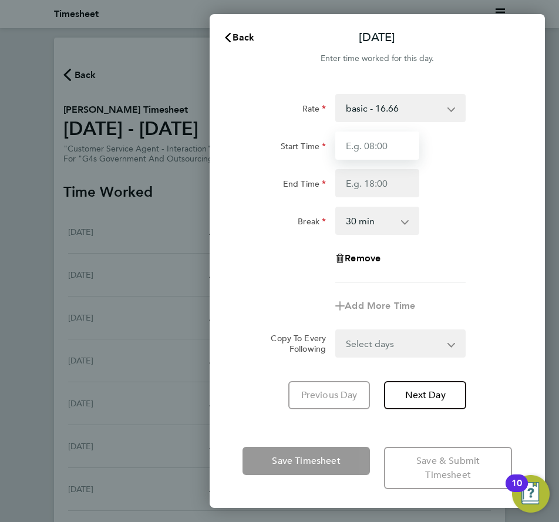
click at [376, 136] on input "Start Time" at bounding box center [376, 146] width 83 height 28
type input "09:00"
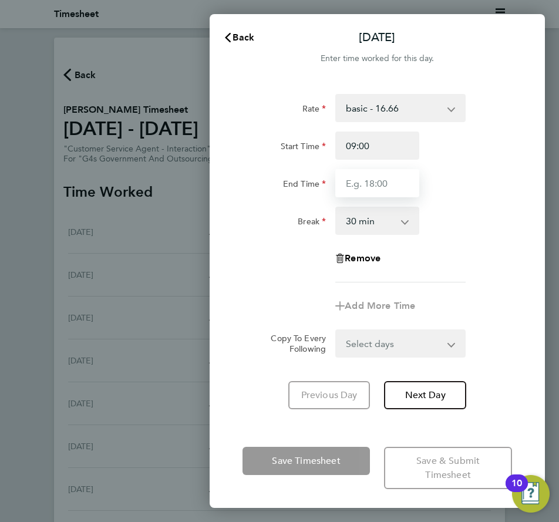
click at [375, 186] on input "End Time" at bounding box center [376, 183] width 83 height 28
type input "17:00"
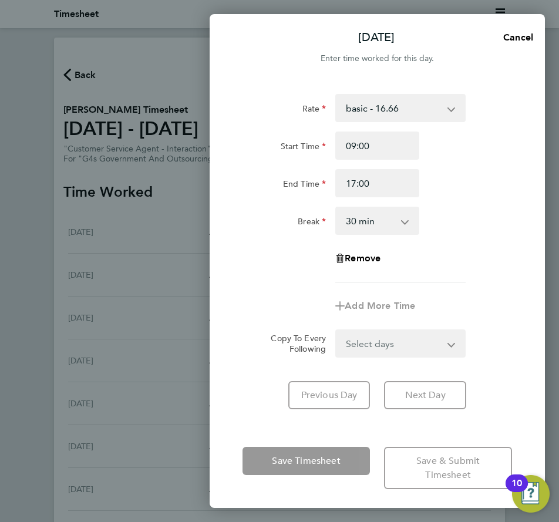
click at [456, 220] on div "Break 0 min 15 min 30 min 45 min 60 min 75 min 90 min" at bounding box center [377, 221] width 279 height 28
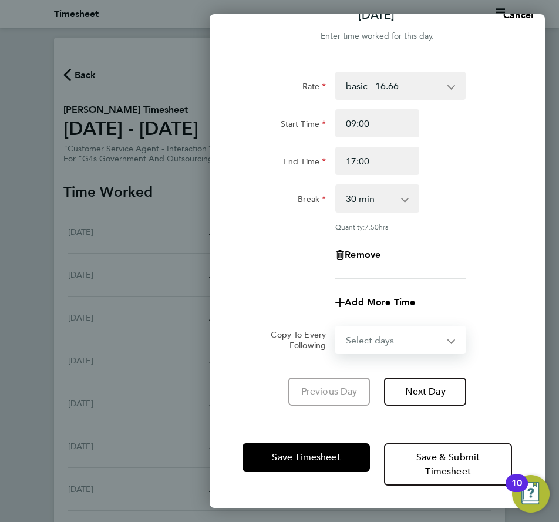
click at [381, 347] on select "Select days Day Weekday (Mon-Fri) Weekend (Sat-Sun) [DATE] [DATE] [DATE] [DATE]…" at bounding box center [394, 340] width 115 height 26
select select "WEEKDAY"
click at [337, 327] on select "Select days Day Weekday (Mon-Fri) Weekend (Sat-Sun) [DATE] [DATE] [DATE] [DATE]…" at bounding box center [394, 340] width 115 height 26
select select "[DATE]"
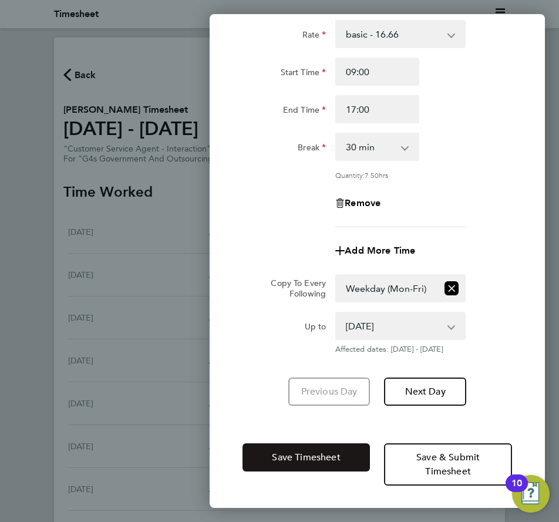
click at [338, 447] on button "Save Timesheet" at bounding box center [307, 458] width 128 height 28
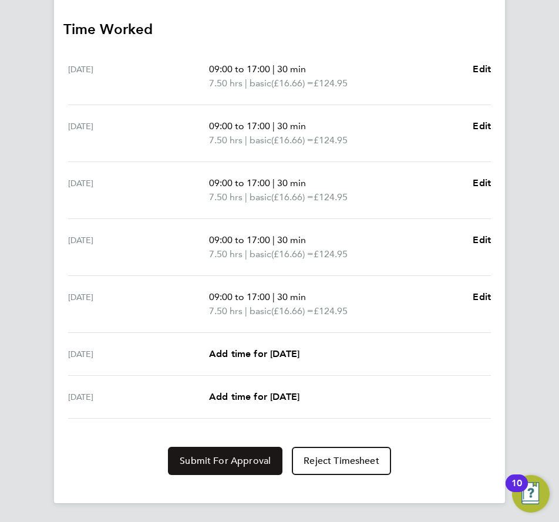
click at [200, 464] on span "Submit For Approval" at bounding box center [225, 461] width 91 height 12
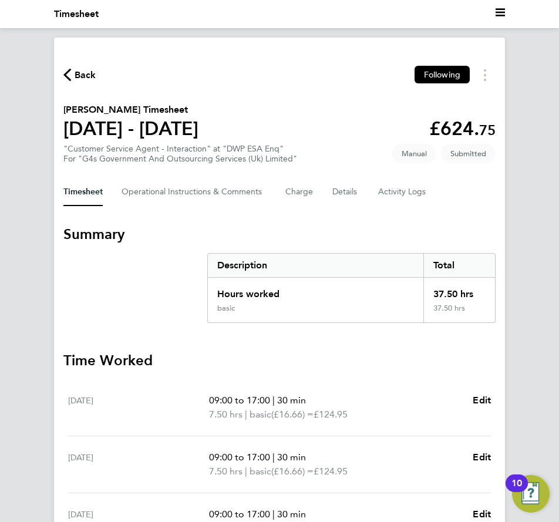
click at [83, 75] on span "Back" at bounding box center [86, 75] width 22 height 14
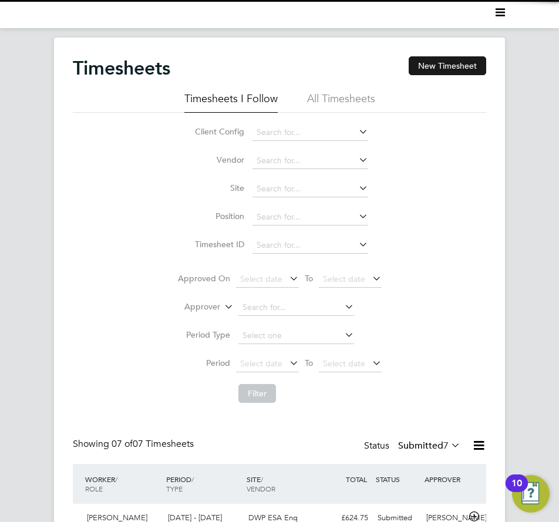
click at [452, 64] on button "New Timesheet" at bounding box center [448, 65] width 78 height 19
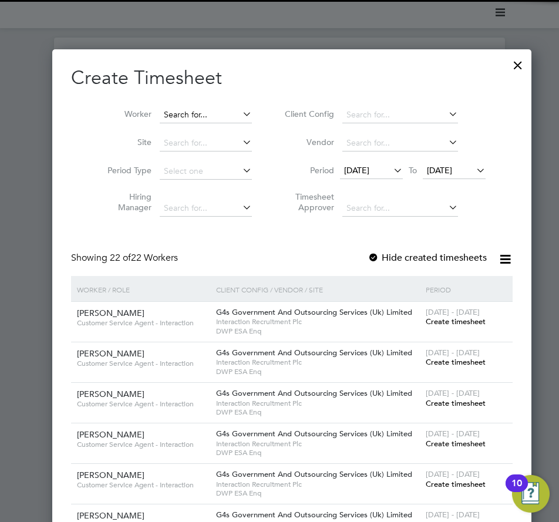
click at [176, 112] on input at bounding box center [206, 115] width 92 height 16
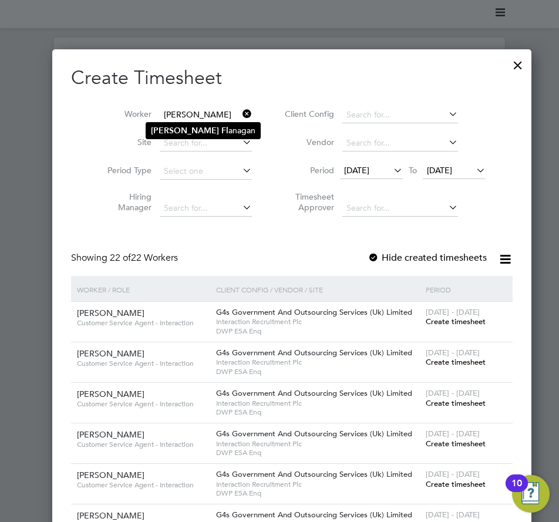
click at [197, 127] on li "[PERSON_NAME] anagan" at bounding box center [203, 131] width 114 height 16
type input "[PERSON_NAME]"
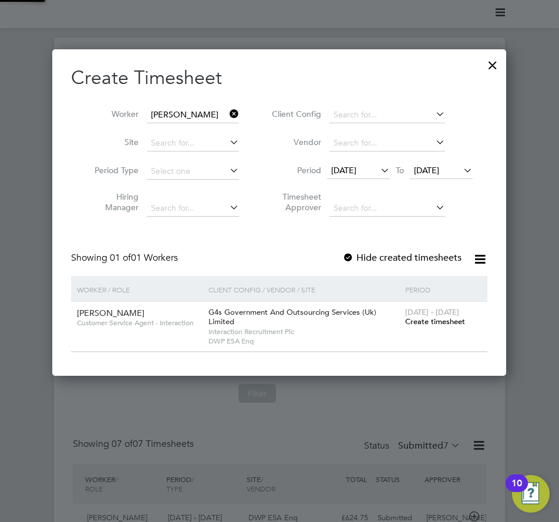
click at [357, 167] on span "[DATE]" at bounding box center [343, 170] width 25 height 11
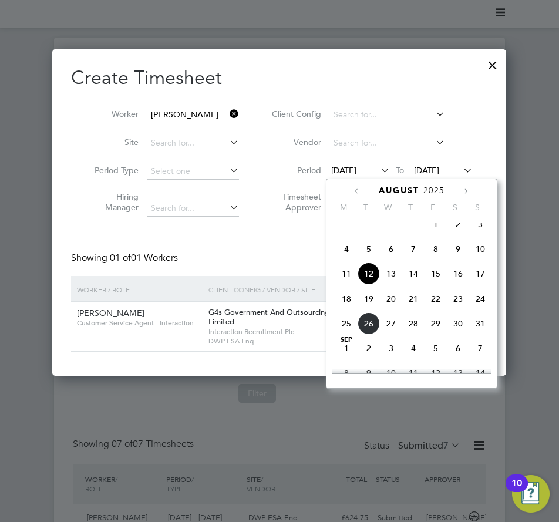
click at [348, 310] on span "18" at bounding box center [346, 299] width 22 height 22
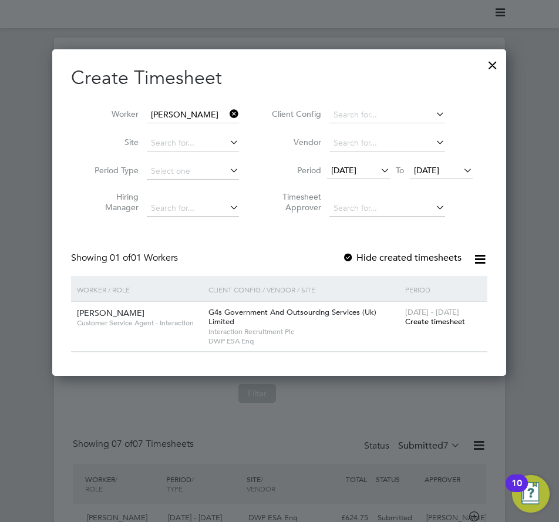
click at [358, 257] on label "Hide created timesheets" at bounding box center [402, 258] width 119 height 12
click at [414, 320] on span "Create timesheet" at bounding box center [435, 322] width 60 height 10
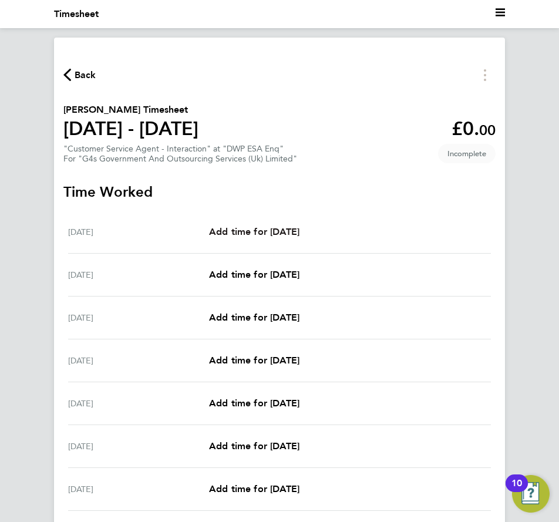
click at [273, 227] on span "Add time for [DATE]" at bounding box center [254, 231] width 90 height 11
select select "30"
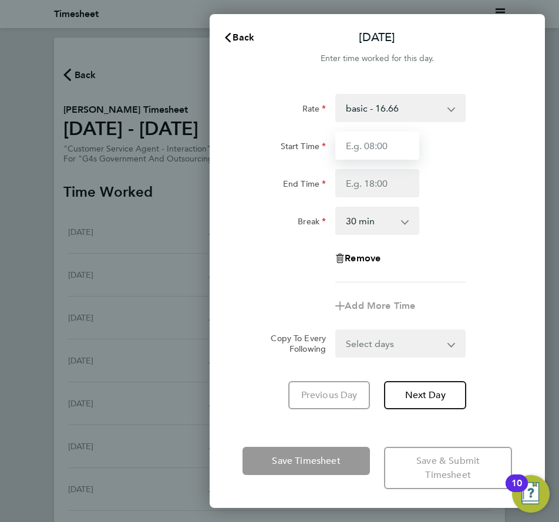
click at [361, 142] on input "Start Time" at bounding box center [376, 146] width 83 height 28
type input "09:00"
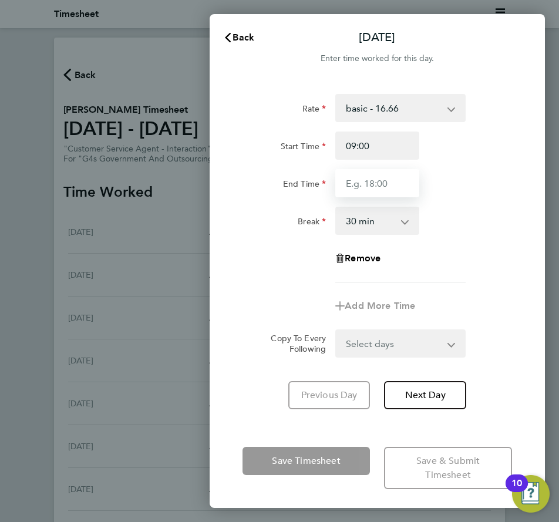
click at [374, 187] on input "End Time" at bounding box center [376, 183] width 83 height 28
type input "17:00"
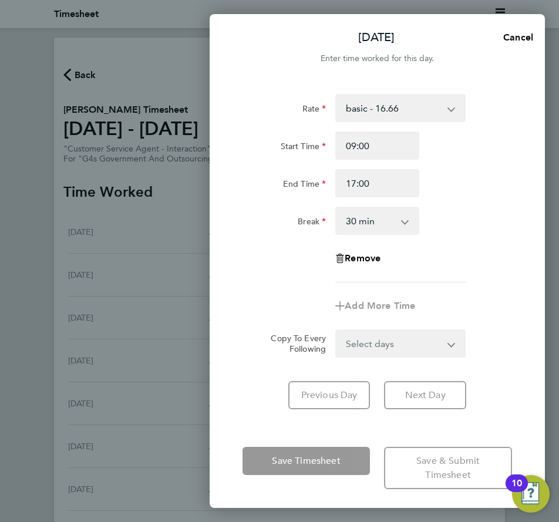
click at [451, 237] on div "Rate basic - 16.66 Bank Holiday Annual Leave System Issue Paid - 16.66 System I…" at bounding box center [378, 188] width 270 height 189
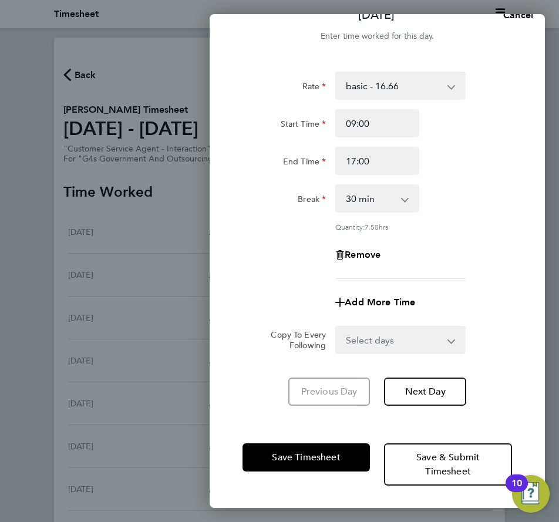
click at [414, 330] on select "Select days Day Weekday (Mon-Fri) Weekend (Sat-Sun) [DATE] [DATE] [DATE] [DATE]…" at bounding box center [394, 340] width 115 height 26
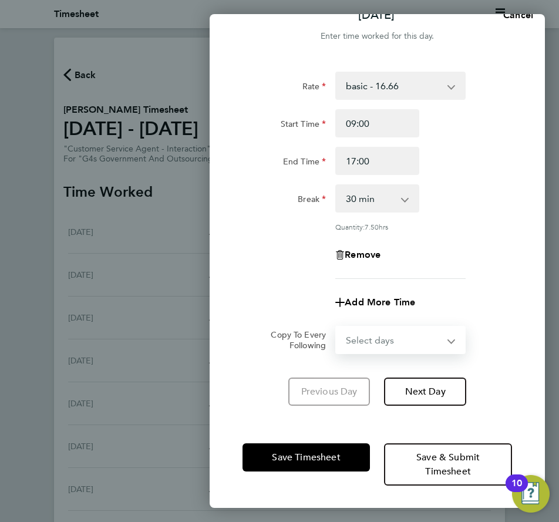
select select "WEEKDAY"
click at [337, 327] on select "Select days Day Weekday (Mon-Fri) Weekend (Sat-Sun) [DATE] [DATE] [DATE] [DATE]…" at bounding box center [394, 340] width 115 height 26
select select "[DATE]"
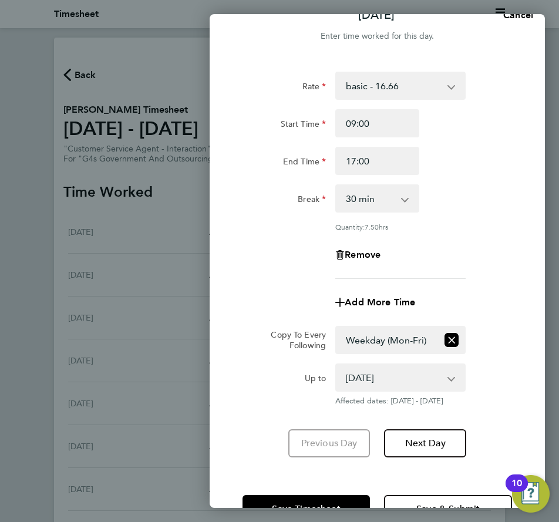
click at [526, 338] on div "Rate basic - 16.66 Bank Holiday Annual Leave System Issue Paid - 16.66 System I…" at bounding box center [377, 265] width 335 height 414
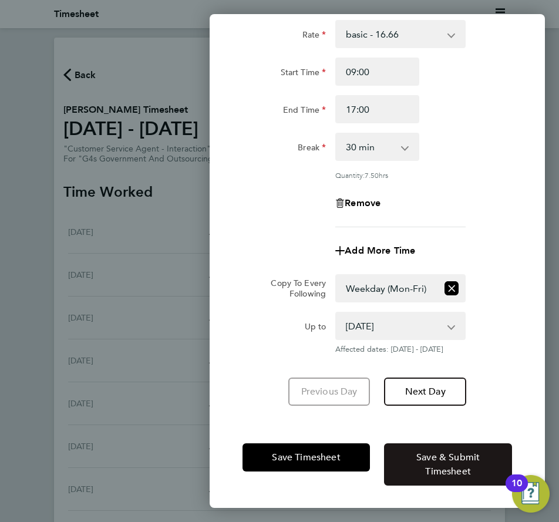
click at [477, 454] on span "Save & Submit Timesheet" at bounding box center [448, 465] width 63 height 26
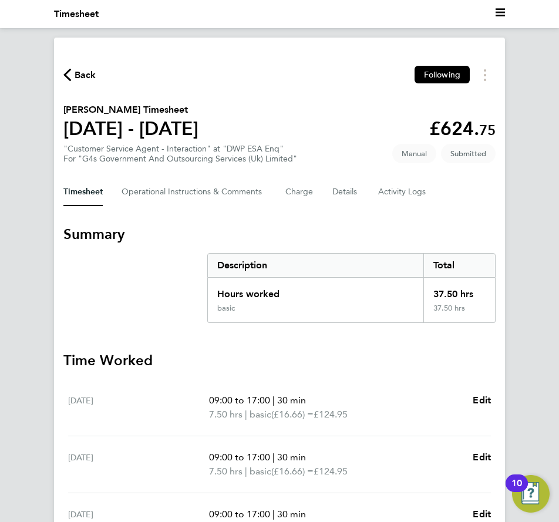
click at [71, 64] on div "Back Following [PERSON_NAME] Timesheet [DATE] - [DATE] £624. 75 "Customer Servi…" at bounding box center [279, 436] width 451 height 797
click at [86, 79] on span "Back" at bounding box center [86, 75] width 22 height 14
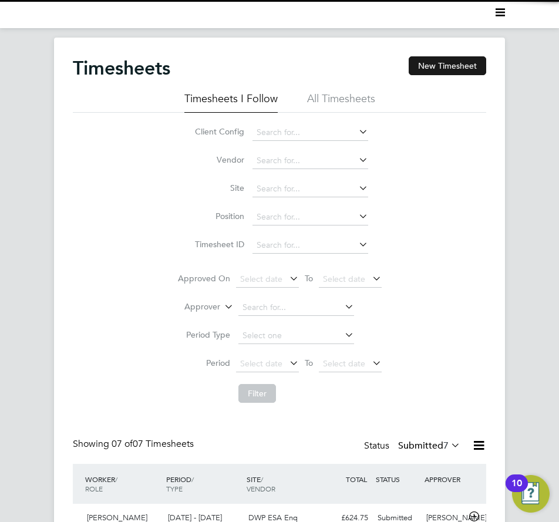
click at [428, 72] on button "New Timesheet" at bounding box center [448, 65] width 78 height 19
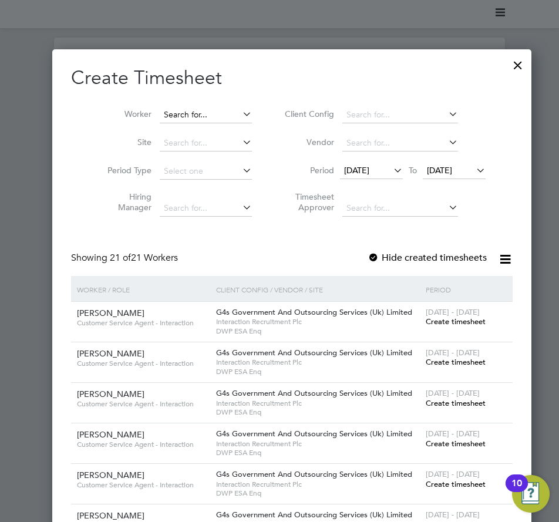
click at [216, 114] on input at bounding box center [206, 115] width 92 height 16
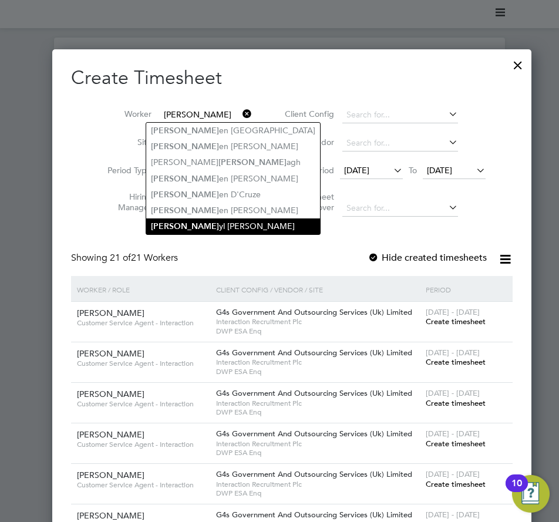
click at [215, 219] on li "[PERSON_NAME] yl [PERSON_NAME]" at bounding box center [233, 227] width 174 height 16
type input "[PERSON_NAME]"
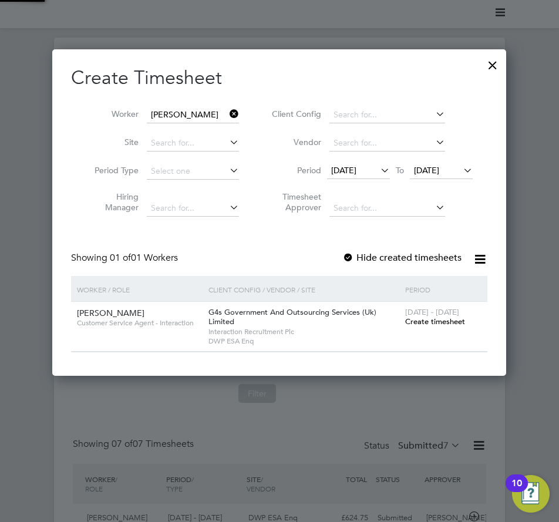
click at [350, 171] on span "[DATE]" at bounding box center [343, 170] width 25 height 11
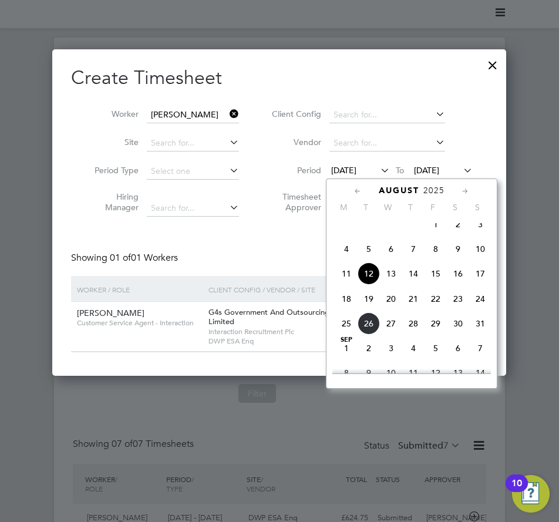
click at [347, 308] on span "18" at bounding box center [346, 299] width 22 height 22
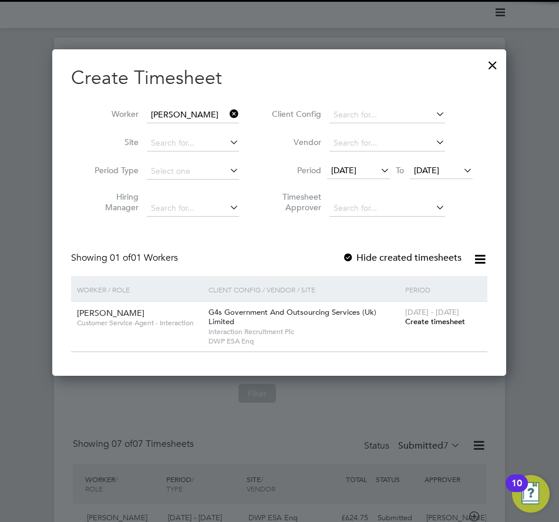
click at [408, 263] on label "Hide created timesheets" at bounding box center [402, 258] width 119 height 12
click at [426, 321] on span "Create timesheet" at bounding box center [435, 322] width 60 height 10
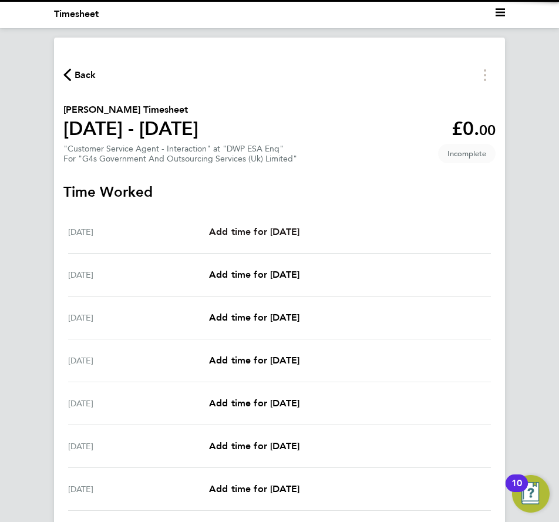
click at [286, 228] on span "Add time for [DATE]" at bounding box center [254, 231] width 90 height 11
select select "30"
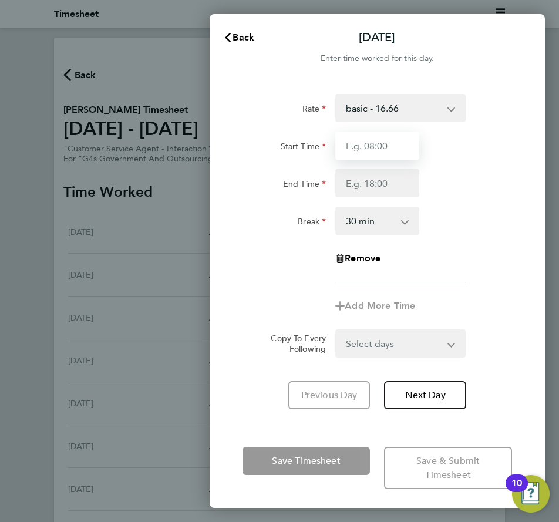
drag, startPoint x: 400, startPoint y: 146, endPoint x: 394, endPoint y: 156, distance: 11.3
click at [400, 146] on input "Start Time" at bounding box center [376, 146] width 83 height 28
type input "09:00"
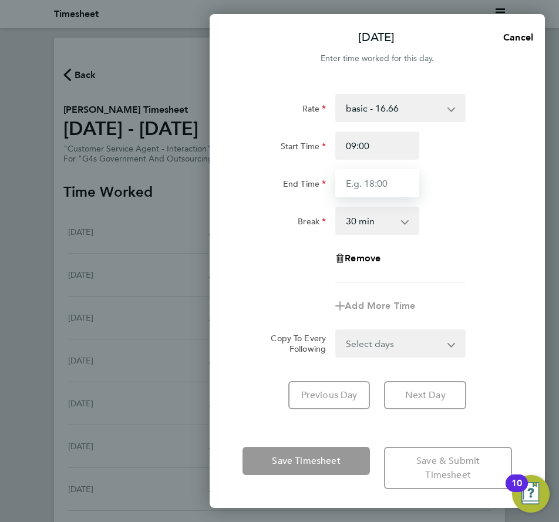
drag, startPoint x: 361, startPoint y: 184, endPoint x: 371, endPoint y: 192, distance: 12.9
click at [361, 184] on input "End Time" at bounding box center [376, 183] width 83 height 28
type input "17:00"
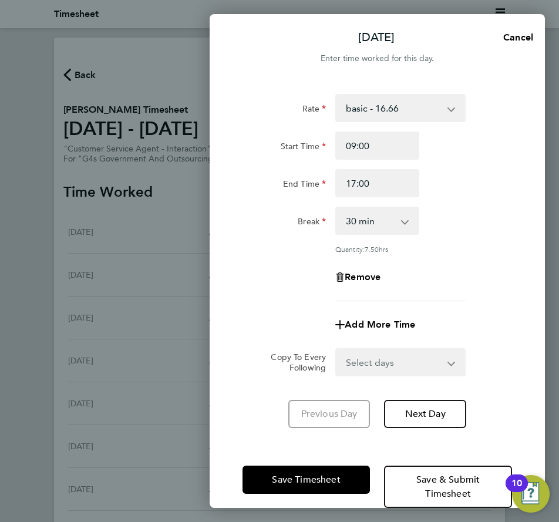
click at [454, 226] on div "Break 0 min 15 min 30 min 45 min 60 min 75 min 90 min" at bounding box center [377, 221] width 279 height 28
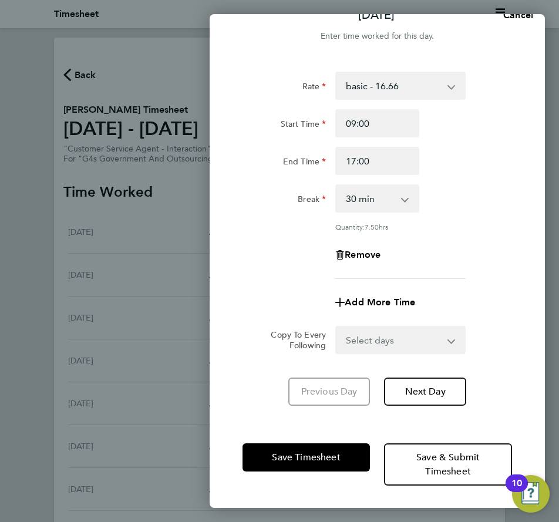
drag, startPoint x: 380, startPoint y: 339, endPoint x: 382, endPoint y: 345, distance: 6.1
click at [380, 339] on select "Select days Day Weekday (Mon-Fri) Weekend (Sat-Sun) [DATE] [DATE] [DATE] [DATE]…" at bounding box center [394, 340] width 115 height 26
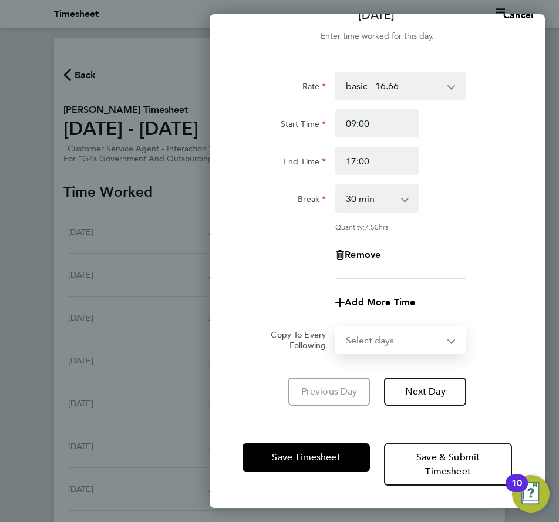
select select "WEEKDAY"
click at [337, 327] on select "Select days Day Weekday (Mon-Fri) Weekend (Sat-Sun) [DATE] [DATE] [DATE] [DATE]…" at bounding box center [394, 340] width 115 height 26
select select "[DATE]"
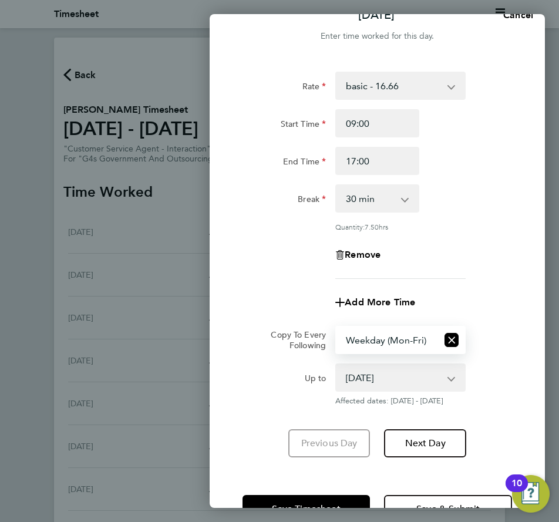
click at [472, 337] on div "Copy To Every Following Select days Day Weekday (Mon-Fri) Weekend (Sat-Sun) [DA…" at bounding box center [377, 340] width 279 height 28
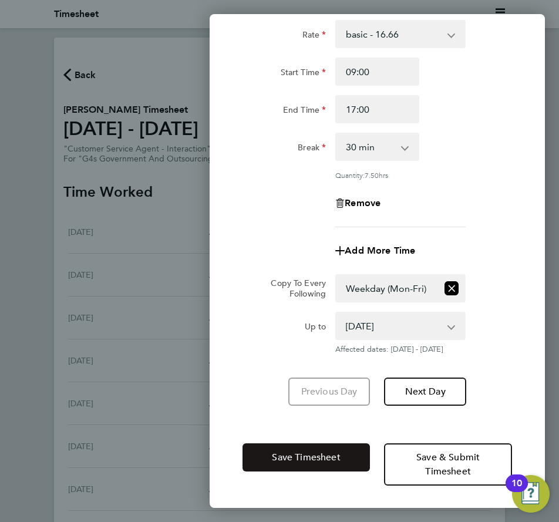
click at [320, 459] on span "Save Timesheet" at bounding box center [306, 458] width 68 height 12
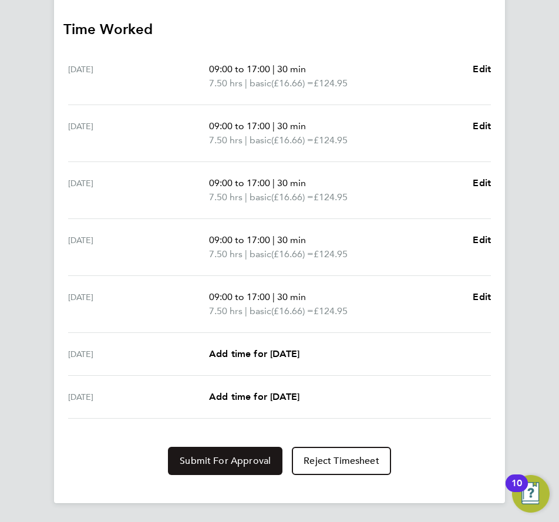
click at [236, 460] on span "Submit For Approval" at bounding box center [225, 461] width 91 height 12
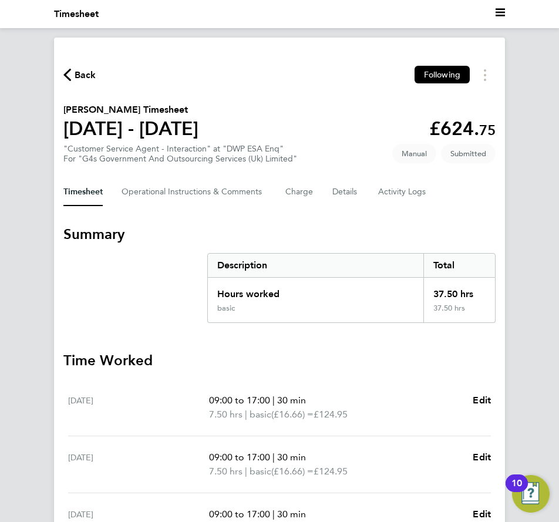
click at [86, 72] on span "Back" at bounding box center [86, 75] width 22 height 14
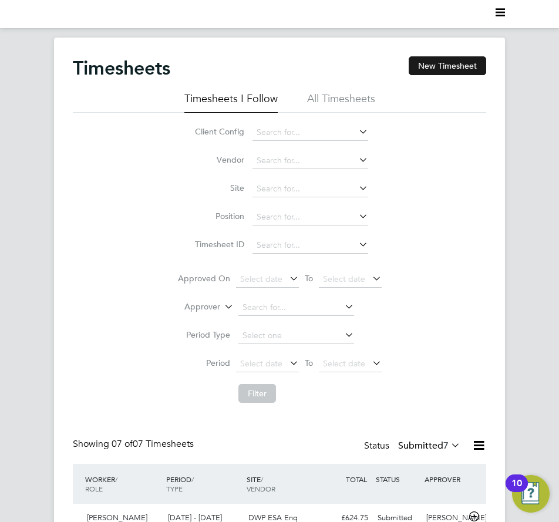
click at [442, 66] on button "New Timesheet" at bounding box center [448, 65] width 78 height 19
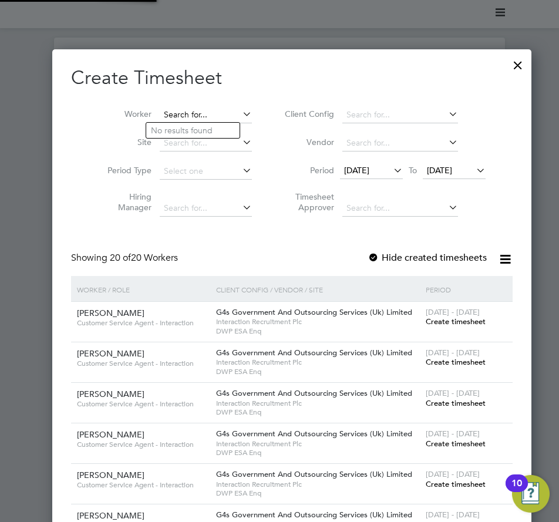
click at [175, 119] on input at bounding box center [206, 115] width 92 height 16
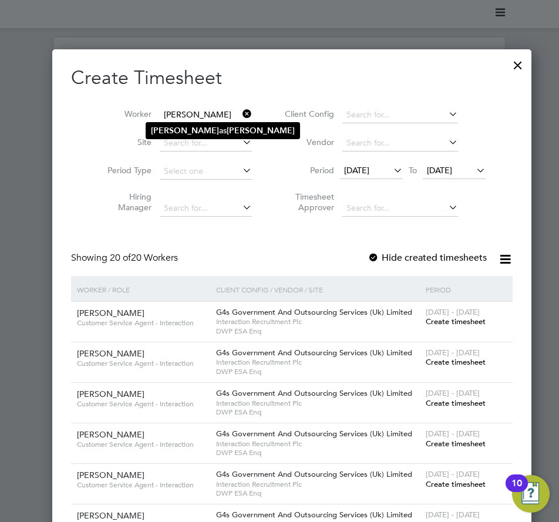
click at [180, 130] on li "[PERSON_NAME] as [PERSON_NAME]" at bounding box center [222, 131] width 153 height 16
type input "[PERSON_NAME]"
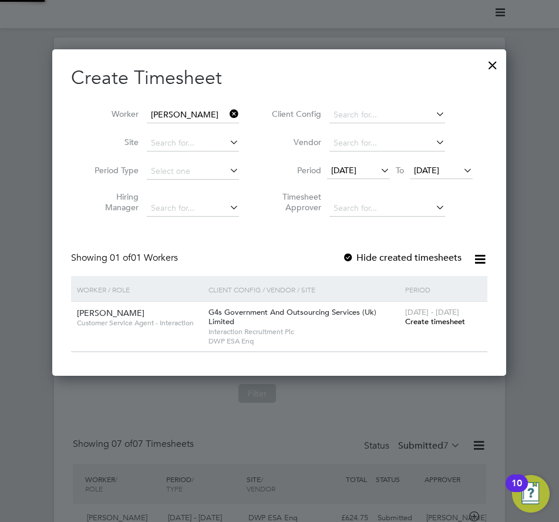
click at [341, 172] on span "[DATE]" at bounding box center [343, 170] width 25 height 11
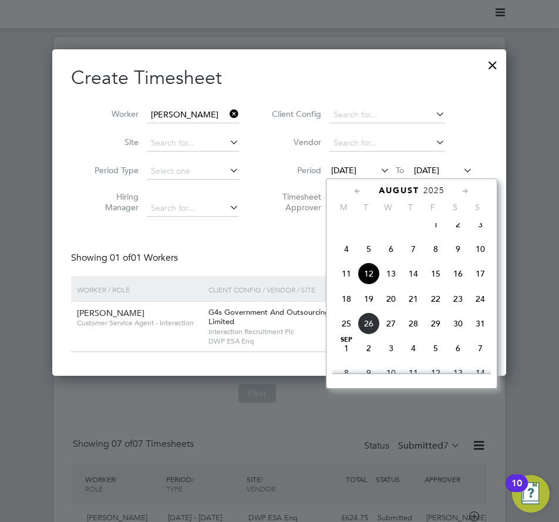
click at [351, 310] on span "18" at bounding box center [346, 299] width 22 height 22
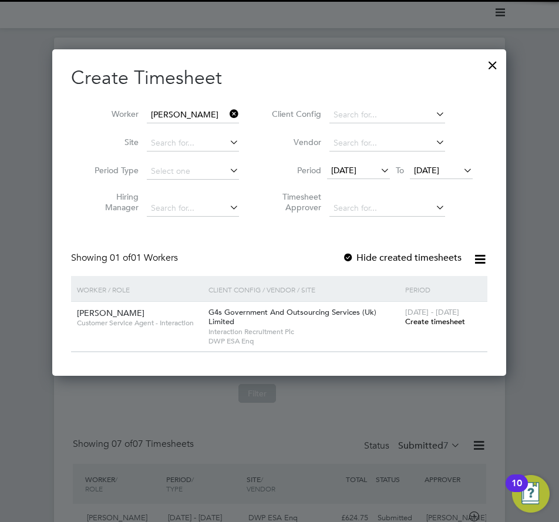
click at [389, 257] on label "Hide created timesheets" at bounding box center [402, 258] width 119 height 12
click at [427, 324] on span "Create timesheet" at bounding box center [435, 322] width 60 height 10
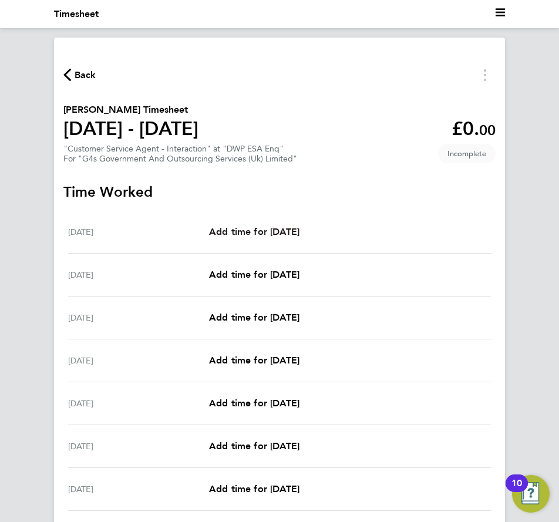
click at [246, 226] on span "Add time for [DATE]" at bounding box center [254, 231] width 90 height 11
select select "30"
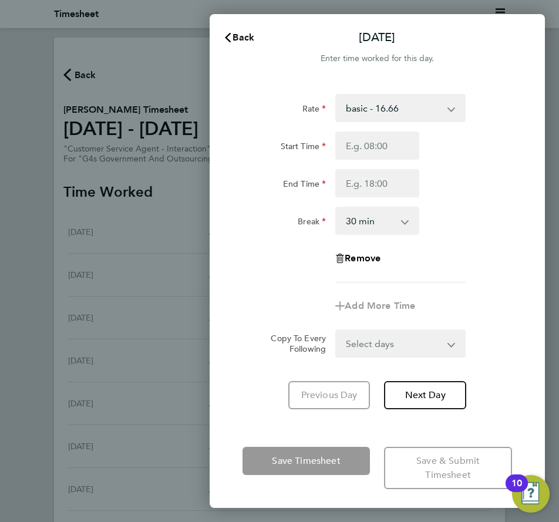
click at [373, 127] on div "Rate basic - 16.66 Sick x2 - 32.79 Bank Holiday Annual Leave x1.5 - 24.73 Syste…" at bounding box center [378, 188] width 270 height 189
click at [375, 140] on input "Start Time" at bounding box center [376, 146] width 83 height 28
type input "09:00"
drag, startPoint x: 358, startPoint y: 184, endPoint x: 366, endPoint y: 193, distance: 11.2
click at [358, 184] on input "End Time" at bounding box center [376, 183] width 83 height 28
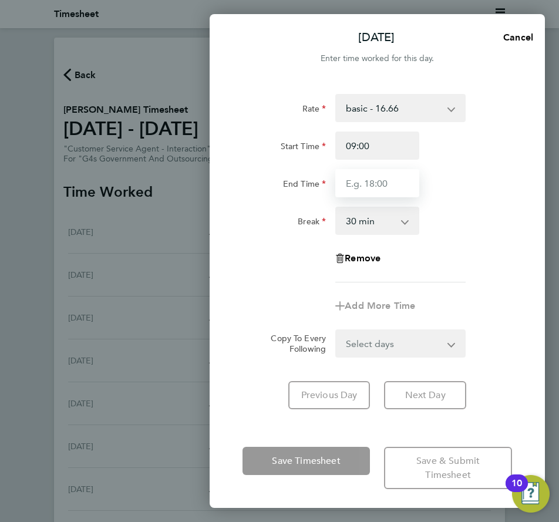
type input "17:00"
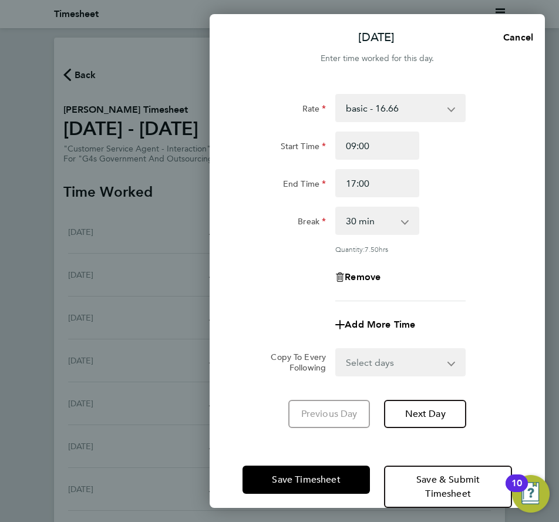
click at [434, 214] on div "Break 0 min 15 min 30 min 45 min 60 min 75 min 90 min" at bounding box center [377, 221] width 279 height 28
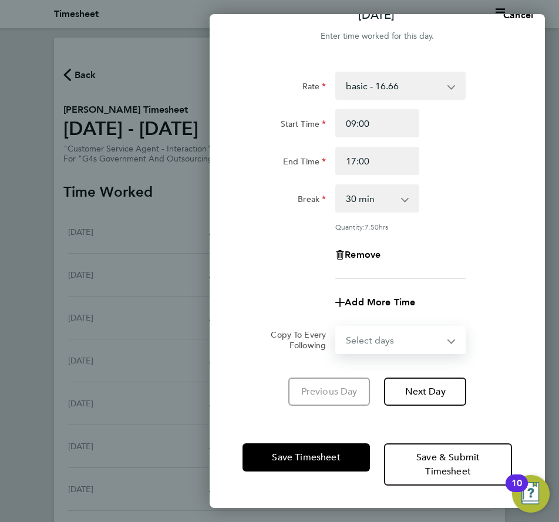
click at [409, 348] on select "Select days Day Weekday (Mon-Fri) Weekend (Sat-Sun) [DATE] [DATE] [DATE] [DATE]…" at bounding box center [394, 340] width 115 height 26
select select "WEEKDAY"
click at [337, 327] on select "Select days Day Weekday (Mon-Fri) Weekend (Sat-Sun) [DATE] [DATE] [DATE] [DATE]…" at bounding box center [394, 340] width 115 height 26
select select "[DATE]"
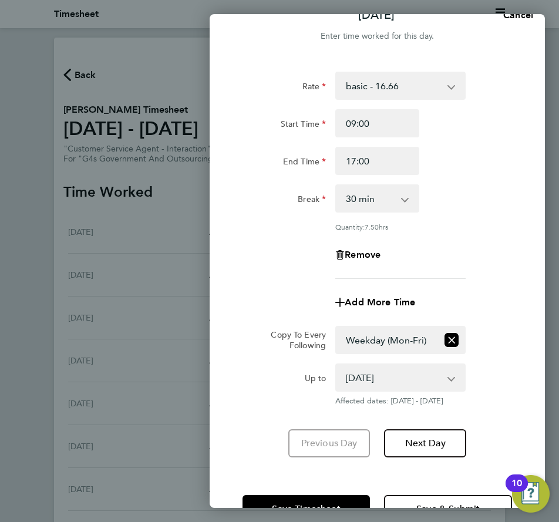
click at [498, 331] on div "Copy To Every Following Select days Day Weekday (Mon-Fri) Weekend (Sat-Sun) [DA…" at bounding box center [377, 340] width 279 height 28
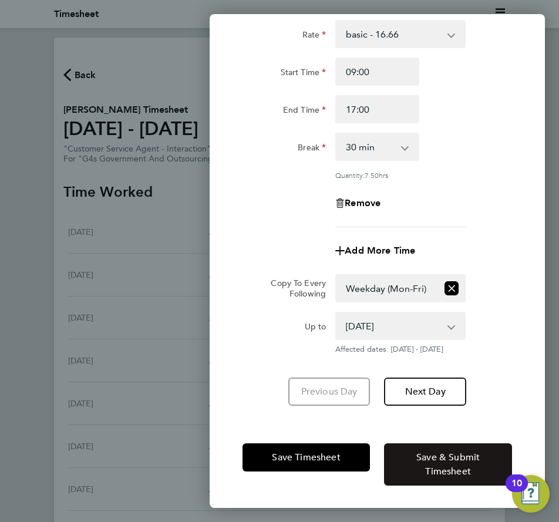
click at [440, 449] on button "Save & Submit Timesheet" at bounding box center [448, 465] width 128 height 42
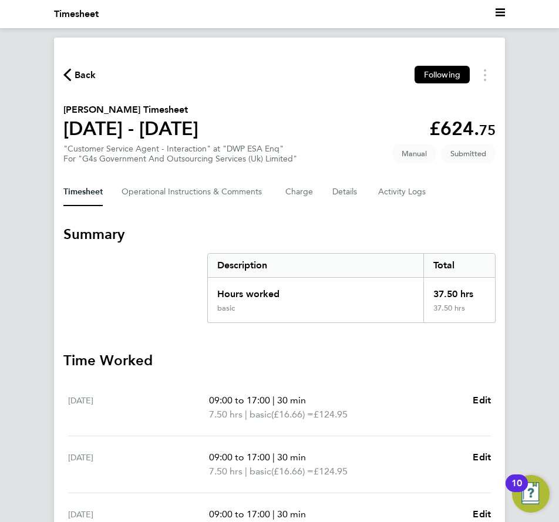
click at [100, 71] on div "Back Following" at bounding box center [279, 75] width 432 height 18
click at [73, 77] on span "Back" at bounding box center [79, 74] width 33 height 11
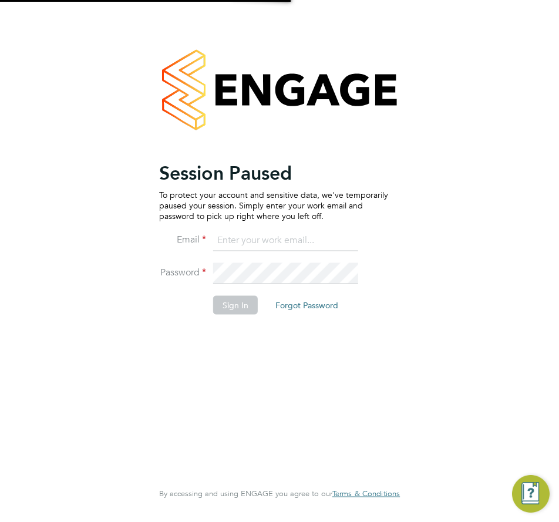
type input "[EMAIL_ADDRESS][PERSON_NAME][DOMAIN_NAME]"
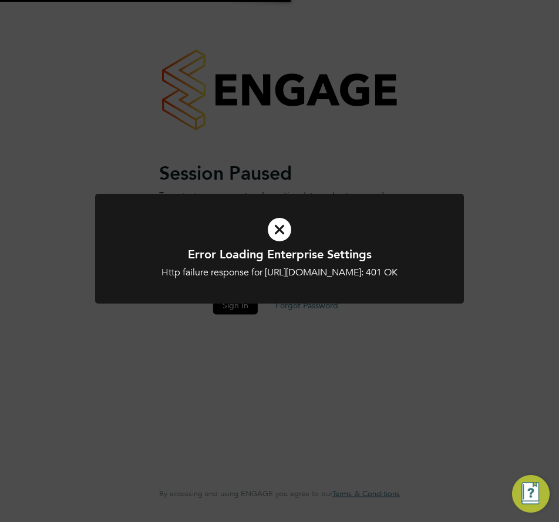
click at [455, 69] on div "Error Loading Enterprise Settings Http failure response for [URL][DOMAIN_NAME]:…" at bounding box center [279, 261] width 559 height 522
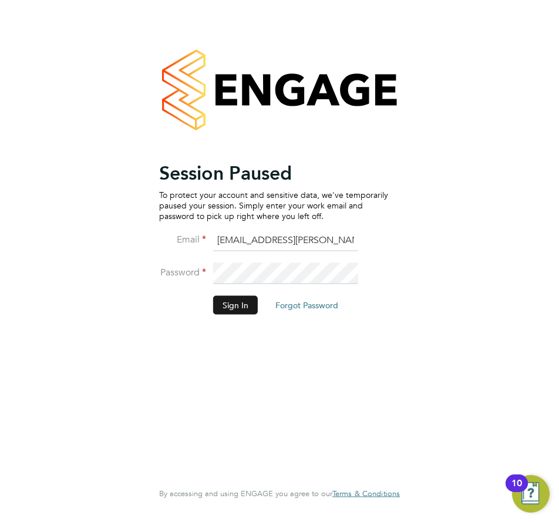
click at [230, 303] on button "Sign In" at bounding box center [235, 305] width 45 height 19
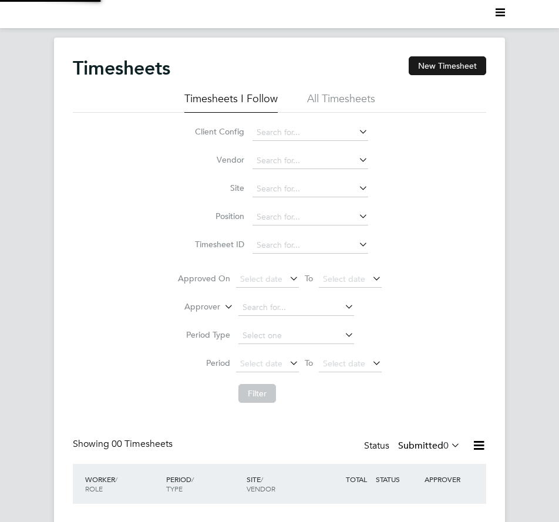
click at [467, 65] on button "New Timesheet" at bounding box center [448, 65] width 78 height 19
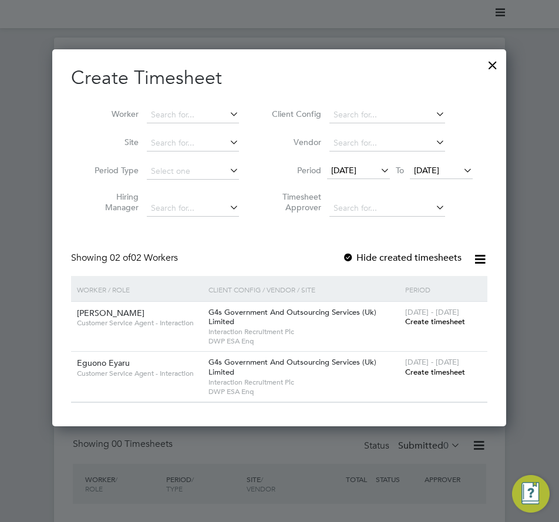
scroll to position [378, 455]
click at [170, 113] on input at bounding box center [193, 115] width 92 height 16
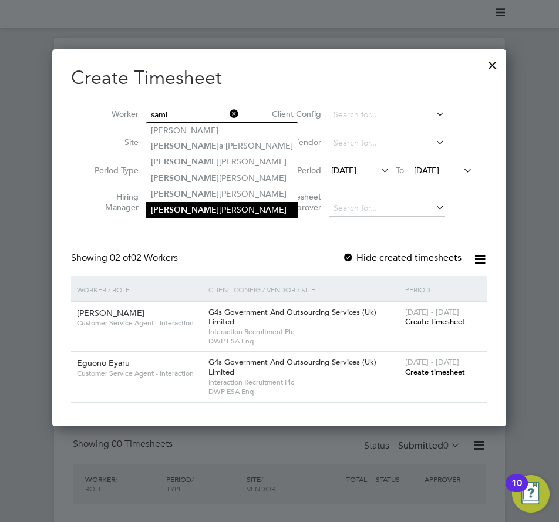
click at [216, 207] on li "Sami ra Ali" at bounding box center [222, 210] width 152 height 16
type input "[PERSON_NAME]"
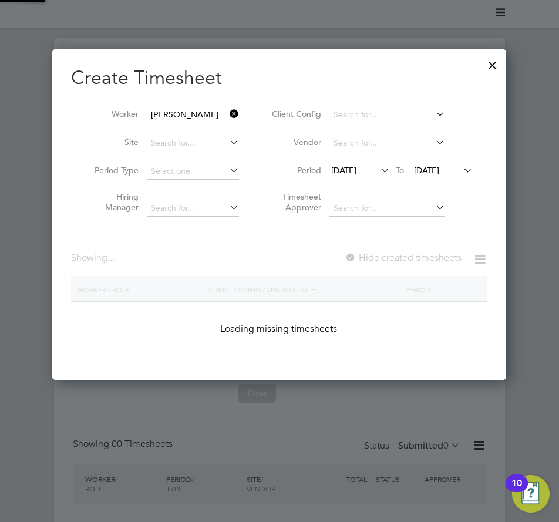
scroll to position [331, 455]
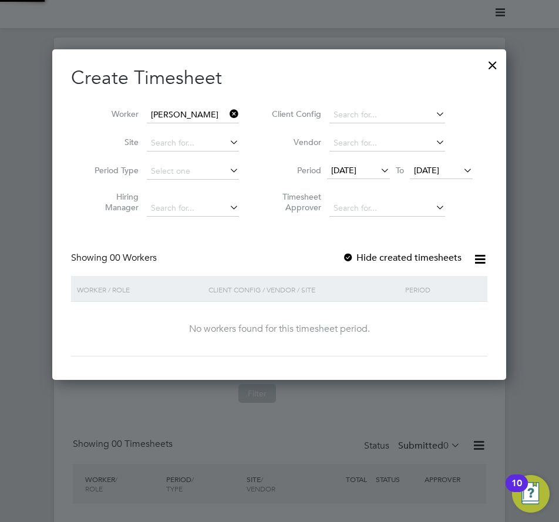
click at [355, 166] on span "[DATE]" at bounding box center [343, 170] width 25 height 11
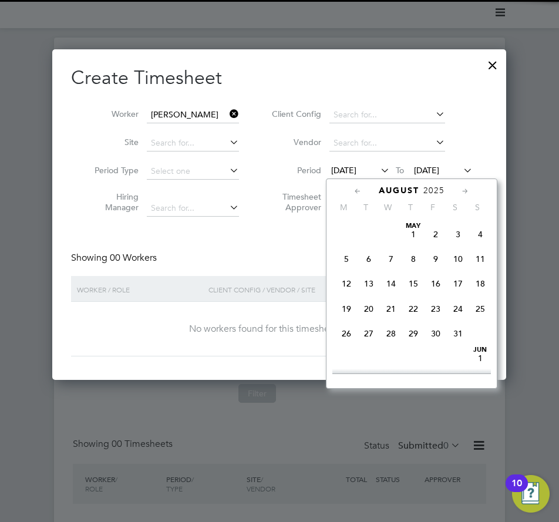
scroll to position [407, 0]
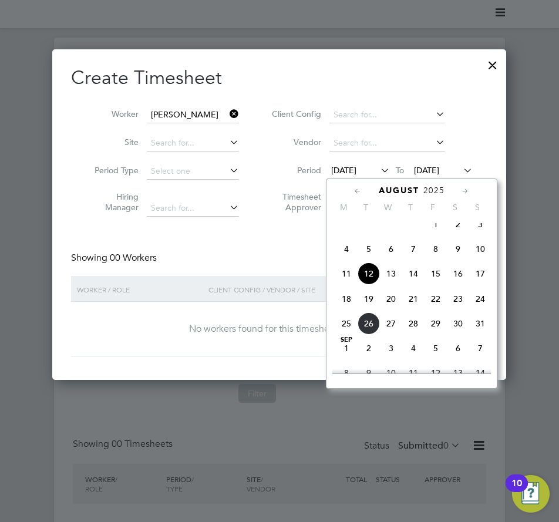
click at [349, 310] on span "18" at bounding box center [346, 299] width 22 height 22
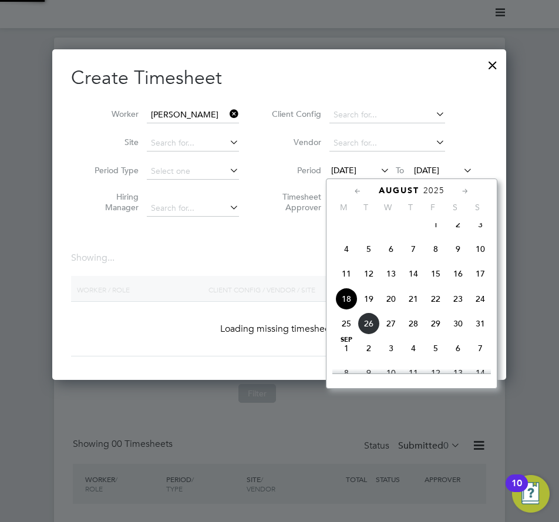
scroll to position [331, 455]
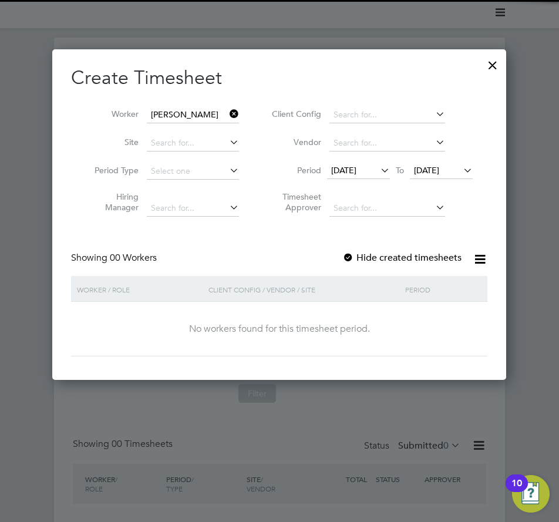
click at [376, 259] on label "Hide created timesheets" at bounding box center [402, 258] width 119 height 12
click at [357, 173] on span "[DATE]" at bounding box center [343, 170] width 25 height 11
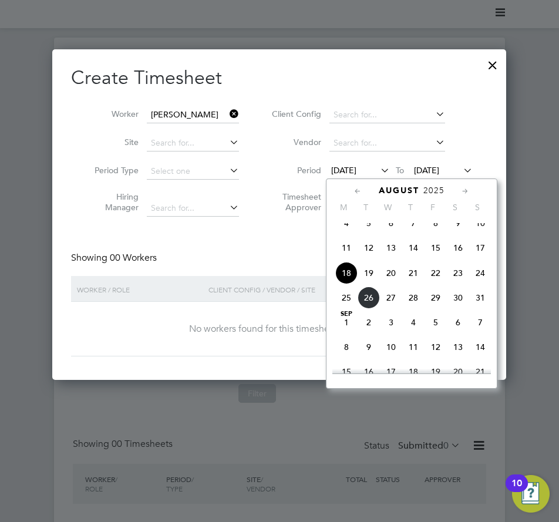
click at [352, 273] on span "18" at bounding box center [346, 273] width 22 height 22
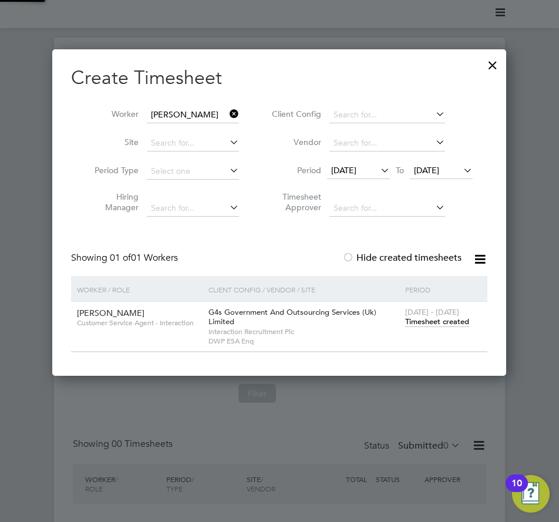
scroll to position [327, 455]
click at [456, 321] on span "Timesheet created" at bounding box center [437, 322] width 64 height 11
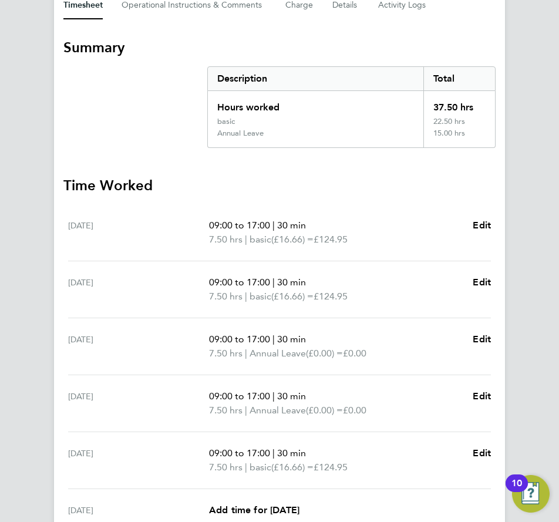
scroll to position [343, 0]
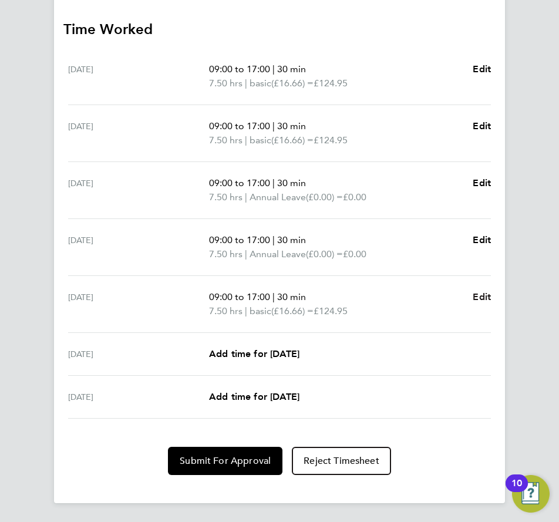
click at [484, 298] on span "Edit" at bounding box center [482, 296] width 18 height 11
select select "30"
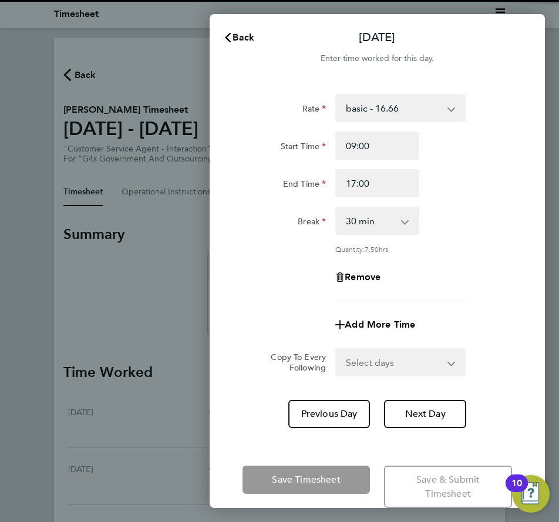
click at [373, 121] on div "basic - 16.66 System Issue Not Paid x1.5 - 24.73 Annual Leave x2 - 32.79 Bank H…" at bounding box center [400, 108] width 130 height 28
click at [387, 109] on select "basic - 16.66 System Issue Not Paid x1.5 - 24.73 Annual Leave x2 - 32.79 Bank H…" at bounding box center [394, 108] width 114 height 26
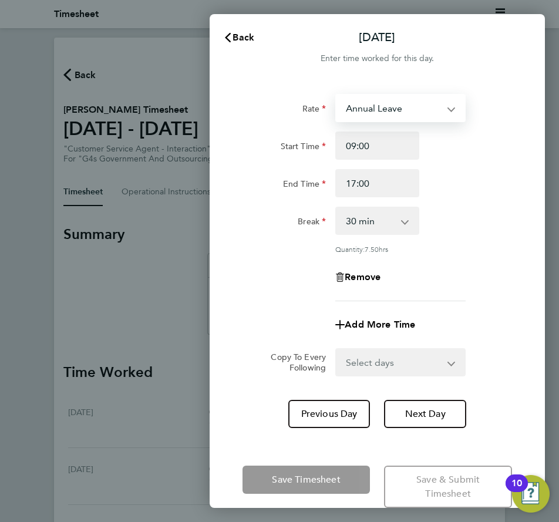
select select "30"
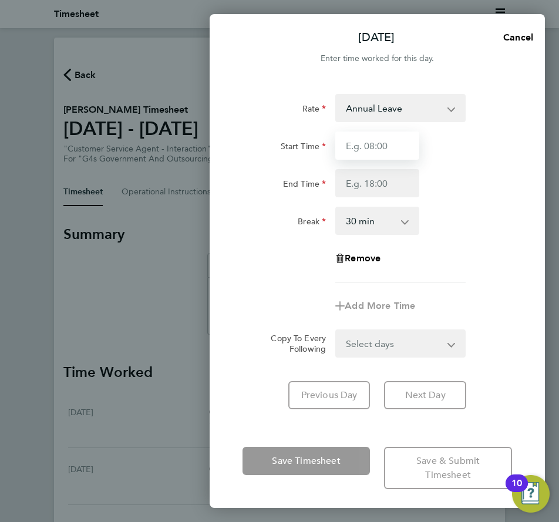
click at [381, 144] on input "Start Time" at bounding box center [376, 146] width 83 height 28
type input "09:00"
click at [381, 146] on input "09:00" at bounding box center [376, 146] width 83 height 28
drag, startPoint x: 381, startPoint y: 146, endPoint x: 283, endPoint y: 155, distance: 97.9
click at [283, 155] on div "Start Time 09:00" at bounding box center [377, 146] width 279 height 28
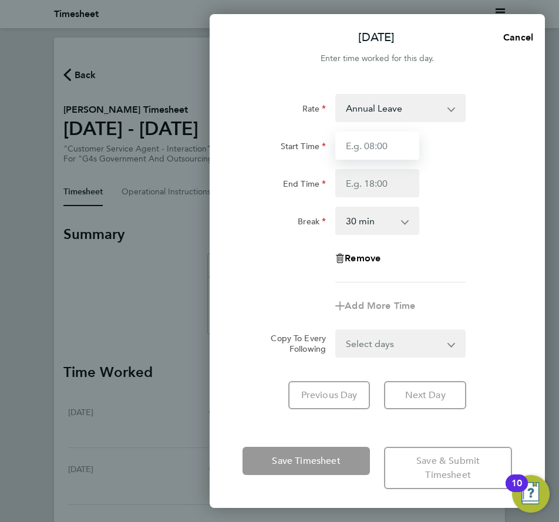
click at [347, 152] on input "Start Time" at bounding box center [376, 146] width 83 height 28
type input "09:00"
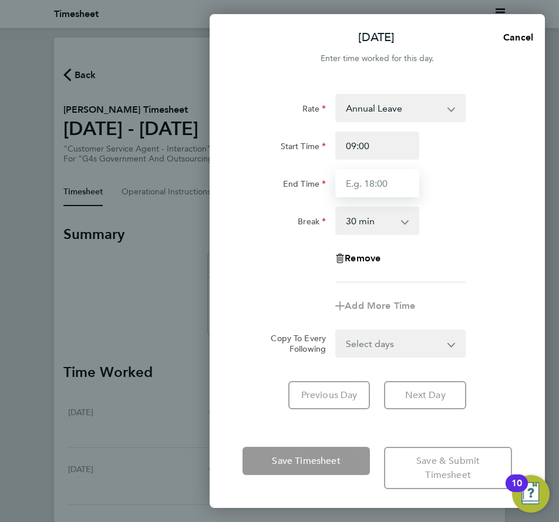
click at [377, 180] on input "End Time" at bounding box center [376, 183] width 83 height 28
type input "17:00"
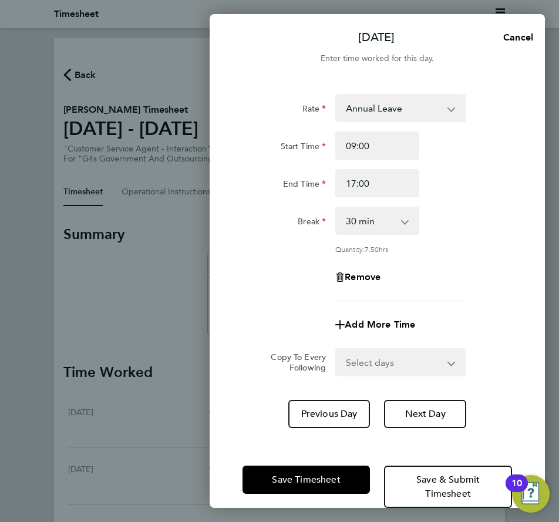
click at [462, 219] on div "Break 0 min 15 min 30 min 45 min 60 min 75 min 90 min" at bounding box center [377, 221] width 279 height 28
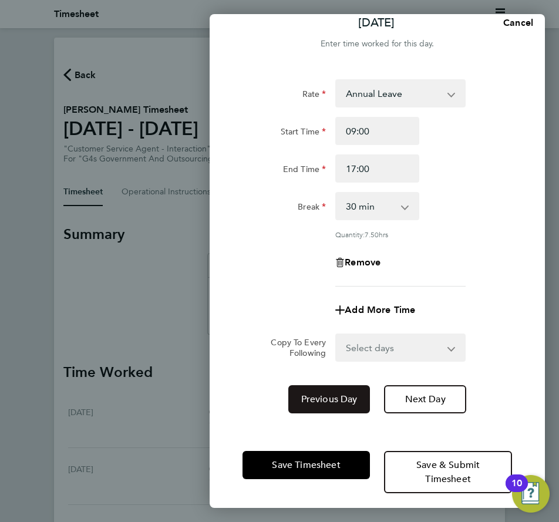
scroll to position [22, 0]
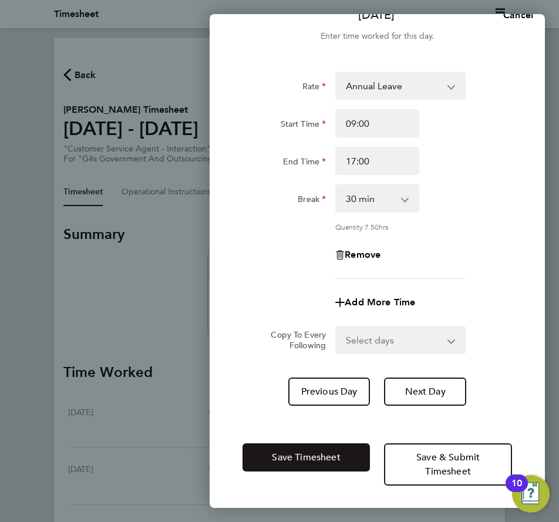
click at [307, 456] on span "Save Timesheet" at bounding box center [306, 458] width 68 height 12
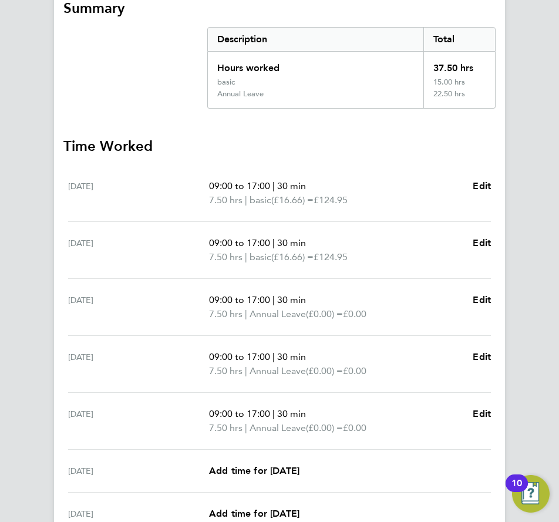
scroll to position [343, 0]
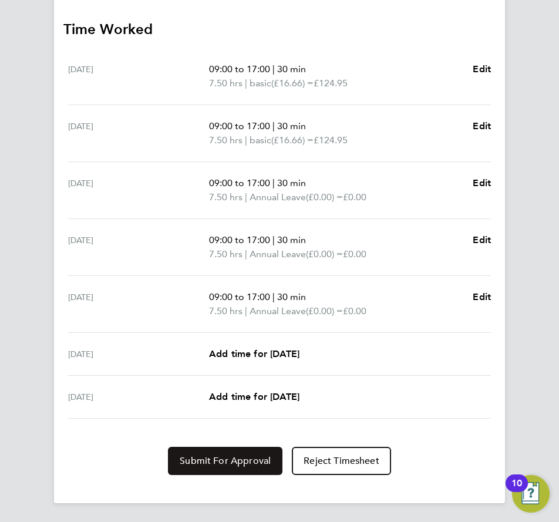
click at [267, 466] on span "Submit For Approval" at bounding box center [225, 461] width 91 height 12
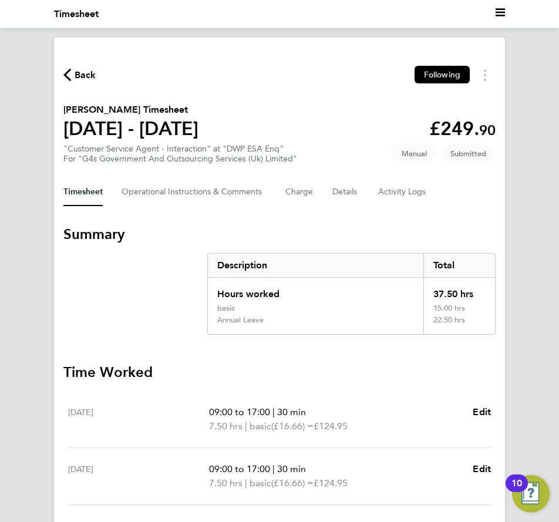
click at [93, 78] on span "Back" at bounding box center [86, 75] width 22 height 14
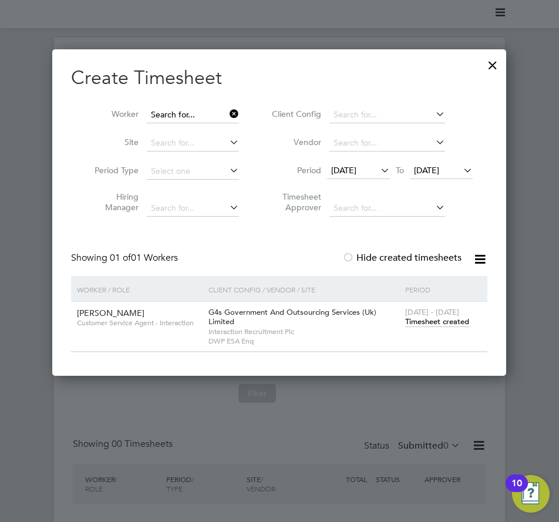
click at [203, 114] on input at bounding box center [193, 115] width 92 height 16
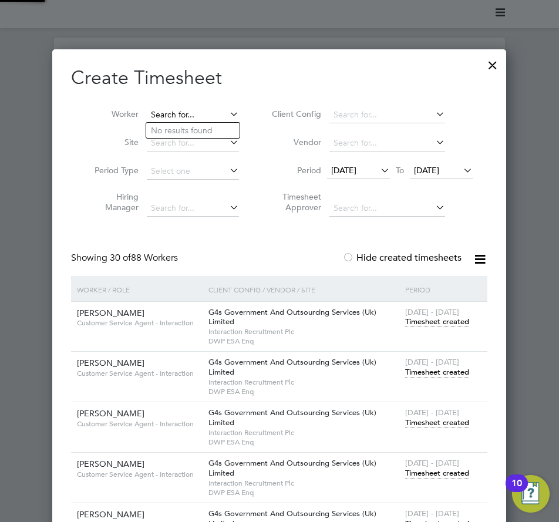
scroll to position [1827, 455]
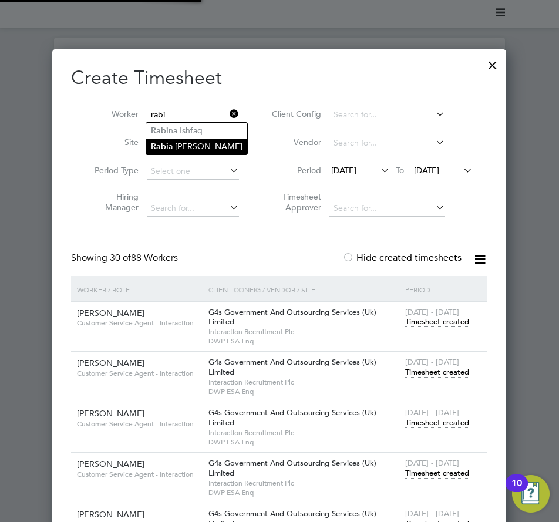
click at [206, 143] on li "Rabi a Mohammad" at bounding box center [196, 147] width 101 height 16
type input "[PERSON_NAME]"
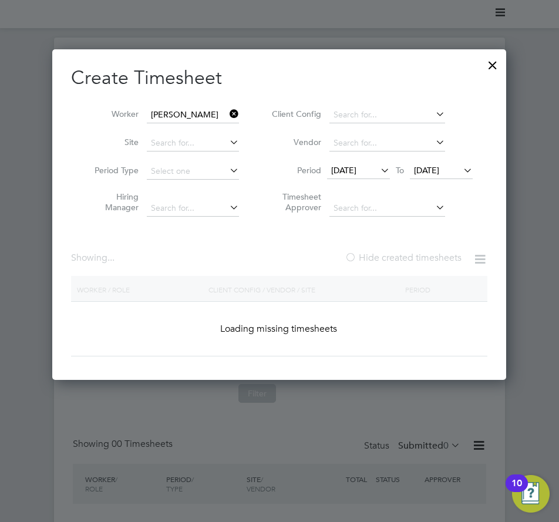
scroll to position [0, 0]
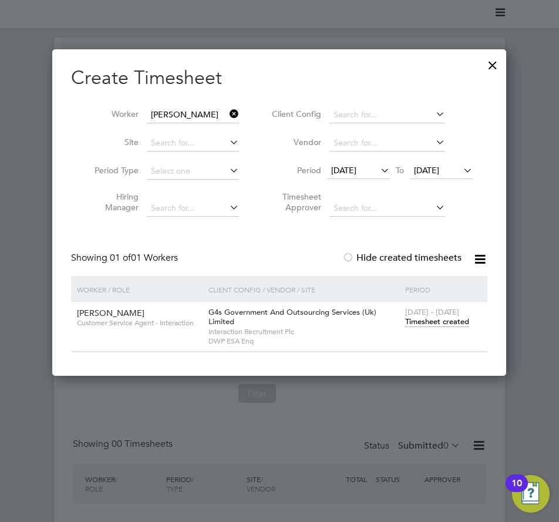
click at [414, 324] on span "Timesheet created" at bounding box center [437, 322] width 64 height 11
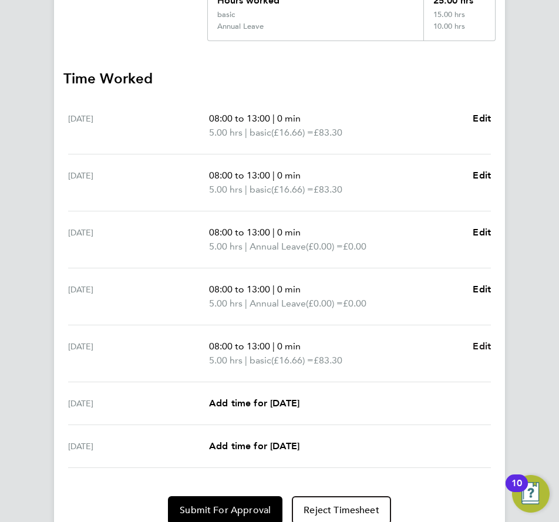
click at [485, 345] on span "Edit" at bounding box center [482, 346] width 18 height 11
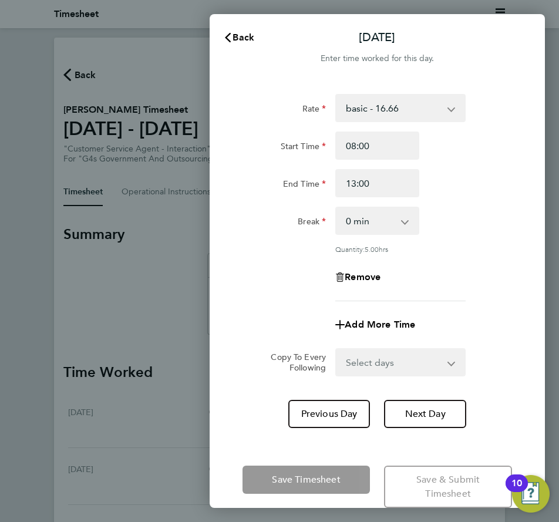
click at [413, 96] on select "basic - 16.66 x2 - 32.79 System Issue Not Paid Sick x1.5 - 24.73 Annual Leave B…" at bounding box center [394, 108] width 114 height 26
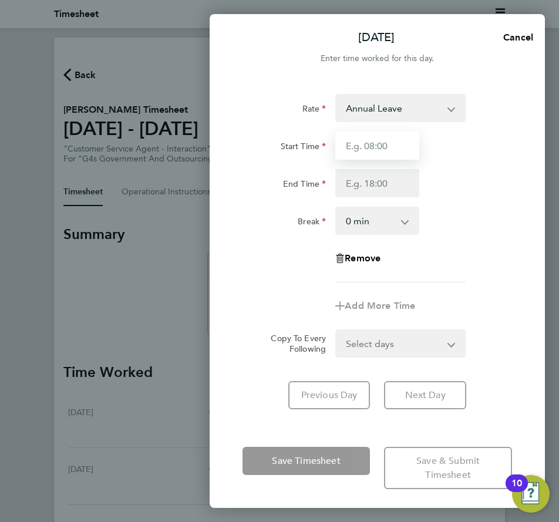
click at [375, 153] on input "Start Time" at bounding box center [376, 146] width 83 height 28
type input "08:00"
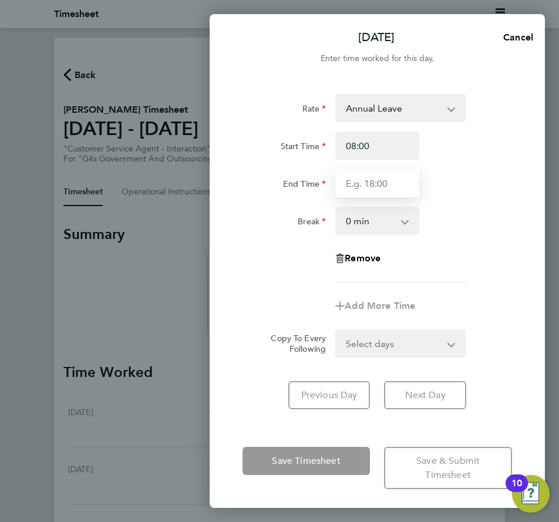
click at [374, 189] on input "End Time" at bounding box center [376, 183] width 83 height 28
type input "13:00"
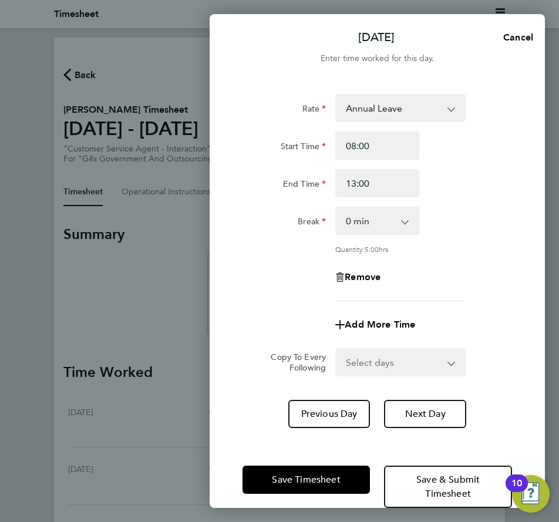
click at [499, 250] on div "Rate Annual Leave x2 - 32.79 System Issue Not Paid Sick x1.5 - 24.73 basic - 16…" at bounding box center [378, 197] width 270 height 207
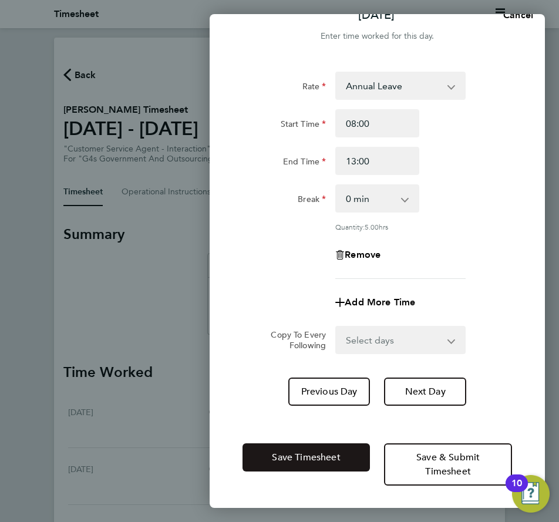
click at [315, 448] on button "Save Timesheet" at bounding box center [307, 458] width 128 height 28
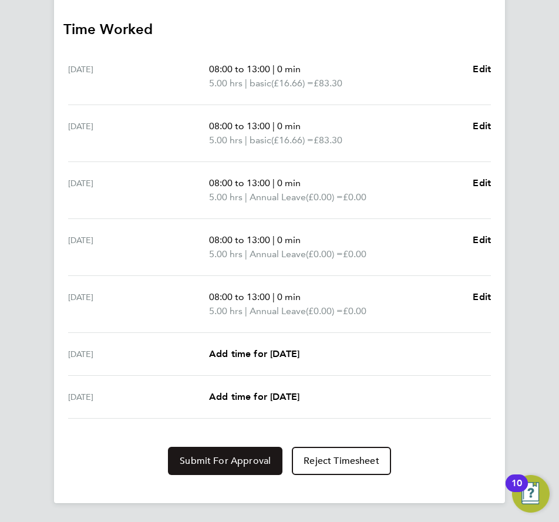
click at [239, 460] on span "Submit For Approval" at bounding box center [225, 461] width 91 height 12
